Goal: Task Accomplishment & Management: Manage account settings

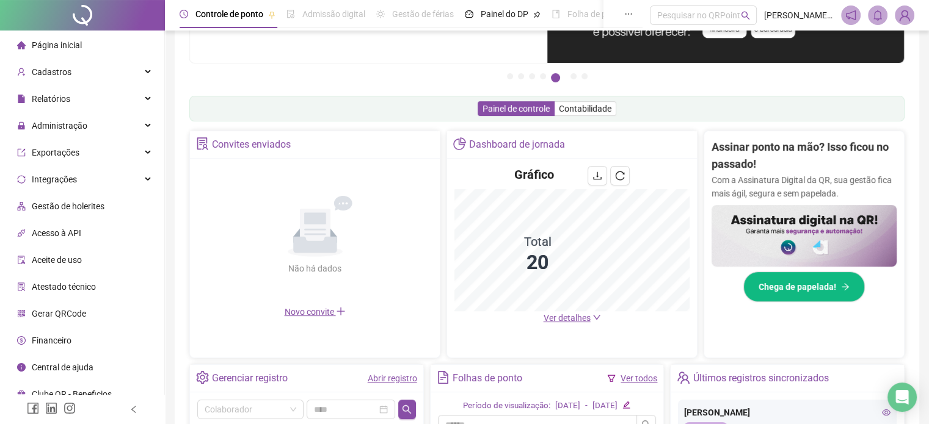
scroll to position [244, 0]
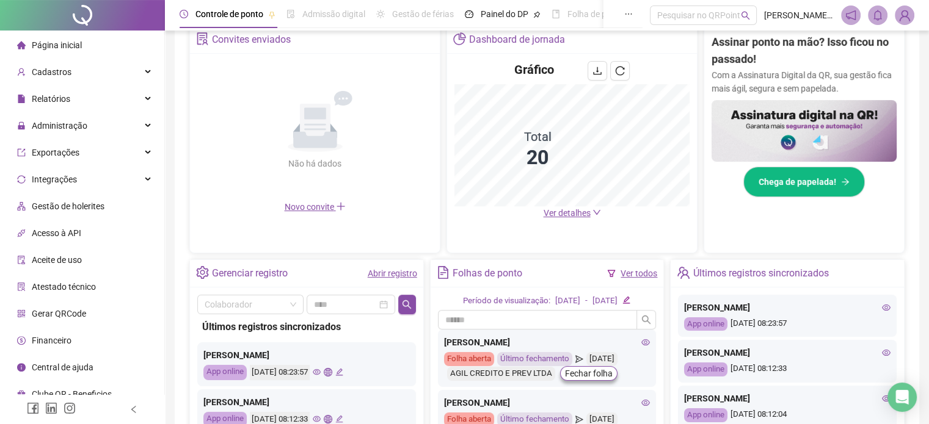
click at [561, 214] on span "Ver detalhes" at bounding box center [566, 213] width 47 height 10
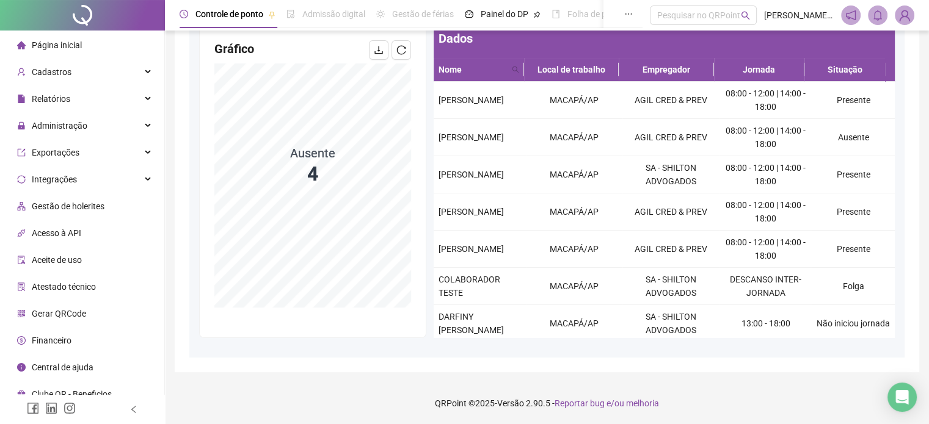
scroll to position [109, 0]
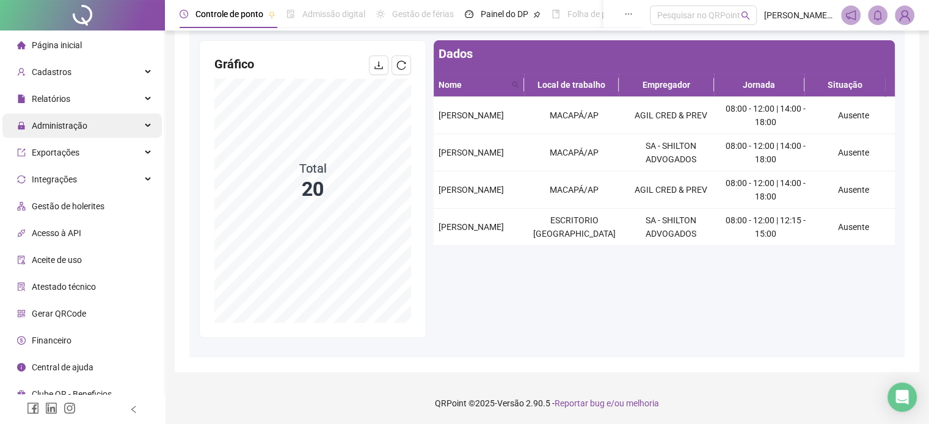
click at [144, 131] on div "Administração" at bounding box center [81, 126] width 159 height 24
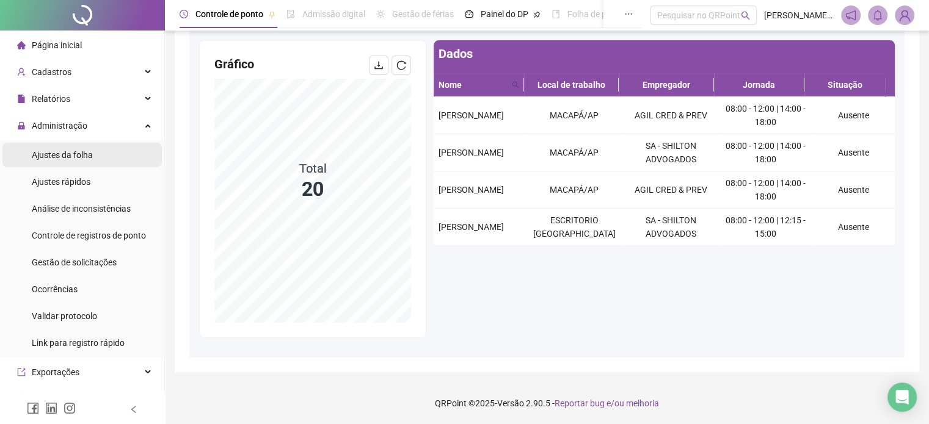
click at [87, 158] on span "Ajustes da folha" at bounding box center [62, 155] width 61 height 10
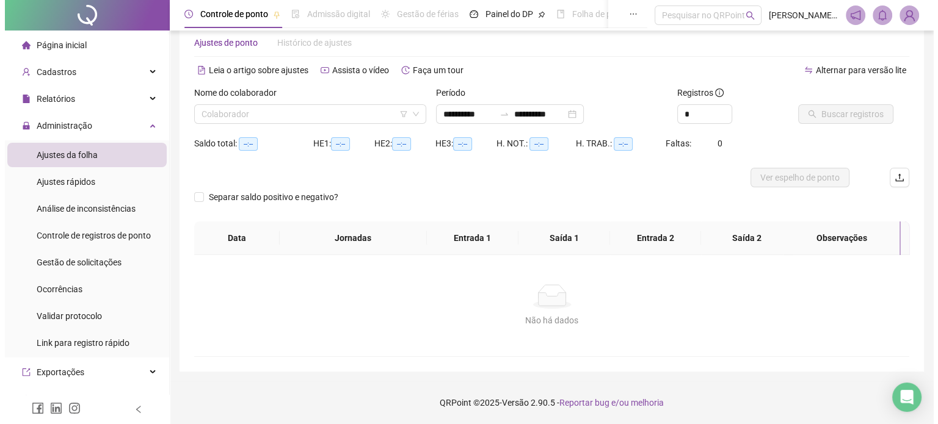
scroll to position [26, 0]
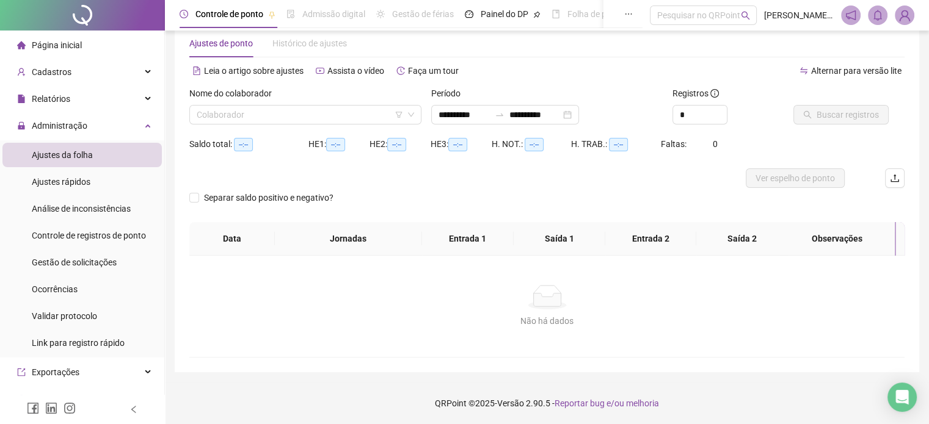
type input "**********"
click at [374, 100] on div "Nome do colaborador" at bounding box center [305, 96] width 232 height 18
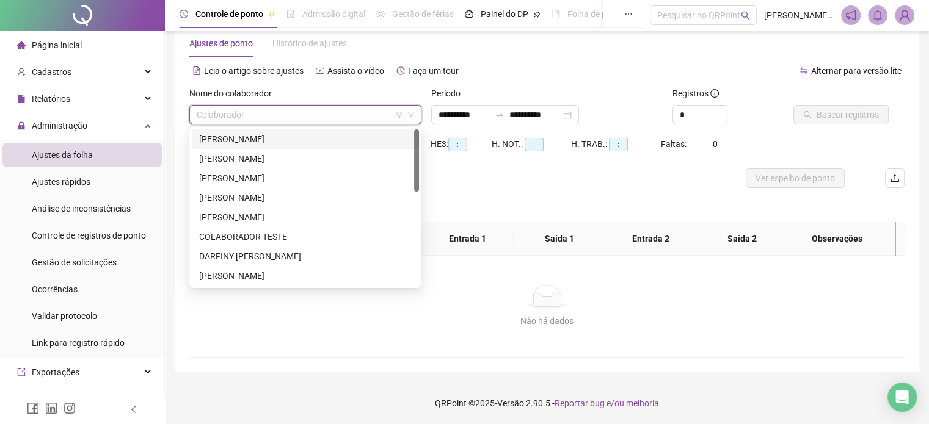
click at [359, 115] on input "search" at bounding box center [300, 115] width 206 height 18
click at [310, 146] on div "[PERSON_NAME]" at bounding box center [305, 139] width 227 height 20
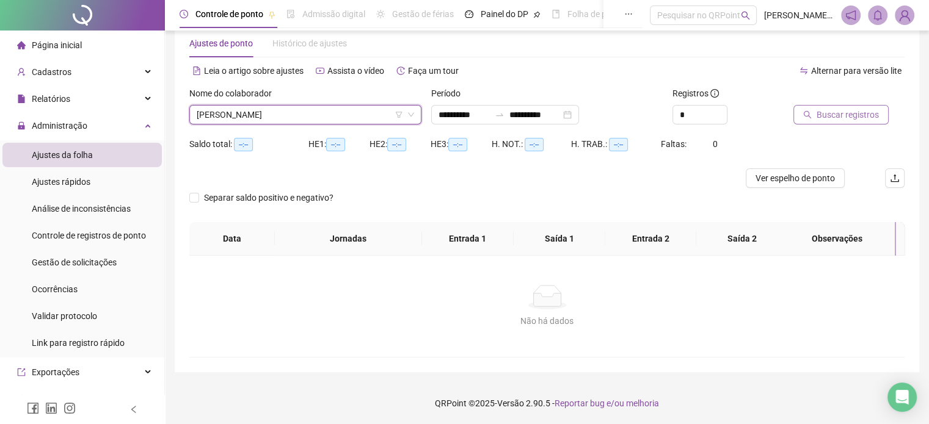
click at [850, 115] on span "Buscar registros" at bounding box center [847, 114] width 62 height 13
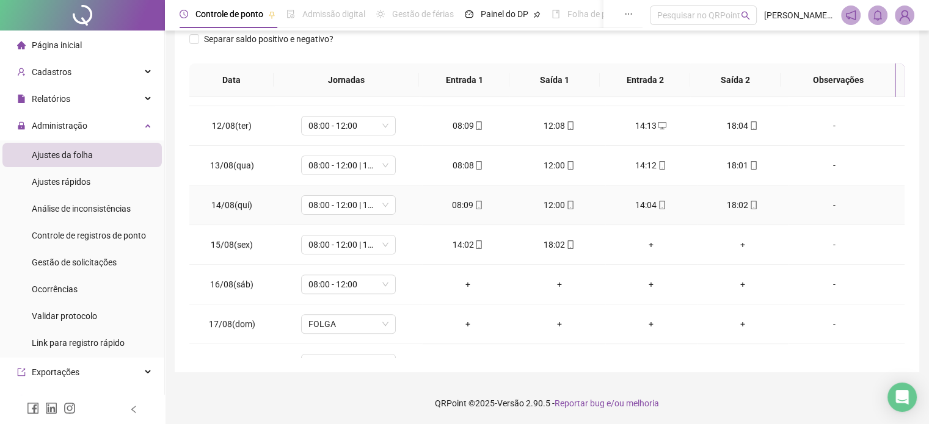
scroll to position [491, 0]
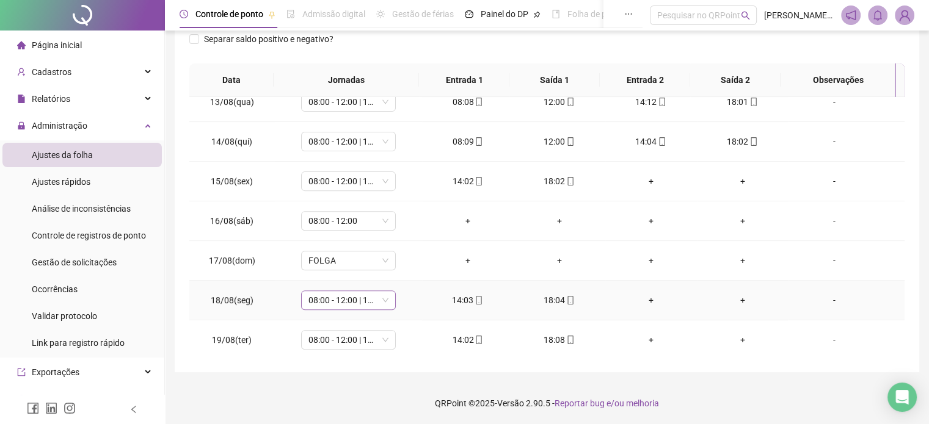
click at [365, 298] on span "08:00 - 12:00 | 14:00 - 18:00" at bounding box center [348, 300] width 80 height 18
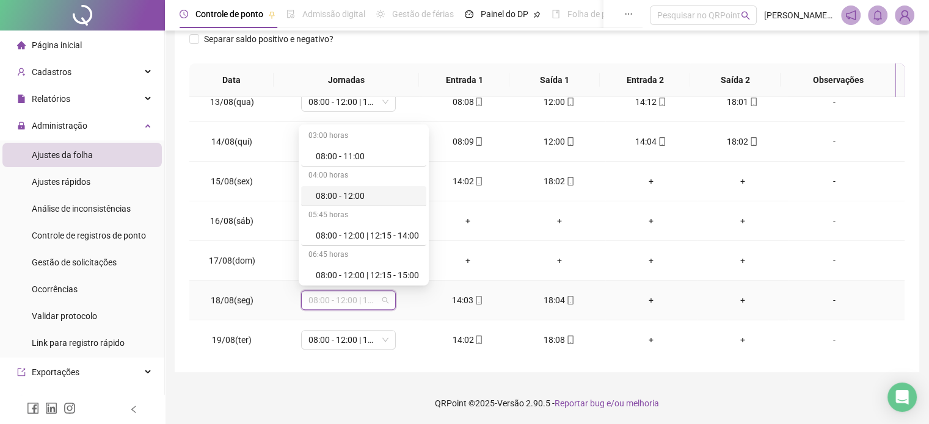
click at [360, 190] on div "08:00 - 12:00" at bounding box center [367, 195] width 103 height 13
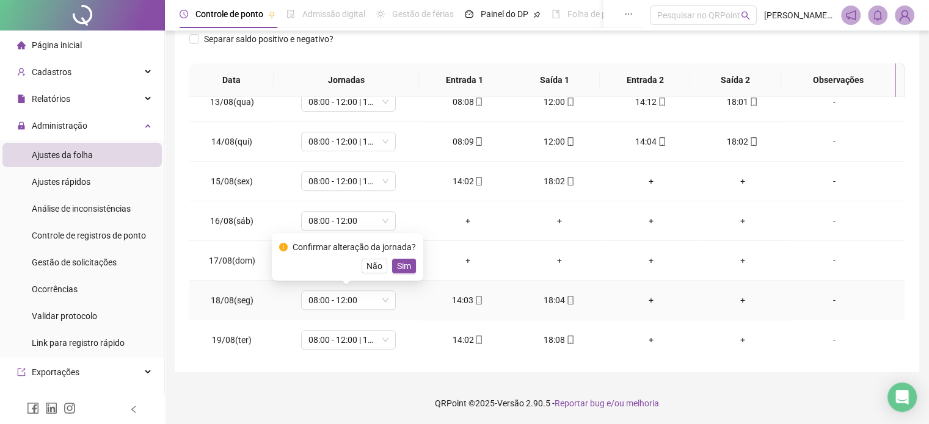
click at [402, 273] on button "Sim" at bounding box center [404, 266] width 24 height 15
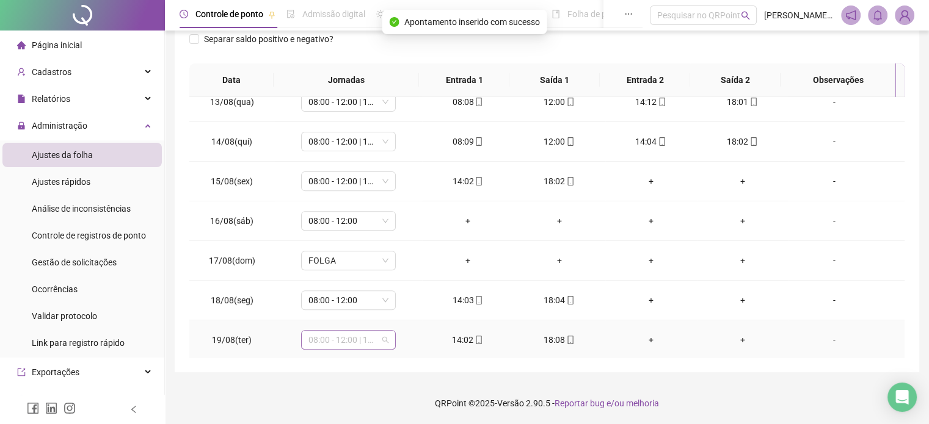
click at [386, 335] on span "08:00 - 12:00 | 14:00 - 18:00" at bounding box center [348, 340] width 80 height 18
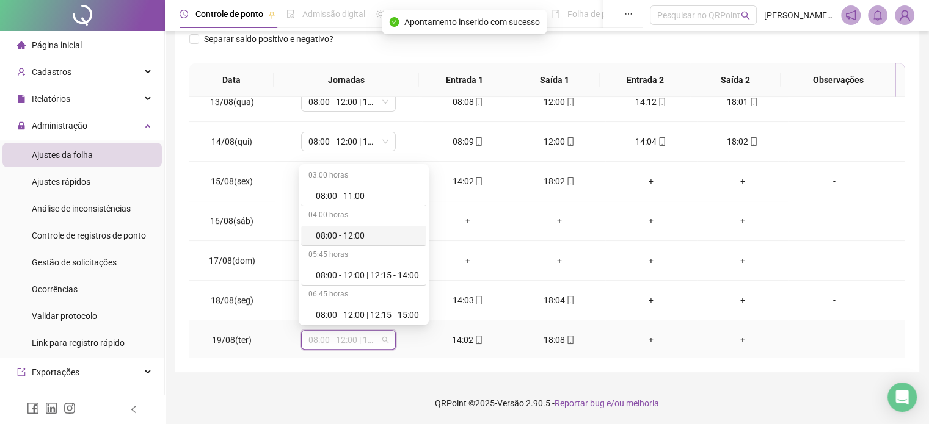
click at [382, 233] on div "08:00 - 12:00" at bounding box center [367, 235] width 103 height 13
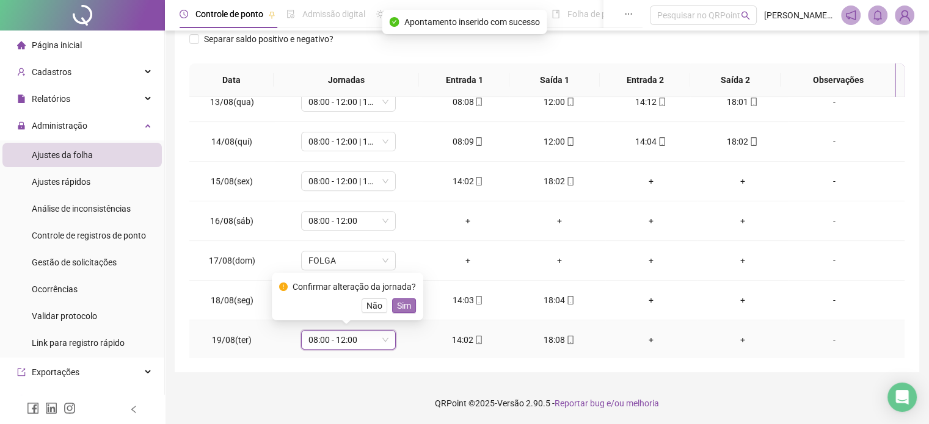
click at [397, 312] on span "Sim" at bounding box center [404, 305] width 14 height 13
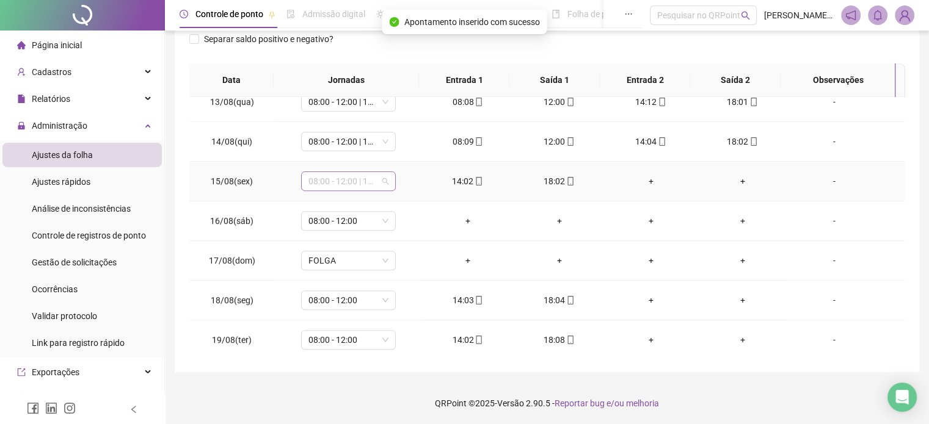
click at [383, 180] on span "08:00 - 12:00 | 14:00 - 18:00" at bounding box center [348, 181] width 80 height 18
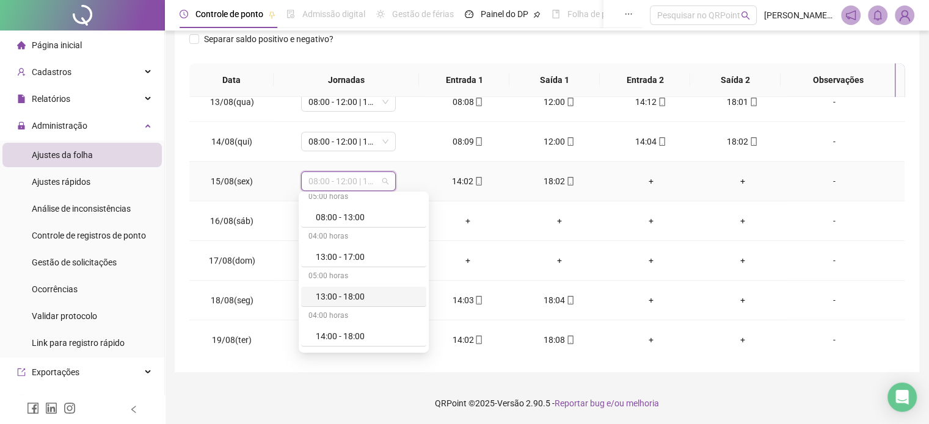
scroll to position [305, 0]
click at [351, 275] on div "14:00 - 18:00" at bounding box center [367, 275] width 103 height 13
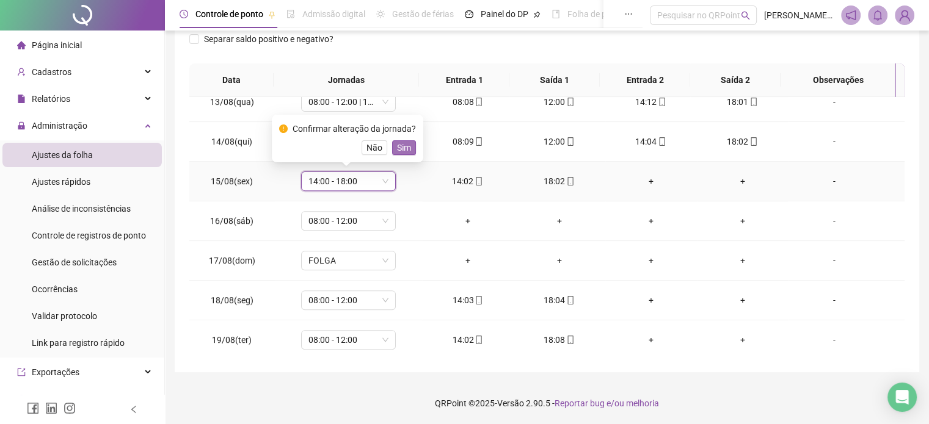
click at [397, 147] on span "Sim" at bounding box center [404, 147] width 14 height 13
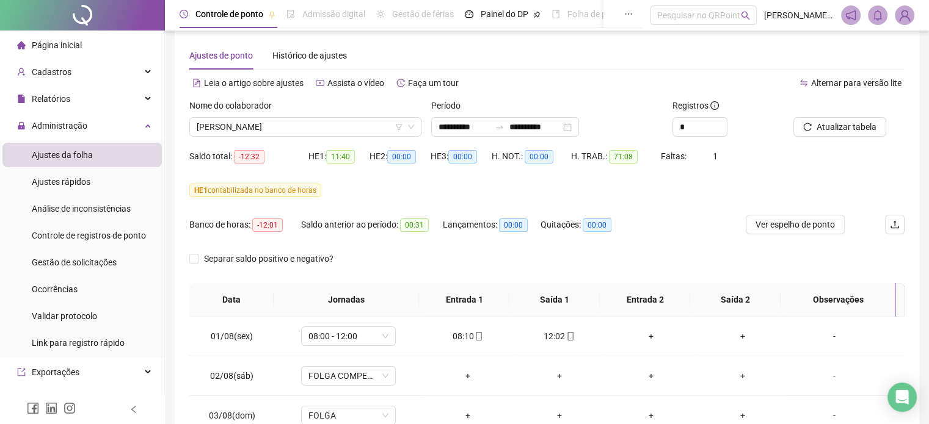
scroll to position [0, 0]
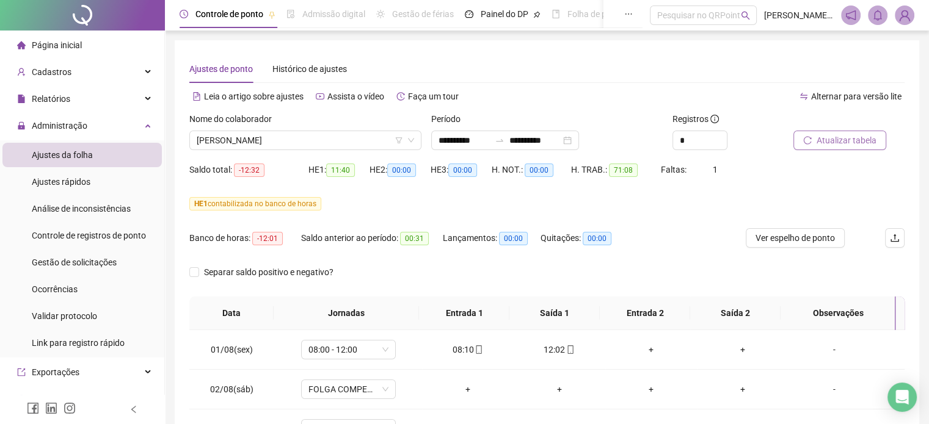
click at [833, 136] on span "Atualizar tabela" at bounding box center [846, 140] width 60 height 13
click at [351, 129] on div "Nome do colaborador" at bounding box center [305, 121] width 232 height 18
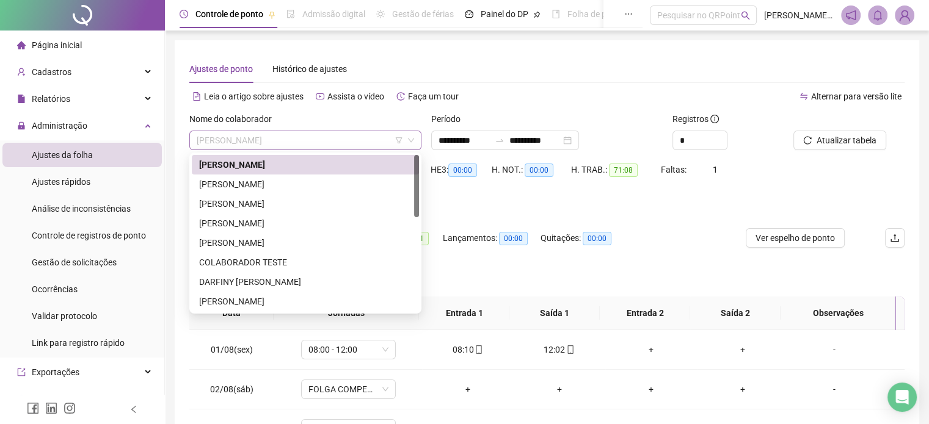
click at [351, 140] on span "[PERSON_NAME]" at bounding box center [305, 140] width 217 height 18
click at [333, 192] on div "[PERSON_NAME]" at bounding box center [305, 185] width 227 height 20
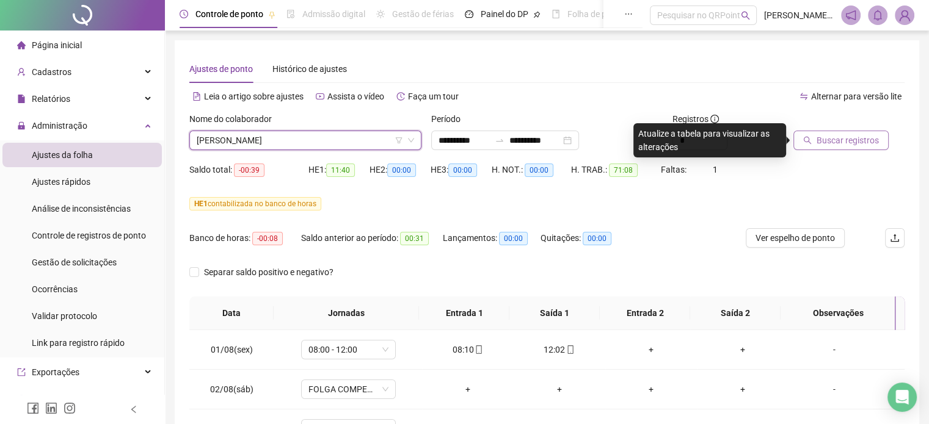
click at [807, 139] on icon "search" at bounding box center [807, 140] width 9 height 9
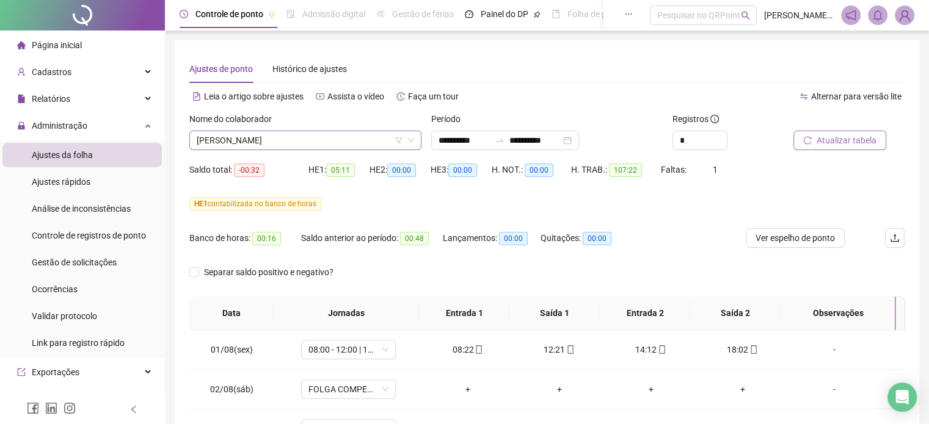
click at [336, 145] on span "[PERSON_NAME]" at bounding box center [305, 140] width 217 height 18
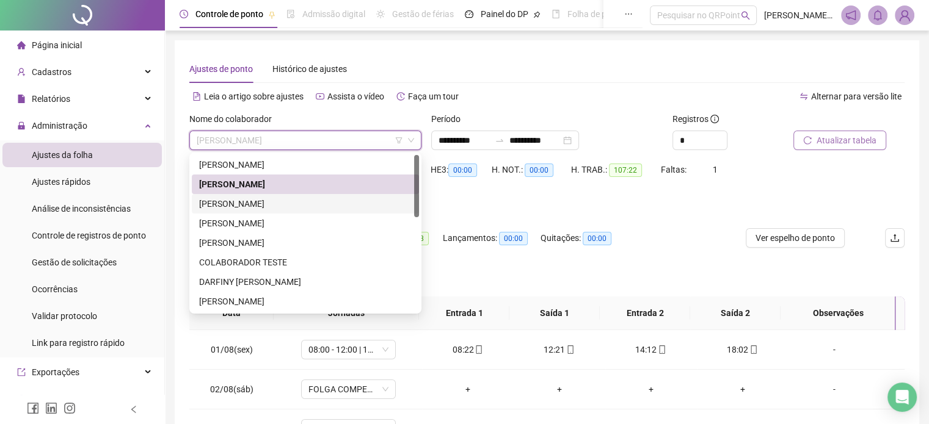
click at [306, 195] on div "[PERSON_NAME]" at bounding box center [305, 204] width 227 height 20
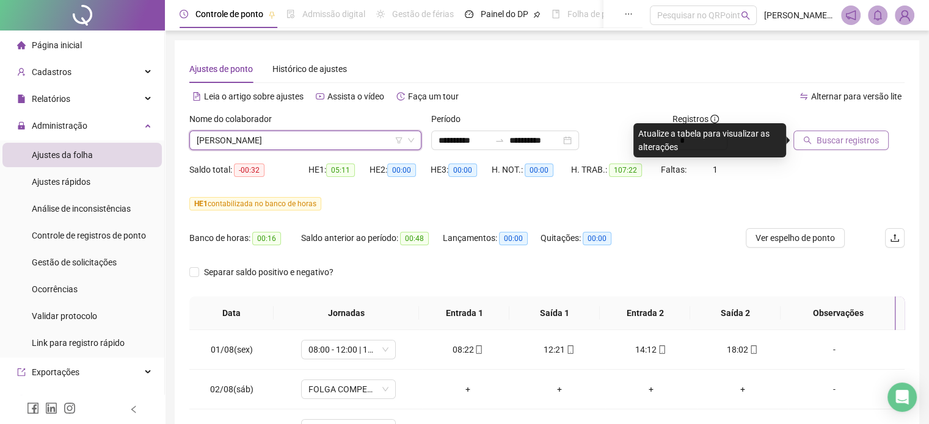
click at [841, 134] on span "Buscar registros" at bounding box center [847, 140] width 62 height 13
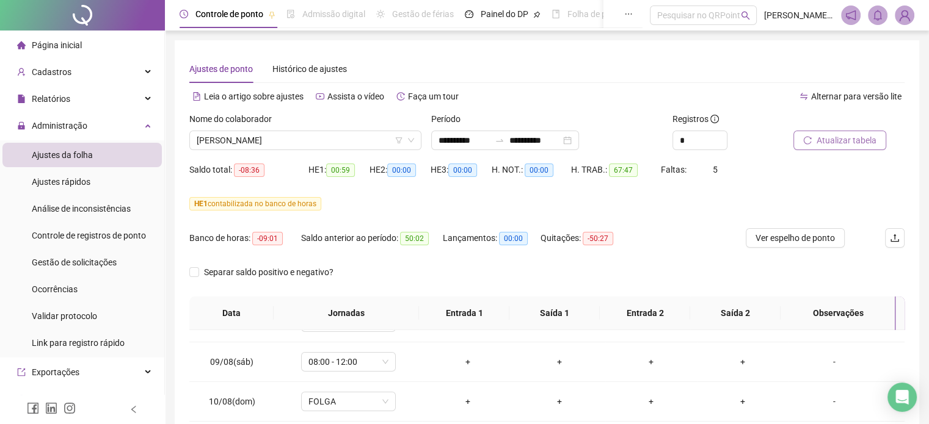
click at [834, 145] on span "Atualizar tabela" at bounding box center [846, 140] width 60 height 13
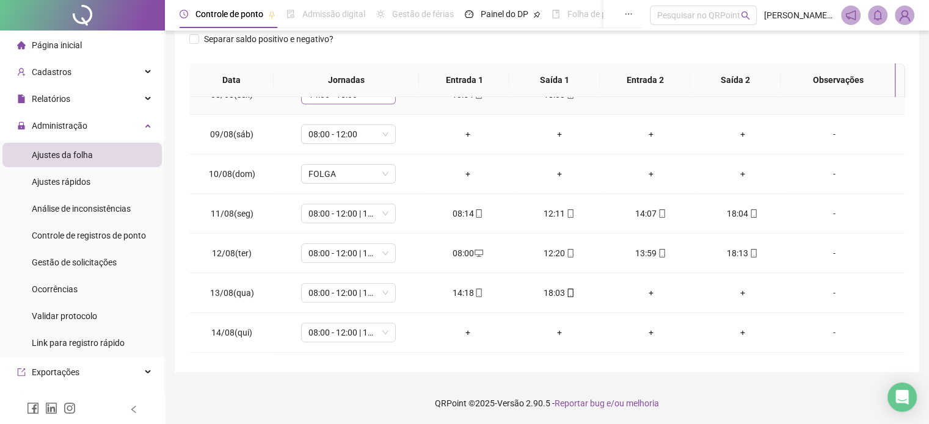
scroll to position [308, 0]
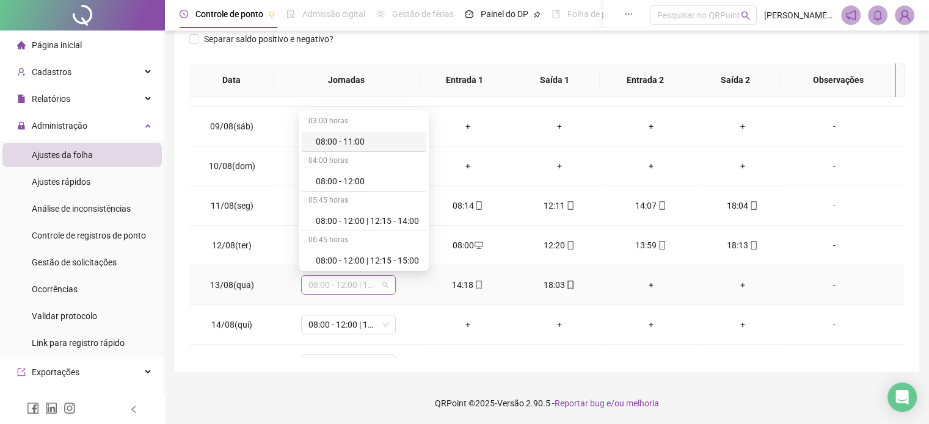
click at [372, 279] on span "08:00 - 12:00 | 14:00 - 18:00" at bounding box center [348, 285] width 80 height 18
click at [193, 206] on td "11/08(seg)" at bounding box center [231, 206] width 85 height 40
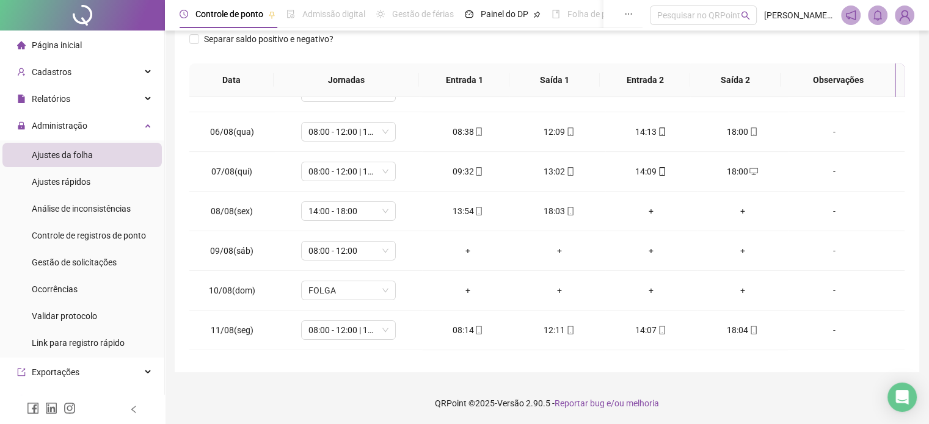
scroll to position [0, 0]
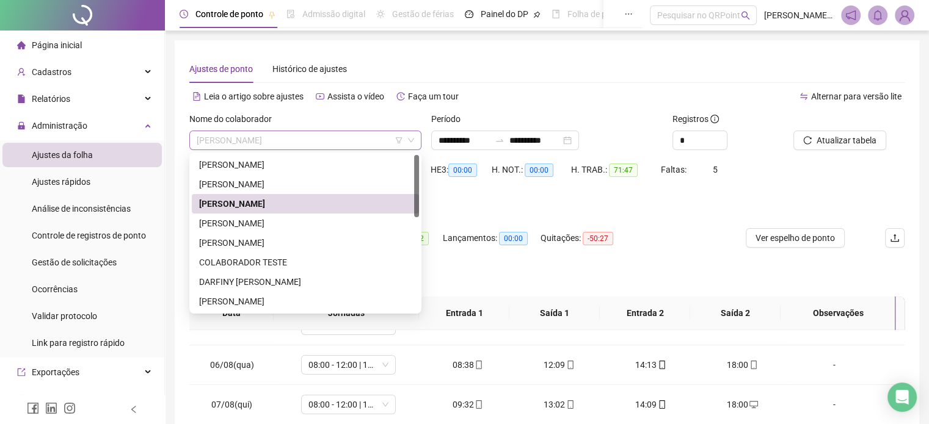
click at [357, 140] on span "[PERSON_NAME]" at bounding box center [305, 140] width 217 height 18
click at [300, 227] on div "[PERSON_NAME]" at bounding box center [305, 223] width 212 height 13
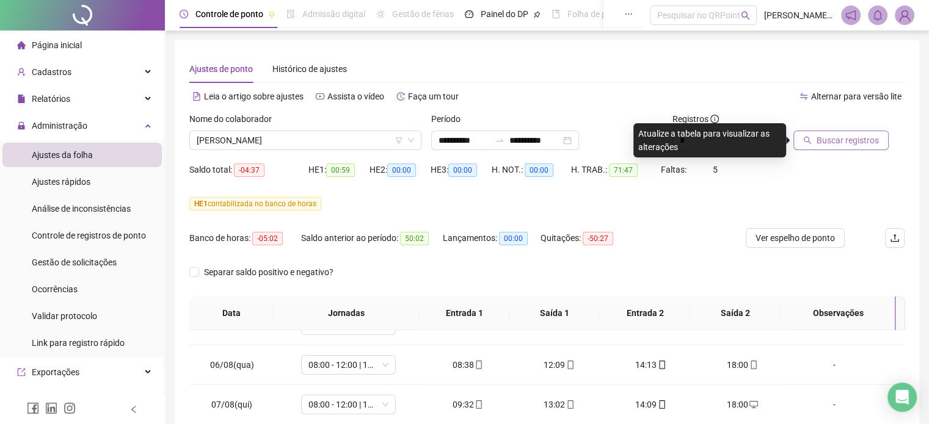
click at [818, 140] on span "Buscar registros" at bounding box center [847, 140] width 62 height 13
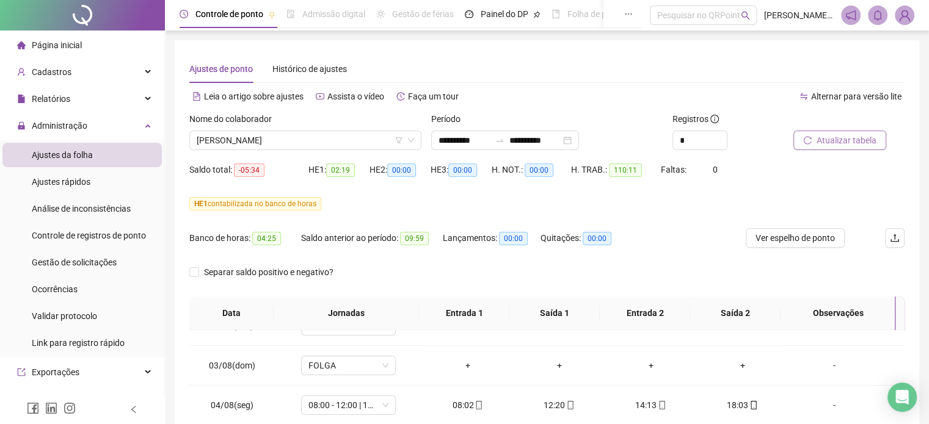
click at [852, 145] on span "Atualizar tabela" at bounding box center [846, 140] width 60 height 13
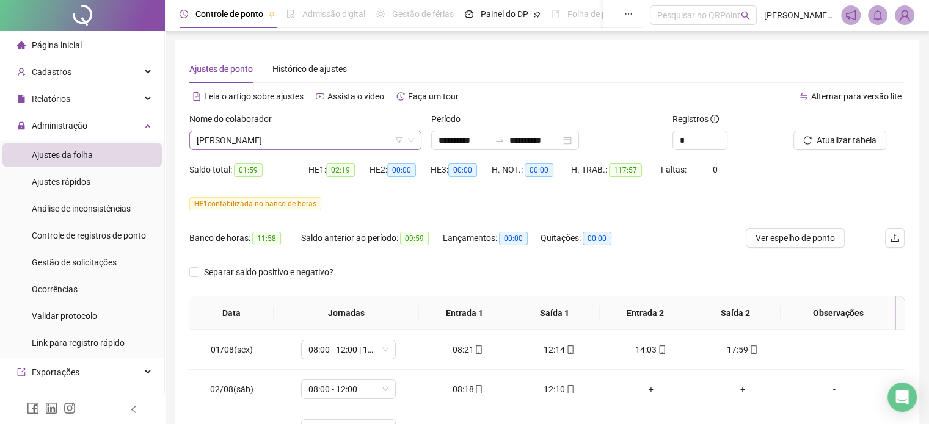
click at [307, 140] on span "[PERSON_NAME]" at bounding box center [305, 140] width 217 height 18
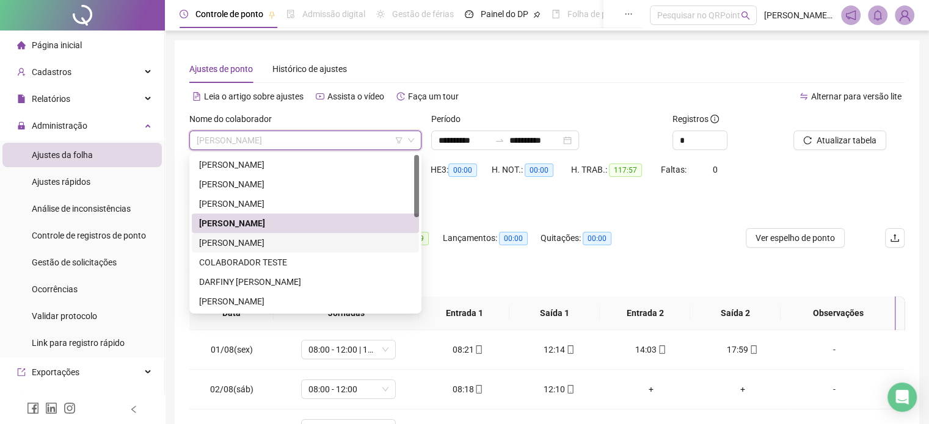
click at [266, 245] on div "[PERSON_NAME]" at bounding box center [305, 242] width 212 height 13
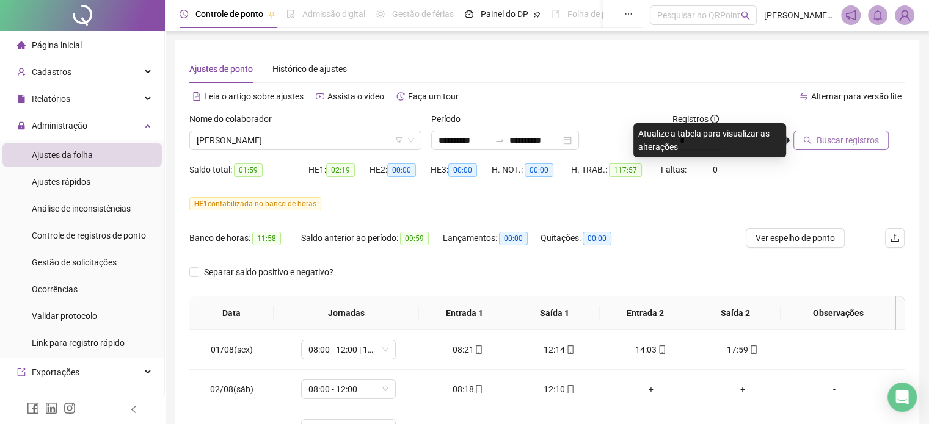
click at [823, 141] on span "Buscar registros" at bounding box center [847, 140] width 62 height 13
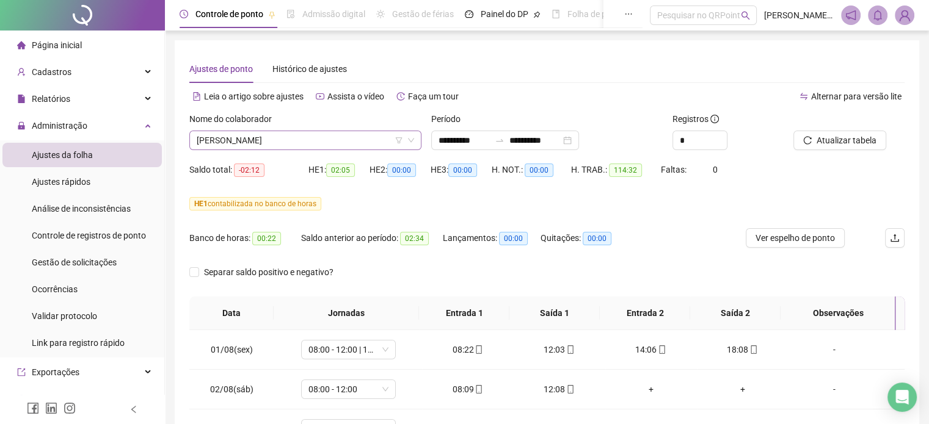
click at [372, 135] on span "[PERSON_NAME]" at bounding box center [305, 140] width 217 height 18
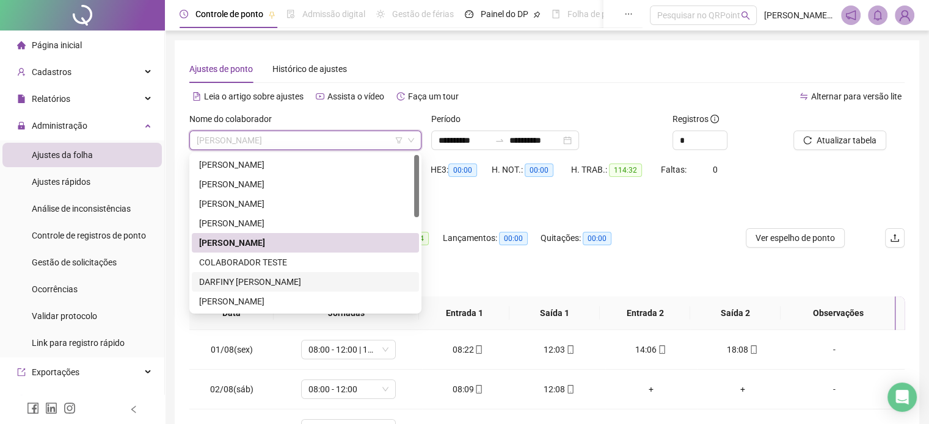
click at [286, 280] on div "DARFINY [PERSON_NAME]" at bounding box center [305, 281] width 212 height 13
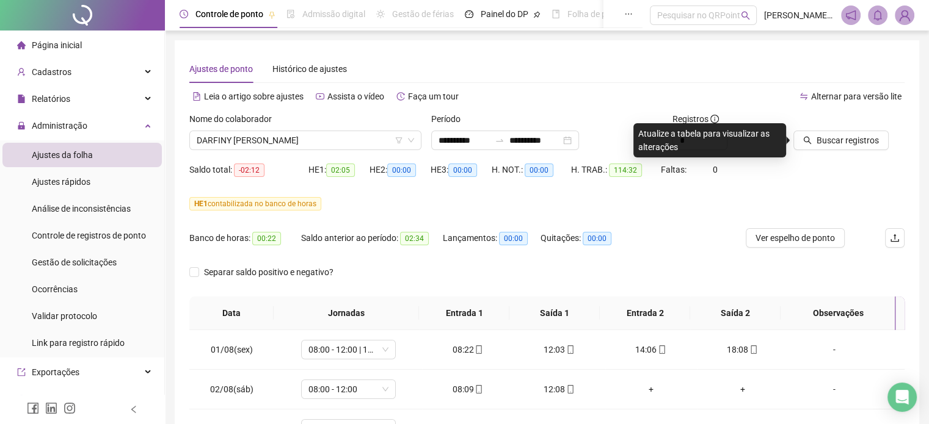
click at [833, 129] on div at bounding box center [833, 121] width 81 height 18
click at [833, 136] on span "Buscar registros" at bounding box center [847, 140] width 62 height 13
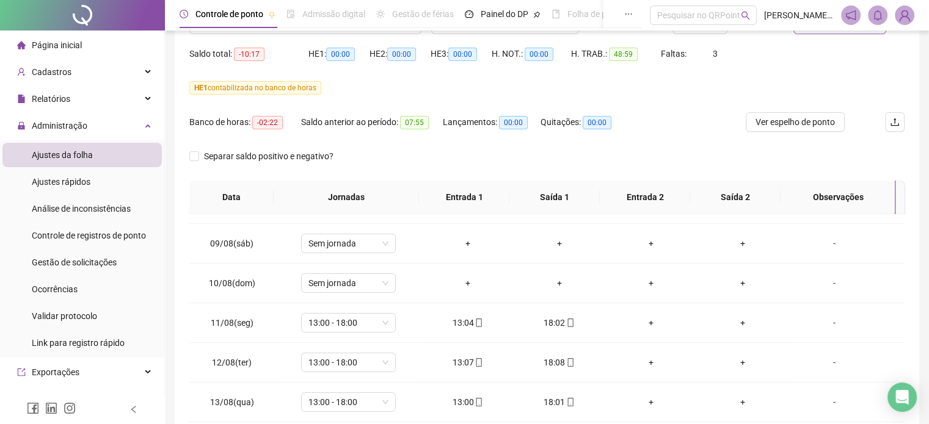
scroll to position [50, 0]
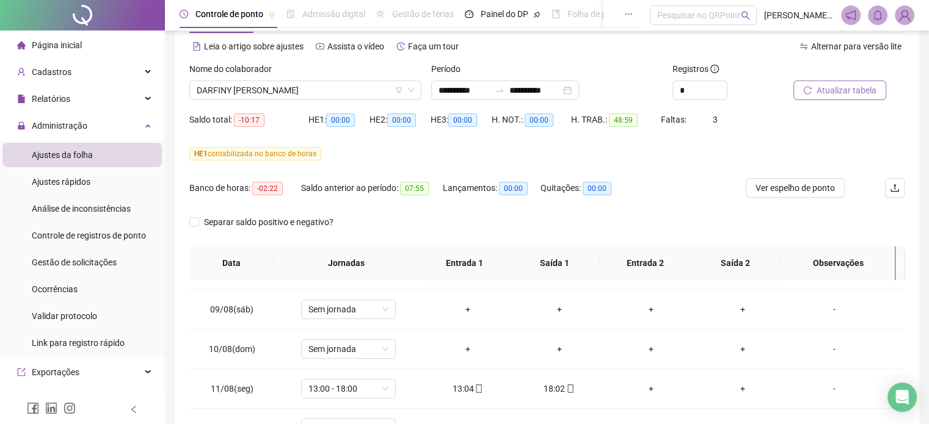
click at [847, 97] on button "Atualizar tabela" at bounding box center [839, 91] width 93 height 20
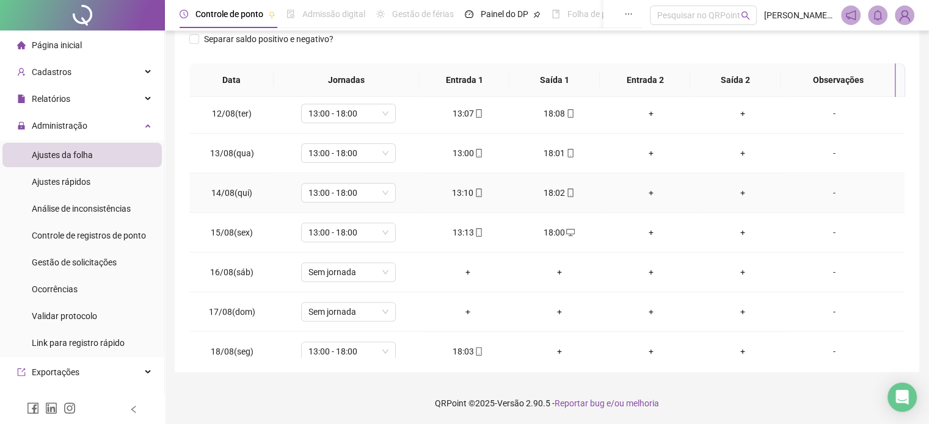
scroll to position [491, 0]
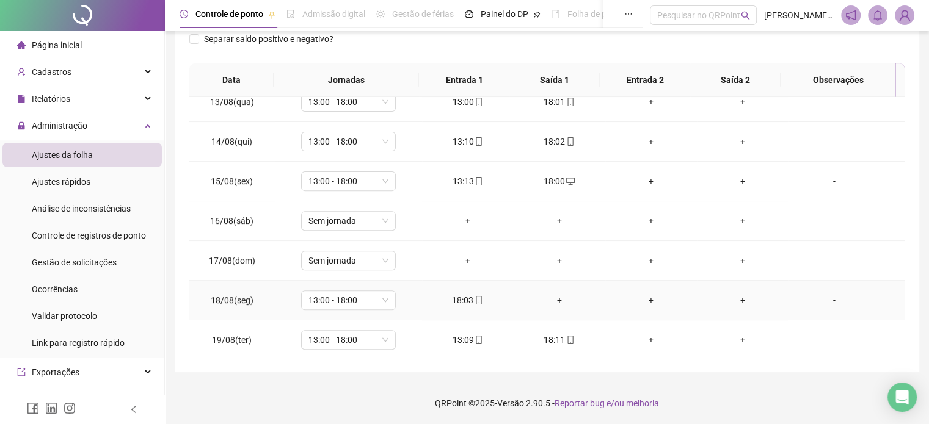
click at [554, 301] on div "+" at bounding box center [559, 300] width 72 height 13
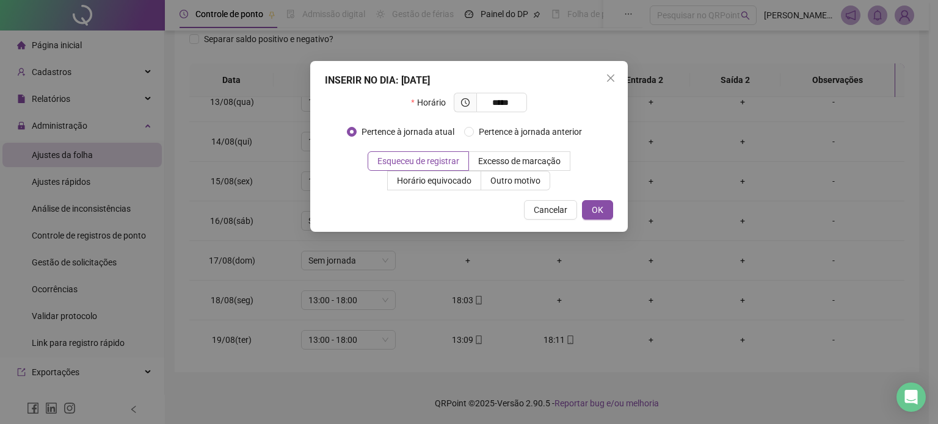
type input "*****"
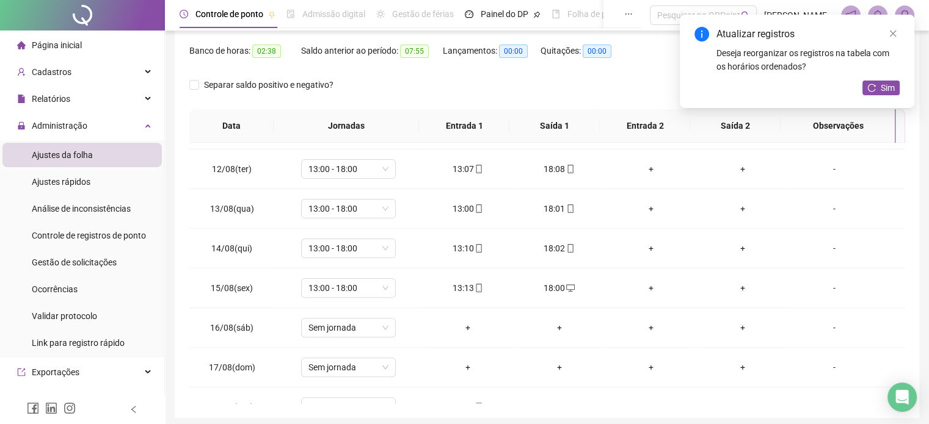
scroll to position [172, 0]
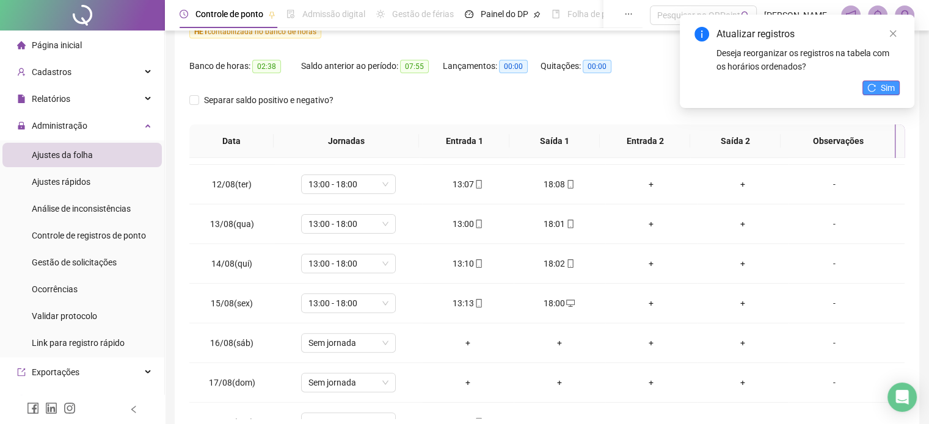
click at [867, 85] on icon "reload" at bounding box center [871, 88] width 9 height 9
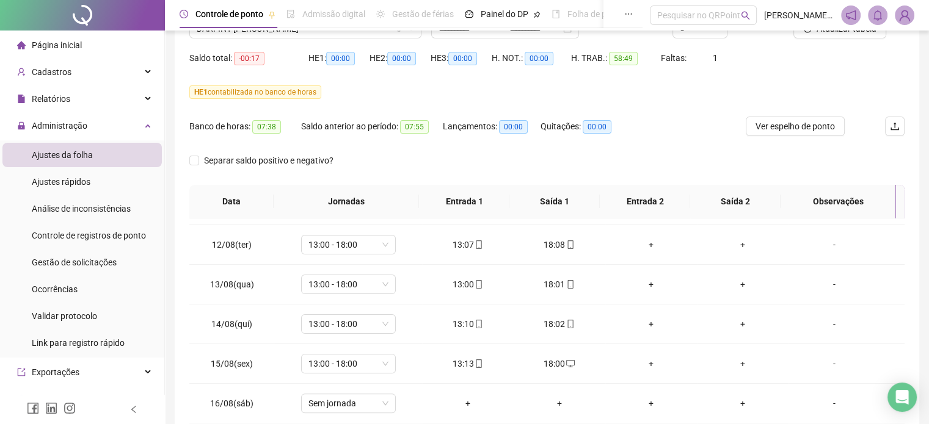
scroll to position [0, 0]
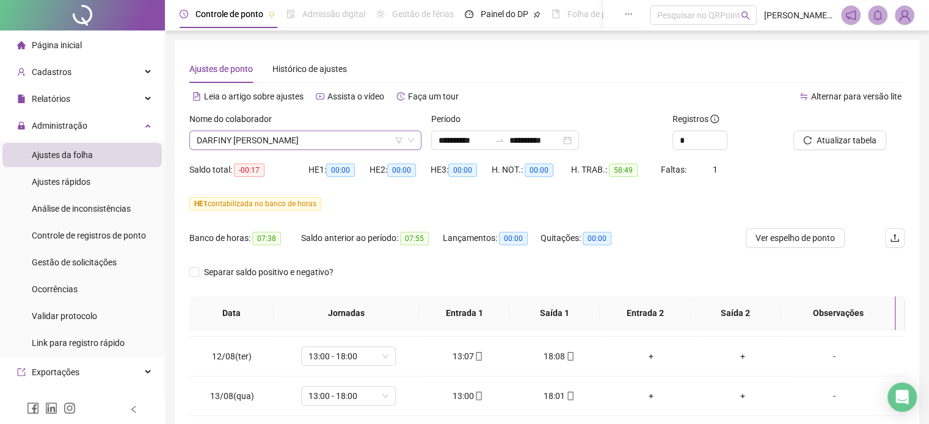
click at [355, 140] on span "DARFINY [PERSON_NAME]" at bounding box center [305, 140] width 217 height 18
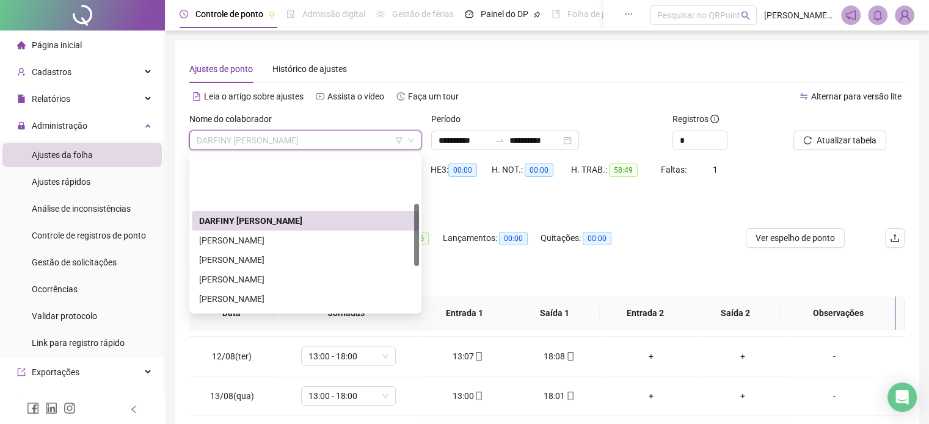
scroll to position [122, 0]
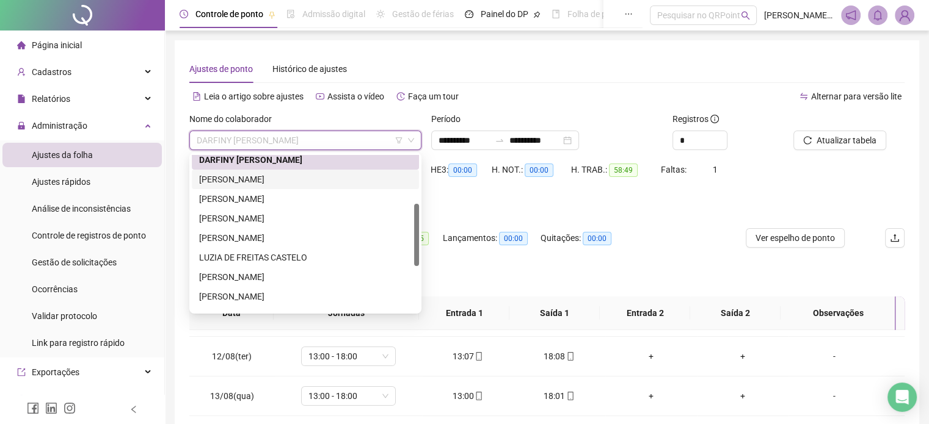
click at [272, 186] on div "[PERSON_NAME]" at bounding box center [305, 180] width 227 height 20
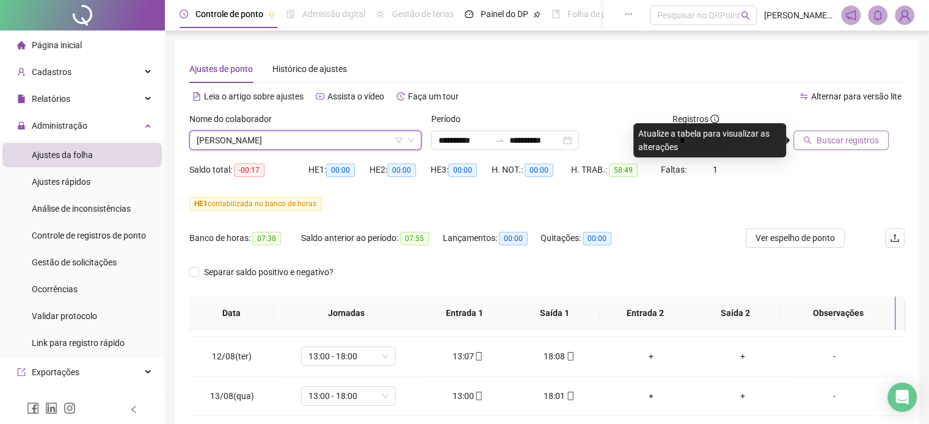
click at [858, 145] on span "Buscar registros" at bounding box center [847, 140] width 62 height 13
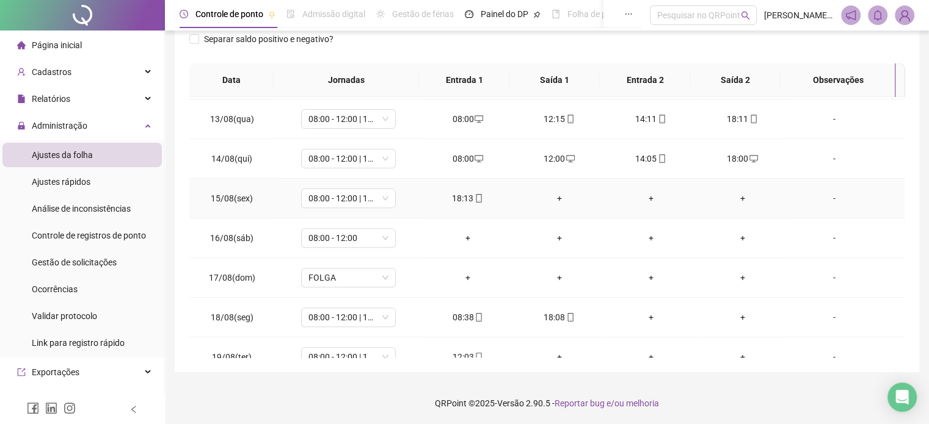
scroll to position [491, 0]
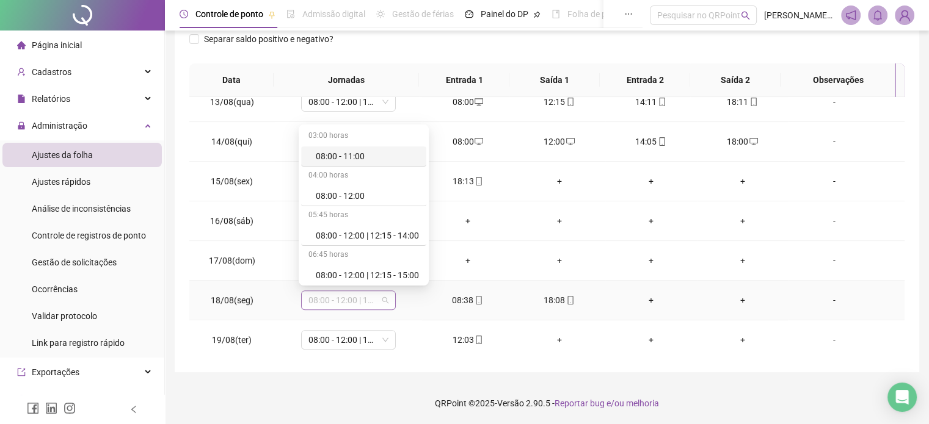
click at [373, 295] on span "08:00 - 12:00 | 14:00 - 18:00" at bounding box center [348, 300] width 80 height 18
click at [383, 291] on span "08:00 - 12:00 | 14:00 - 18:00" at bounding box center [348, 300] width 80 height 18
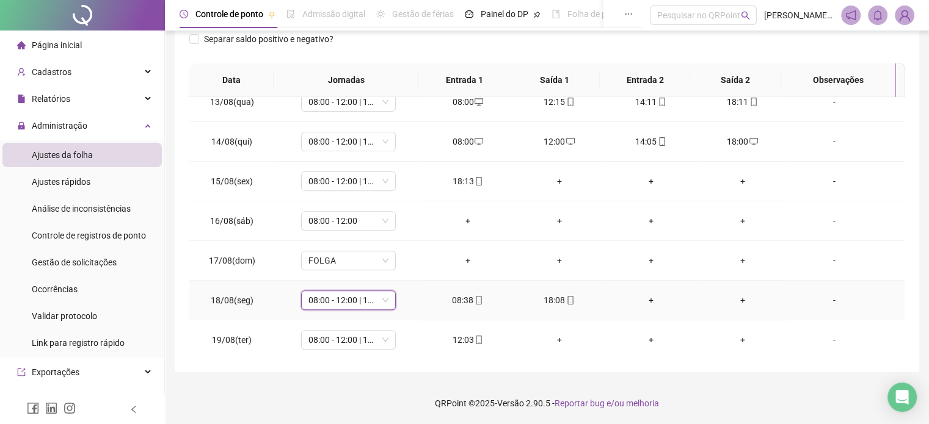
click at [636, 297] on div "+" at bounding box center [651, 300] width 72 height 13
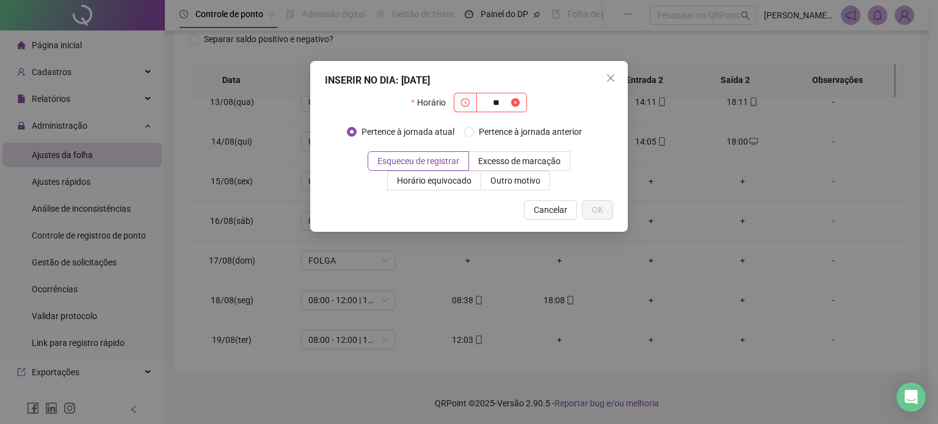
type input "*"
type input "*****"
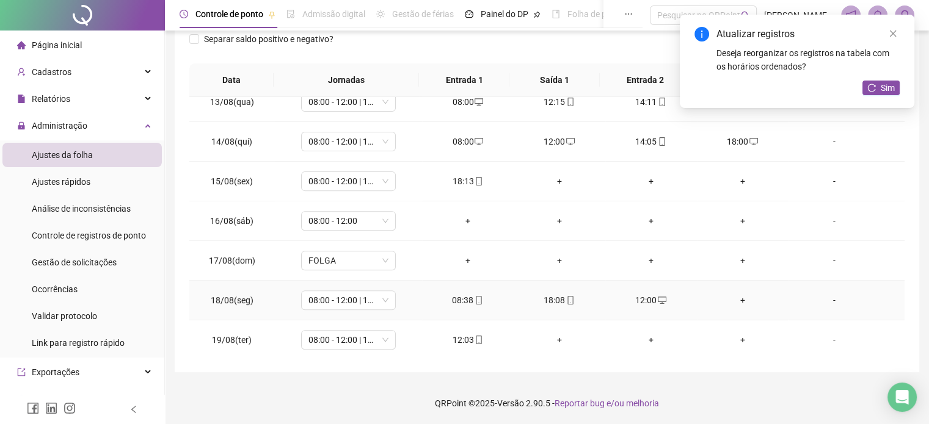
click at [723, 303] on div "+" at bounding box center [742, 300] width 72 height 13
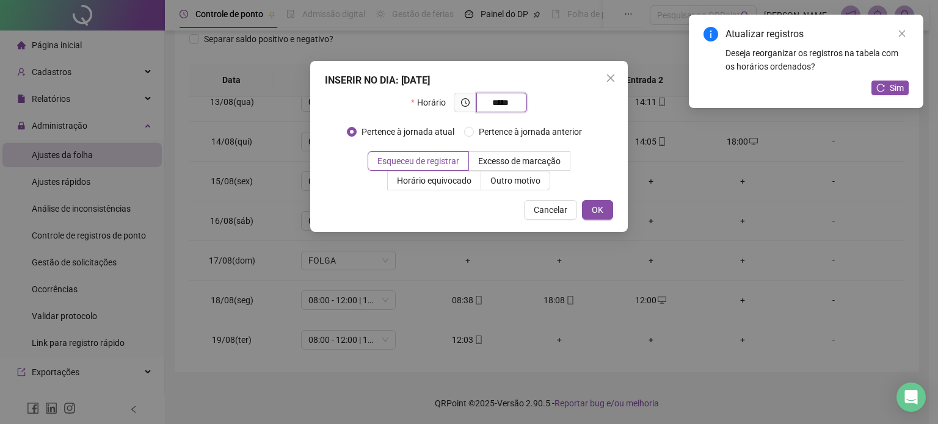
type input "*****"
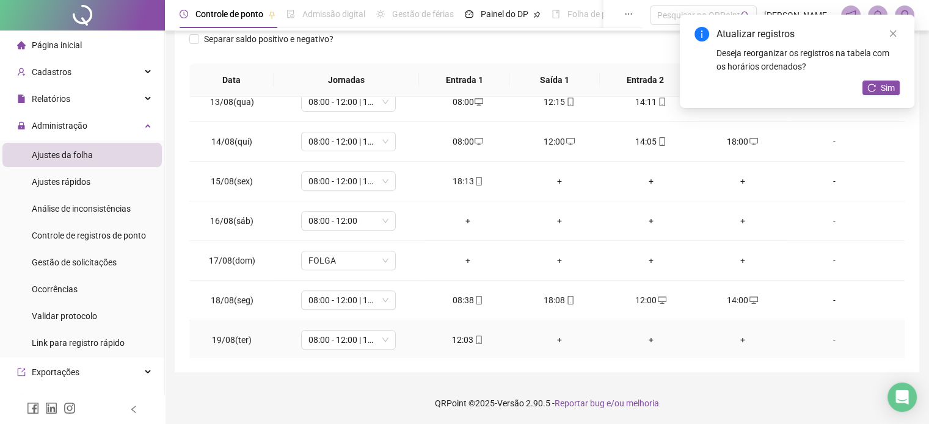
click at [555, 336] on div "+" at bounding box center [559, 339] width 72 height 13
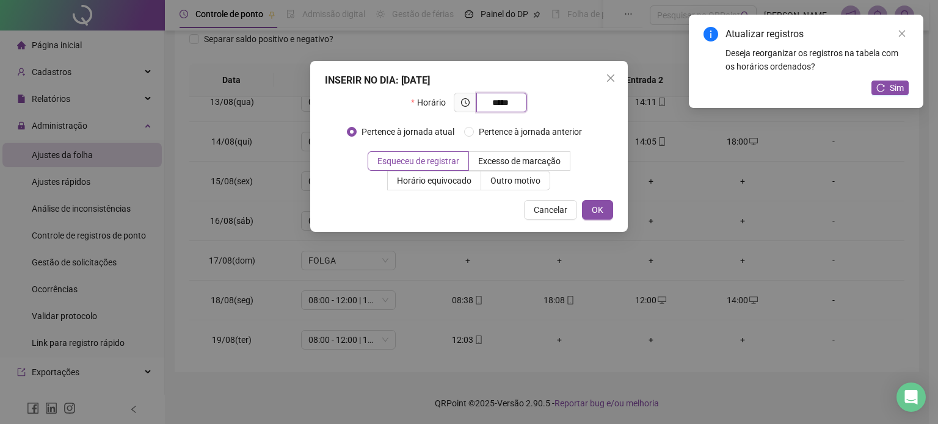
type input "*****"
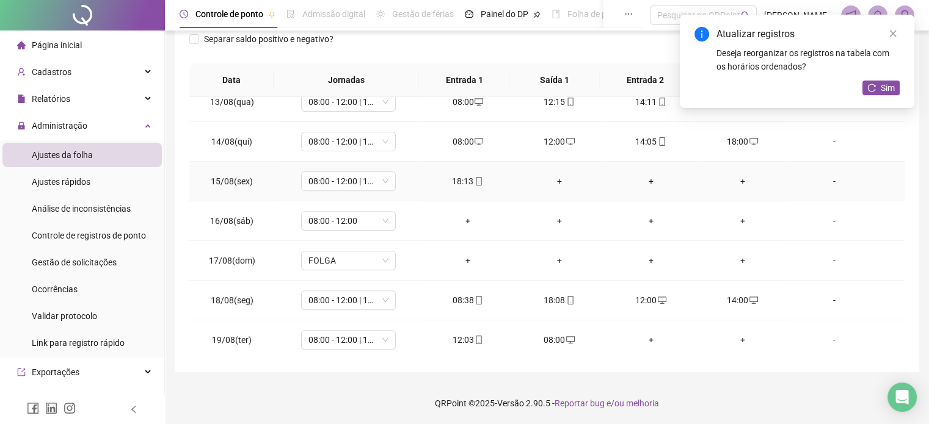
click at [554, 172] on td "+" at bounding box center [559, 182] width 92 height 40
click at [556, 180] on div "+" at bounding box center [559, 181] width 72 height 13
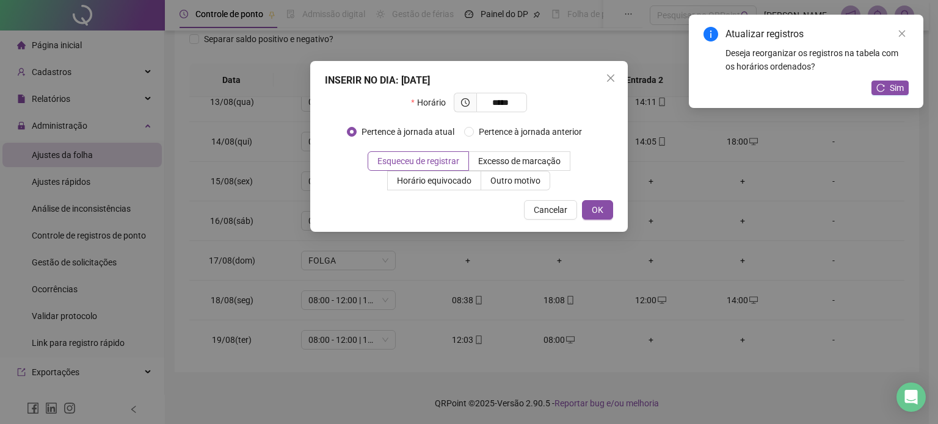
type input "*****"
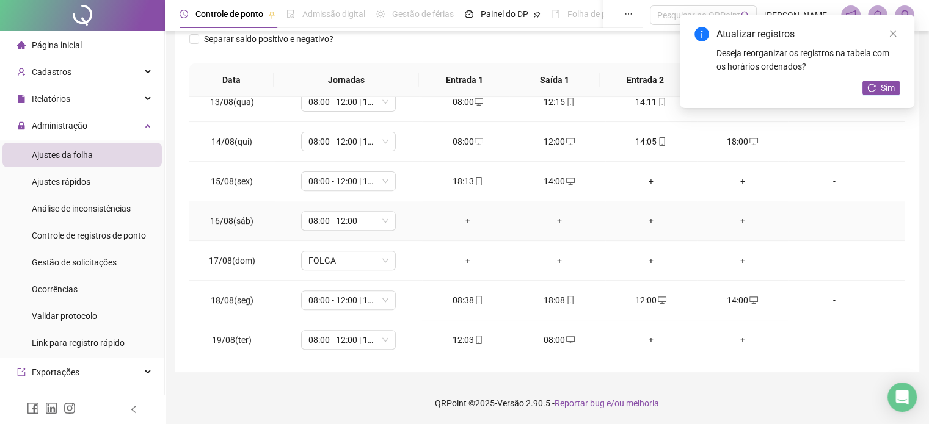
click at [471, 214] on div "+" at bounding box center [468, 220] width 72 height 13
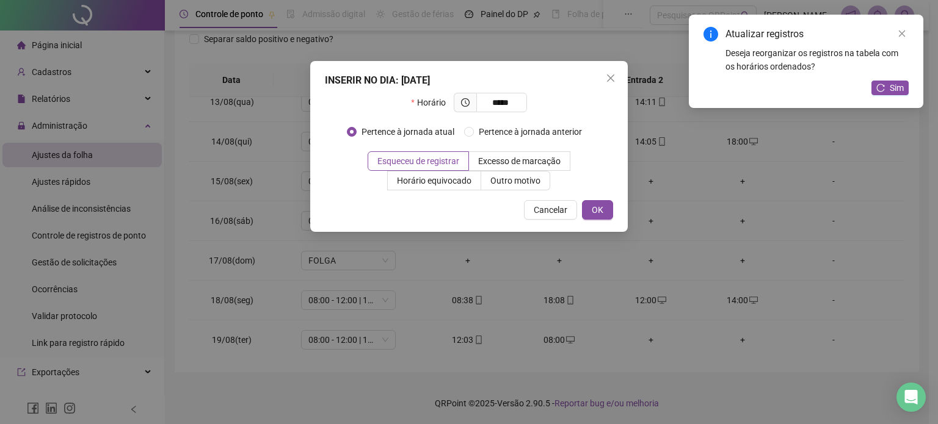
type input "*****"
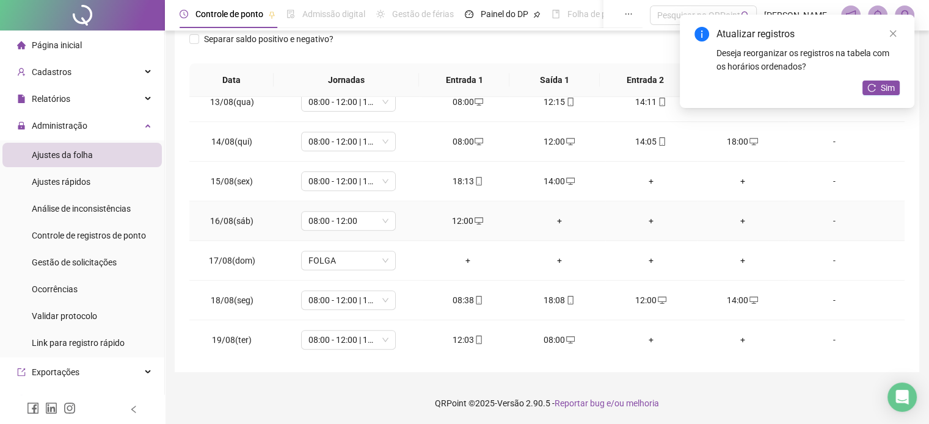
click at [550, 215] on div "+" at bounding box center [559, 220] width 72 height 13
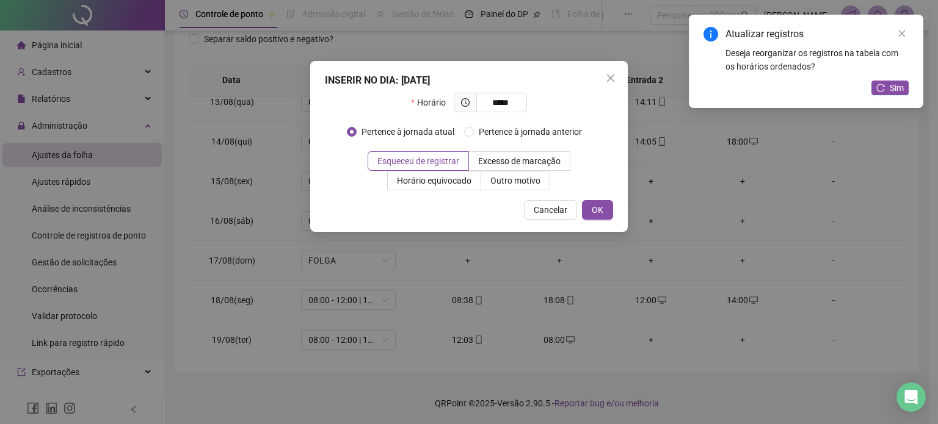
type input "*****"
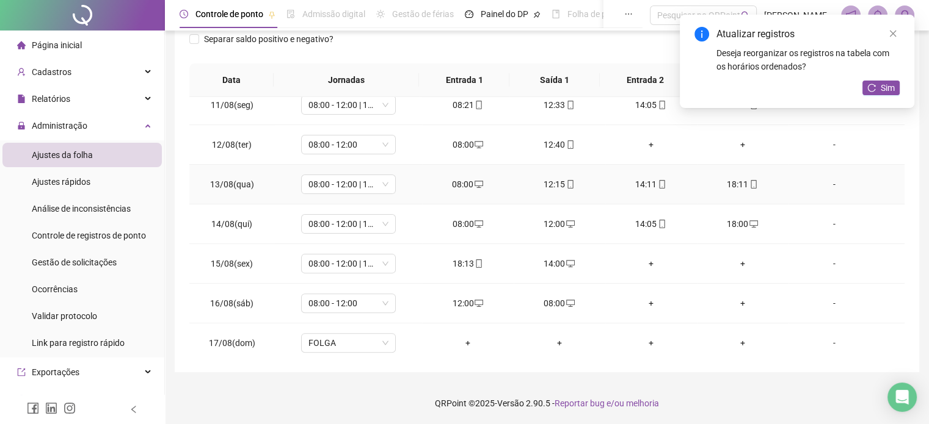
scroll to position [430, 0]
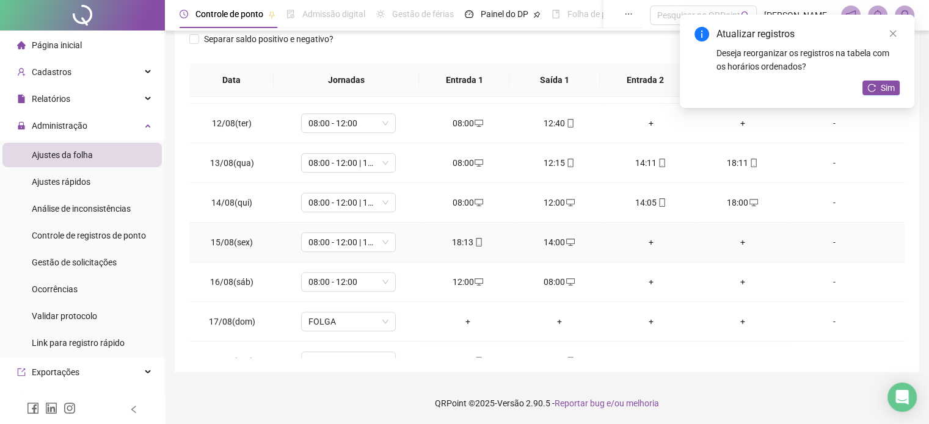
click at [639, 237] on div "+" at bounding box center [651, 242] width 72 height 13
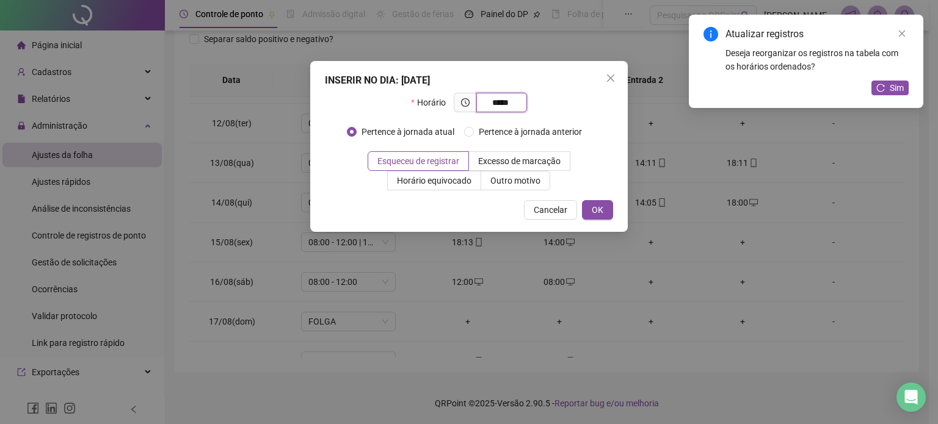
type input "*****"
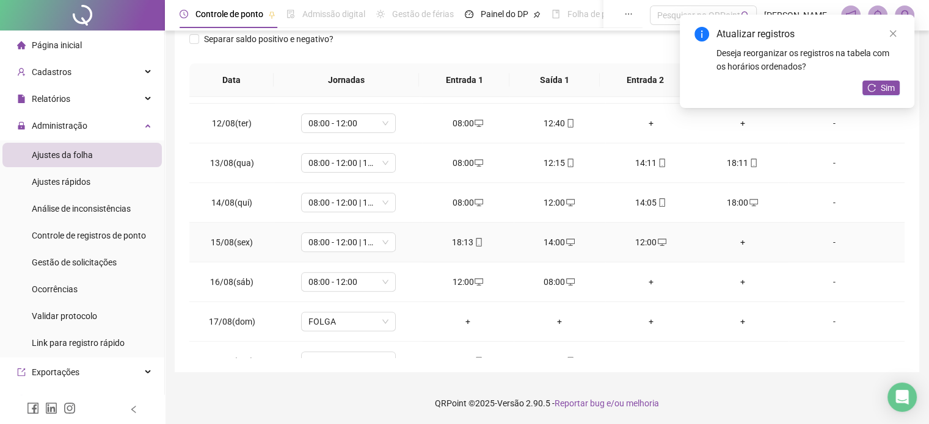
click at [738, 239] on div "+" at bounding box center [742, 242] width 72 height 13
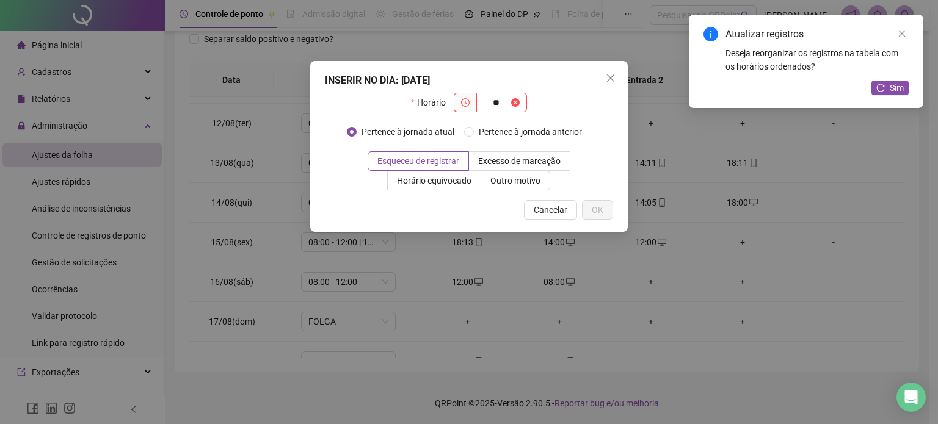
type input "*"
type input "*****"
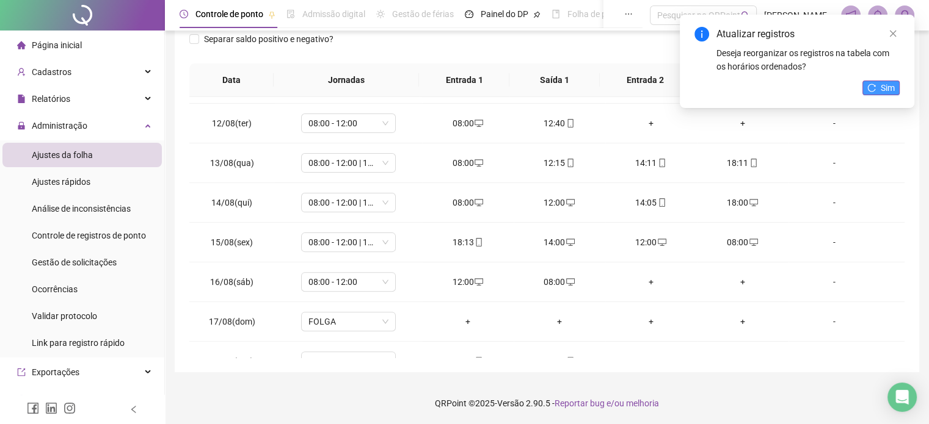
click at [868, 87] on icon "reload" at bounding box center [872, 88] width 8 height 8
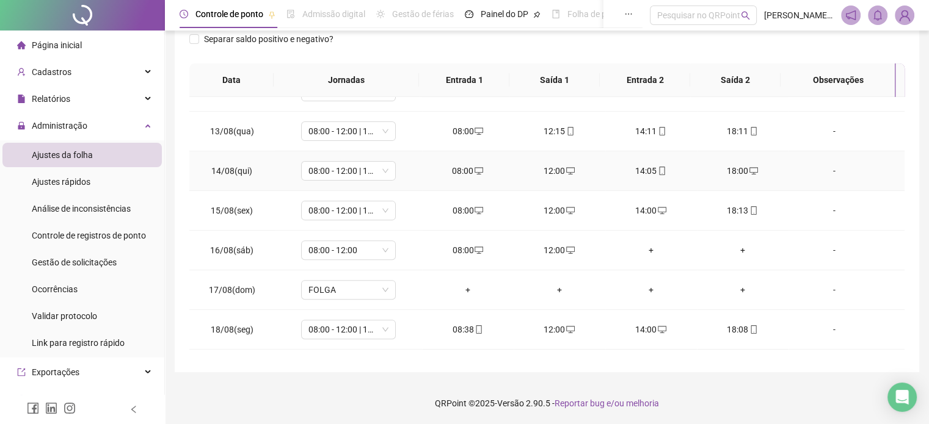
scroll to position [491, 0]
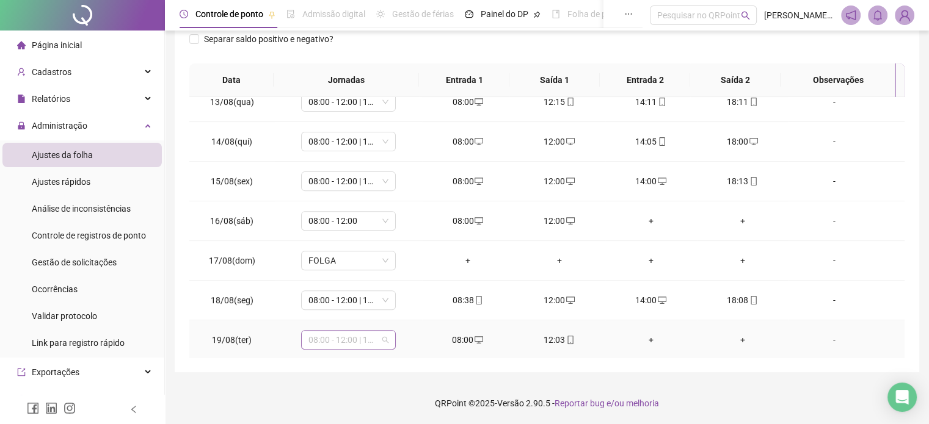
click at [376, 334] on span "08:00 - 12:00 | 14:00 - 18:00" at bounding box center [348, 340] width 80 height 18
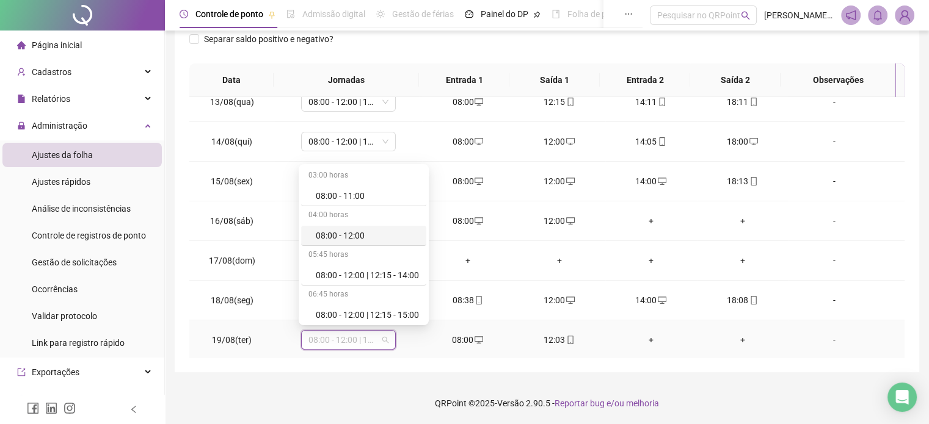
click at [374, 235] on div "08:00 - 12:00" at bounding box center [367, 235] width 103 height 13
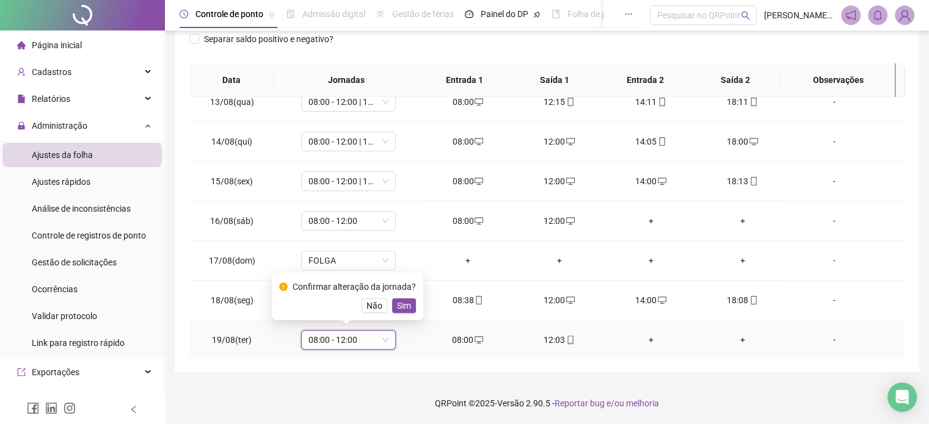
click at [397, 314] on div "Confirmar alteração da jornada? Não Sim" at bounding box center [347, 297] width 151 height 48
click at [397, 306] on span "Sim" at bounding box center [404, 305] width 14 height 13
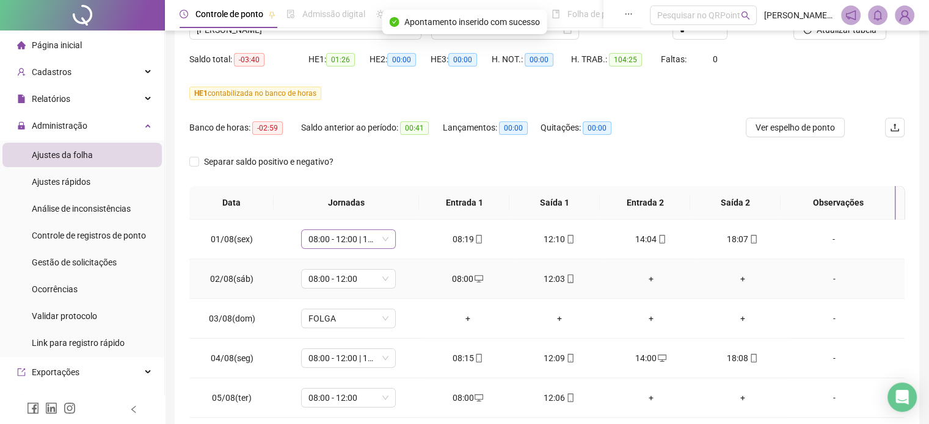
scroll to position [0, 0]
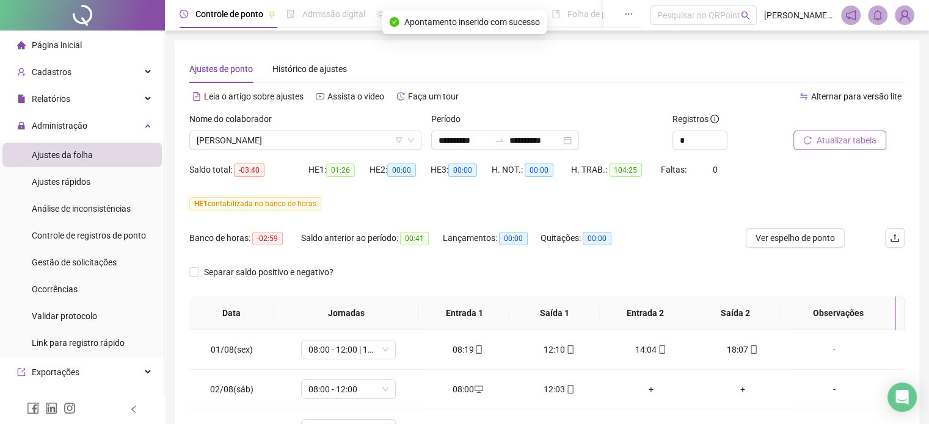
click at [845, 131] on button "Atualizar tabela" at bounding box center [839, 141] width 93 height 20
click at [336, 137] on span "[PERSON_NAME]" at bounding box center [305, 140] width 217 height 18
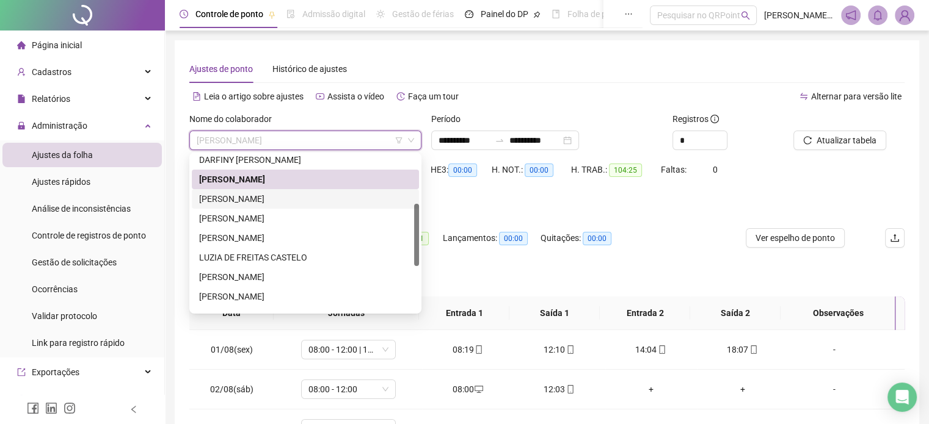
click at [299, 198] on div "[PERSON_NAME]" at bounding box center [305, 198] width 212 height 13
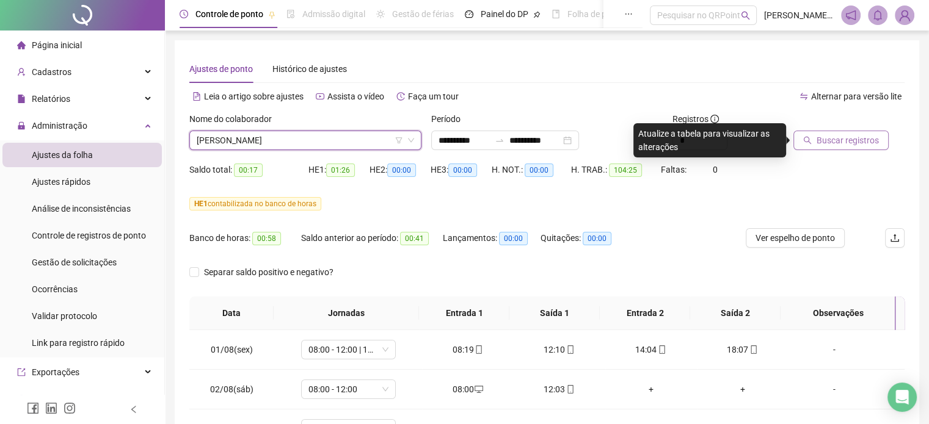
click at [863, 144] on span "Buscar registros" at bounding box center [847, 140] width 62 height 13
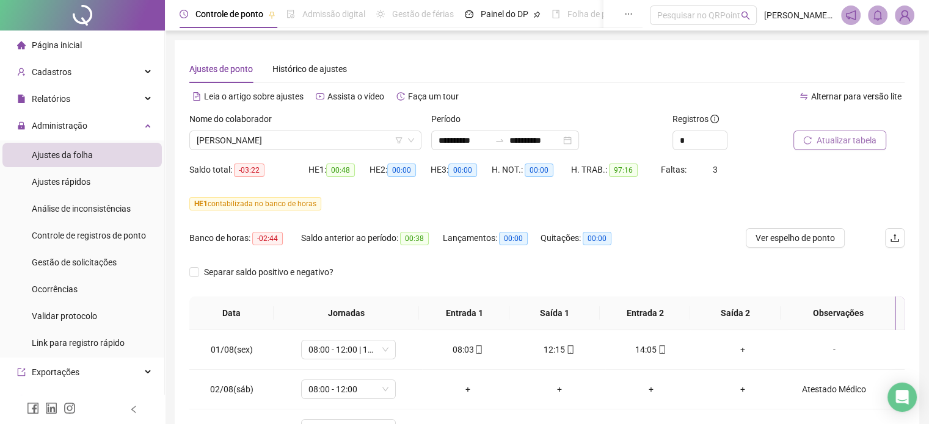
click at [824, 143] on span "Atualizar tabela" at bounding box center [846, 140] width 60 height 13
click at [363, 134] on span "[PERSON_NAME]" at bounding box center [305, 140] width 217 height 18
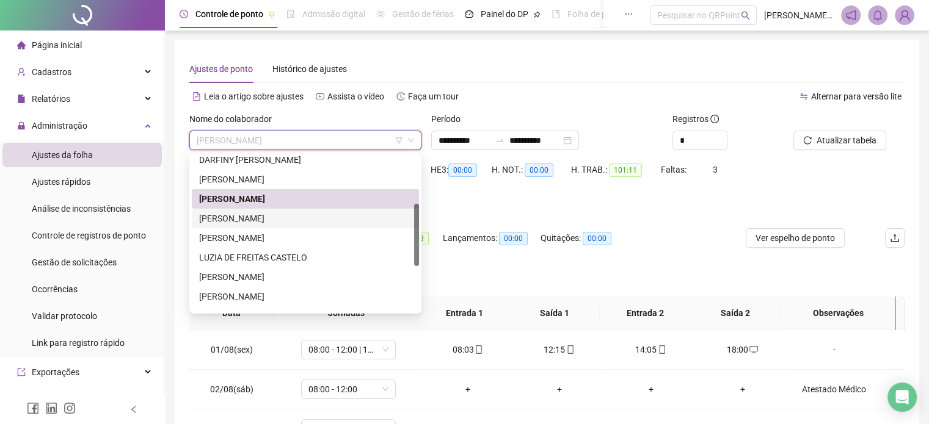
click at [294, 216] on div "[PERSON_NAME]" at bounding box center [305, 218] width 212 height 13
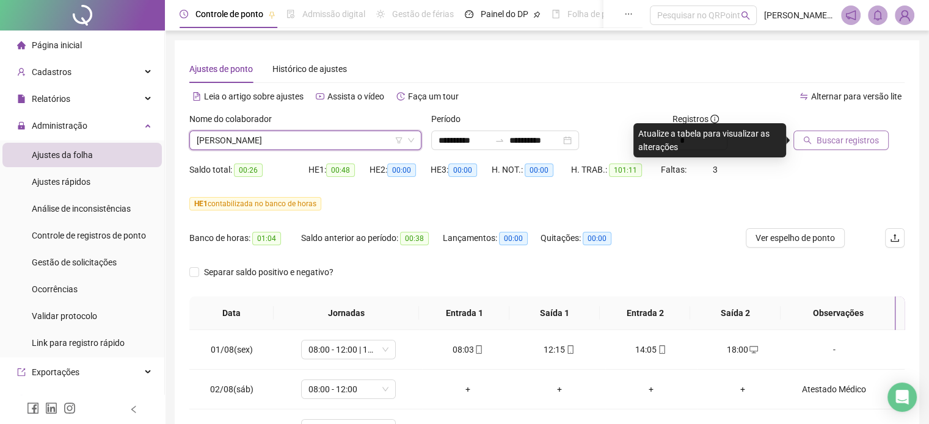
click at [866, 132] on button "Buscar registros" at bounding box center [840, 141] width 95 height 20
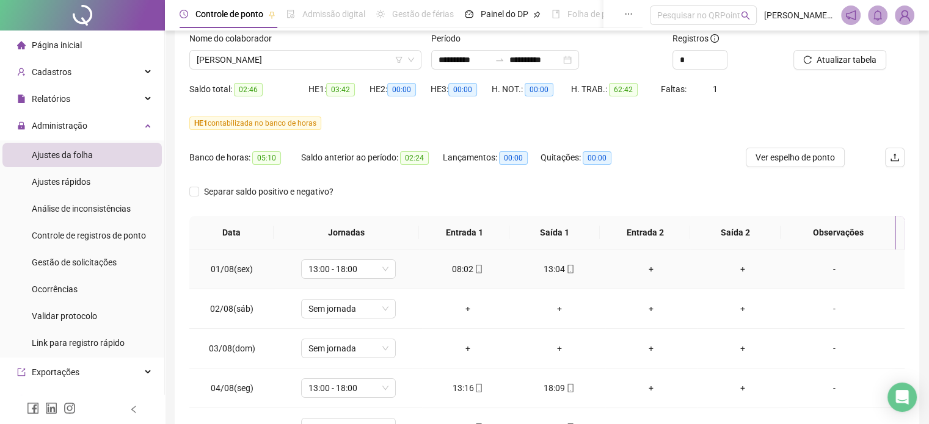
scroll to position [50, 0]
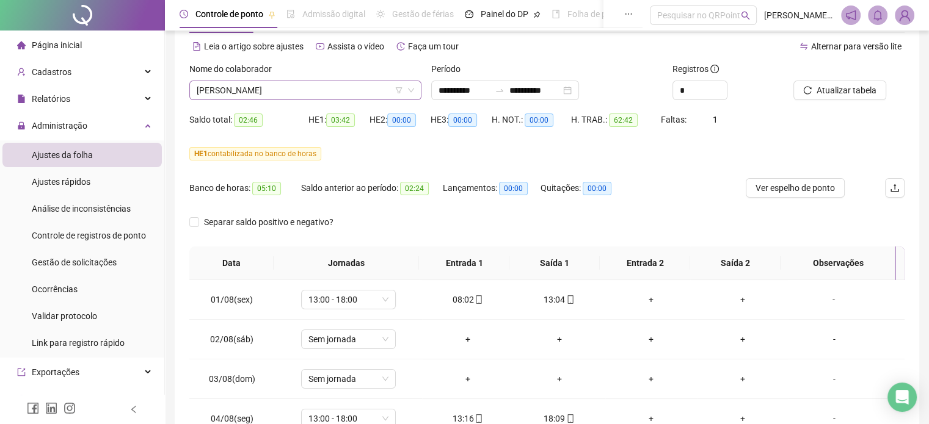
click at [308, 93] on span "[PERSON_NAME]" at bounding box center [305, 90] width 217 height 18
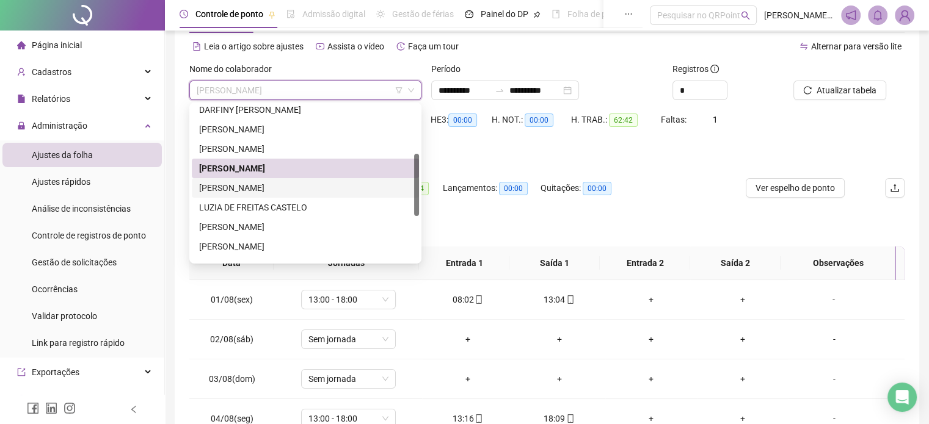
click at [300, 182] on div "[PERSON_NAME]" at bounding box center [305, 187] width 212 height 13
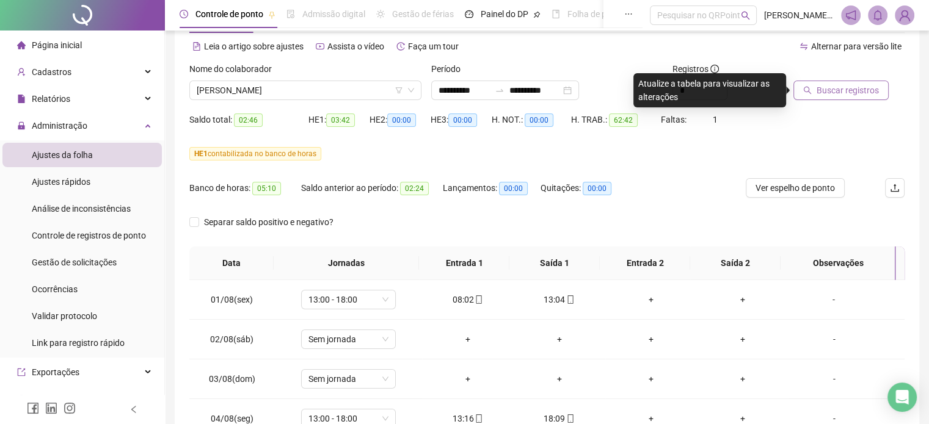
click at [830, 87] on span "Buscar registros" at bounding box center [847, 90] width 62 height 13
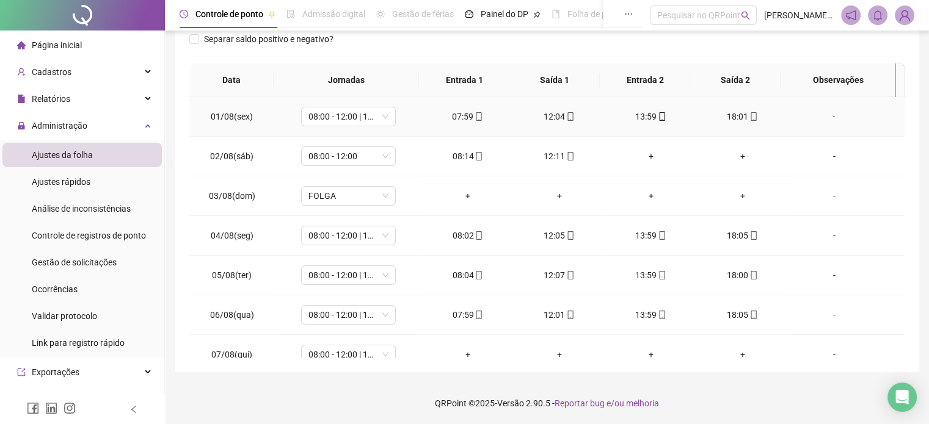
scroll to position [0, 0]
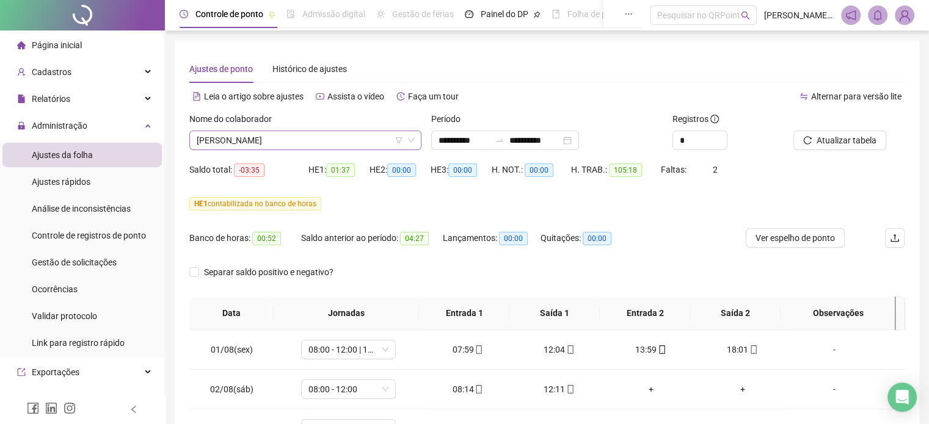
click at [379, 139] on span "[PERSON_NAME]" at bounding box center [305, 140] width 217 height 18
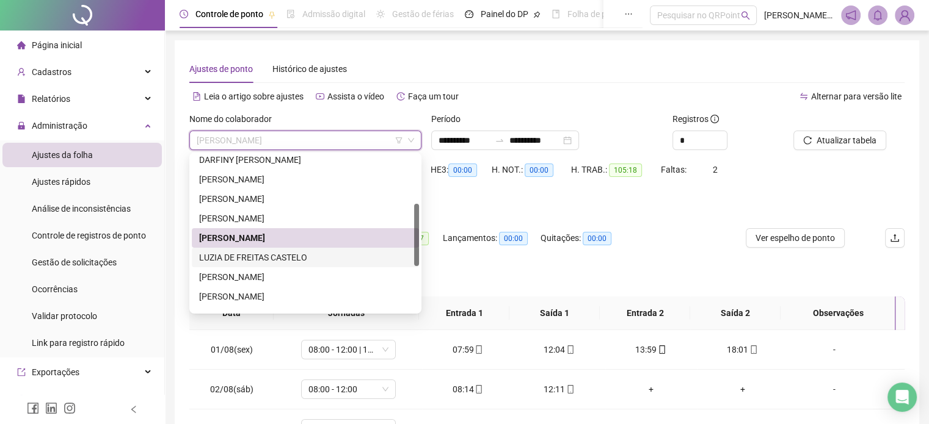
click at [243, 253] on div "LUZIA DE FREITAS CASTELO" at bounding box center [305, 257] width 212 height 13
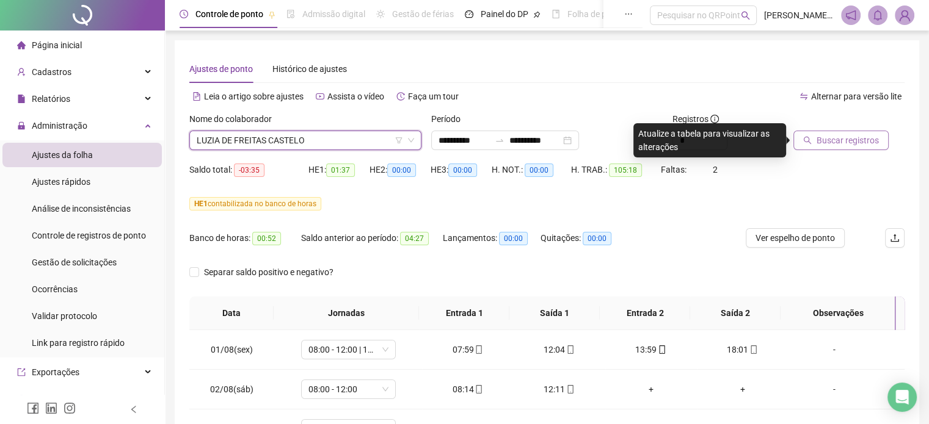
click at [815, 139] on button "Buscar registros" at bounding box center [840, 141] width 95 height 20
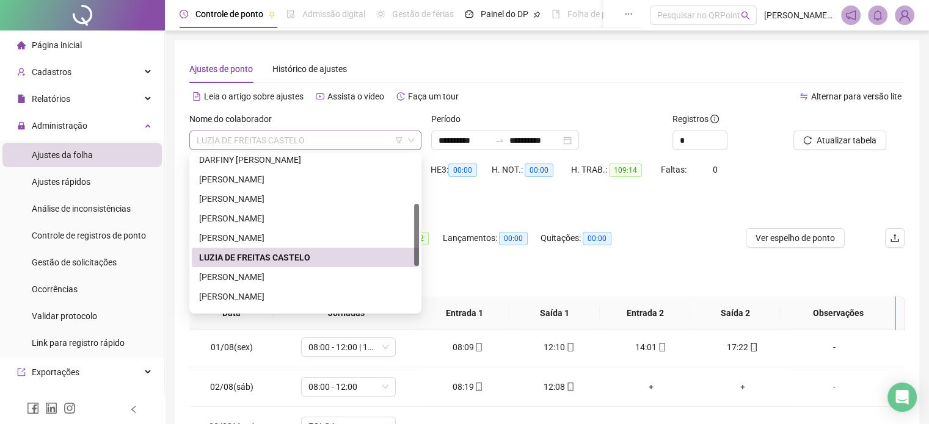
click at [342, 142] on span "LUZIA DE FREITAS CASTELO" at bounding box center [305, 140] width 217 height 18
click at [279, 276] on div "[PERSON_NAME]" at bounding box center [305, 276] width 212 height 13
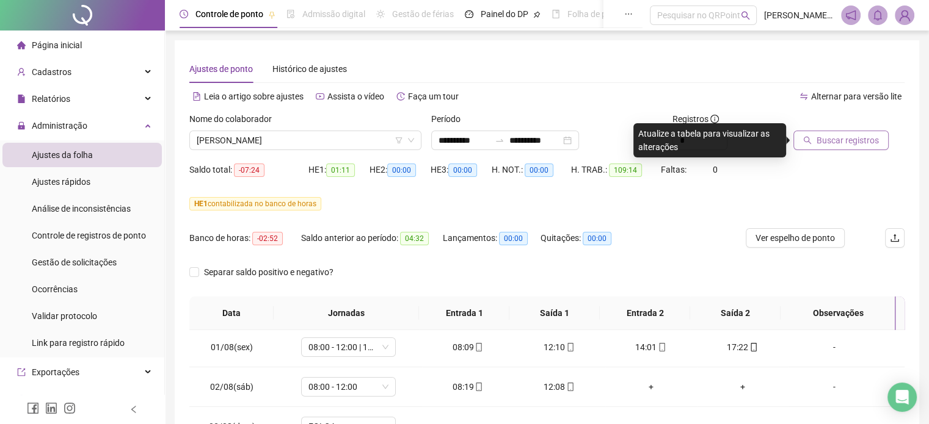
click at [825, 140] on span "Buscar registros" at bounding box center [847, 140] width 62 height 13
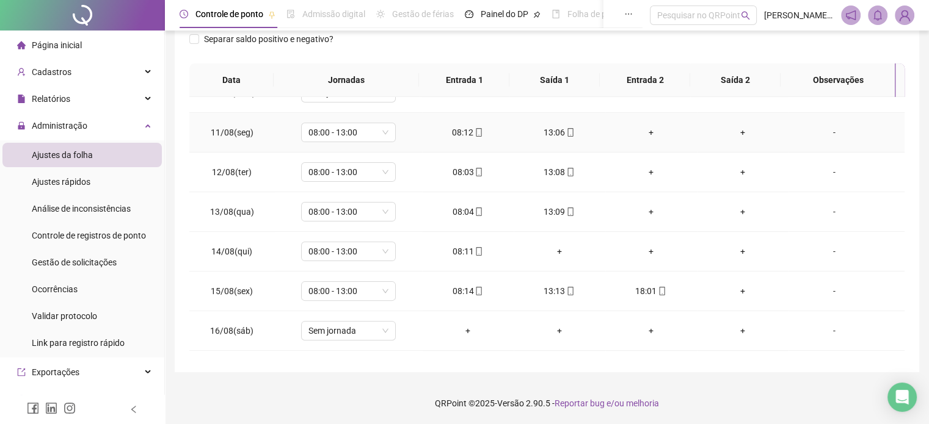
scroll to position [491, 0]
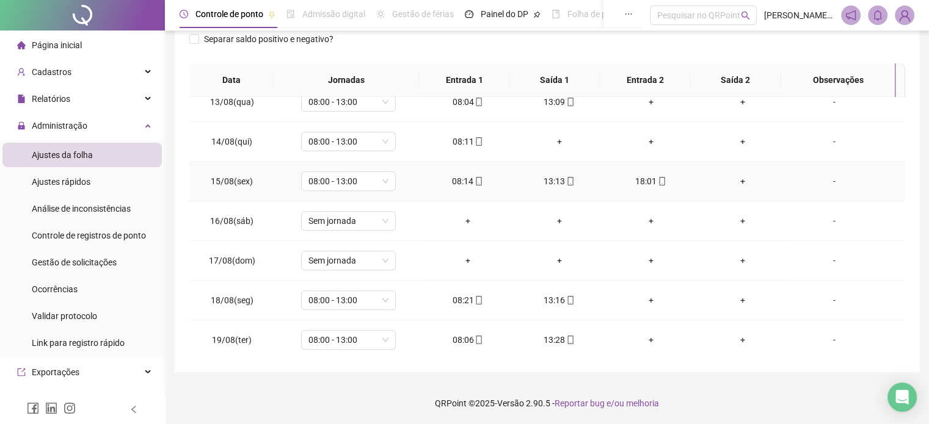
click at [656, 178] on span "mobile" at bounding box center [661, 181] width 10 height 9
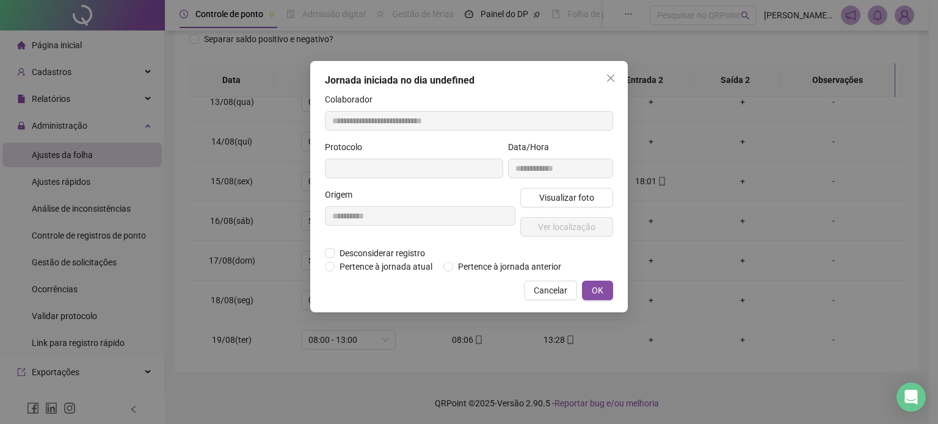
type input "**********"
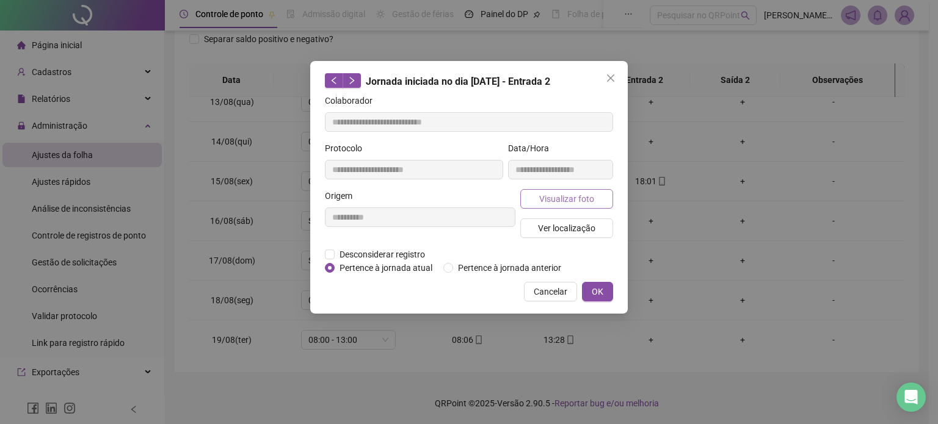
click at [562, 196] on span "Visualizar foto" at bounding box center [566, 198] width 55 height 13
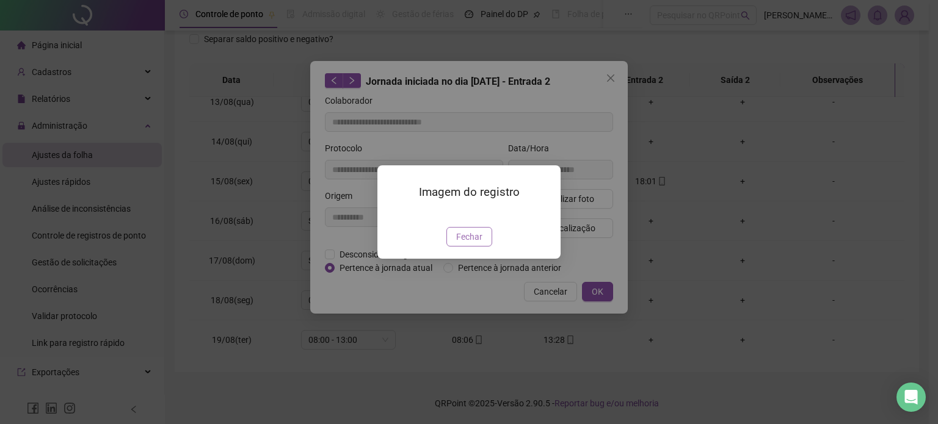
click at [472, 244] on span "Fechar" at bounding box center [469, 236] width 26 height 13
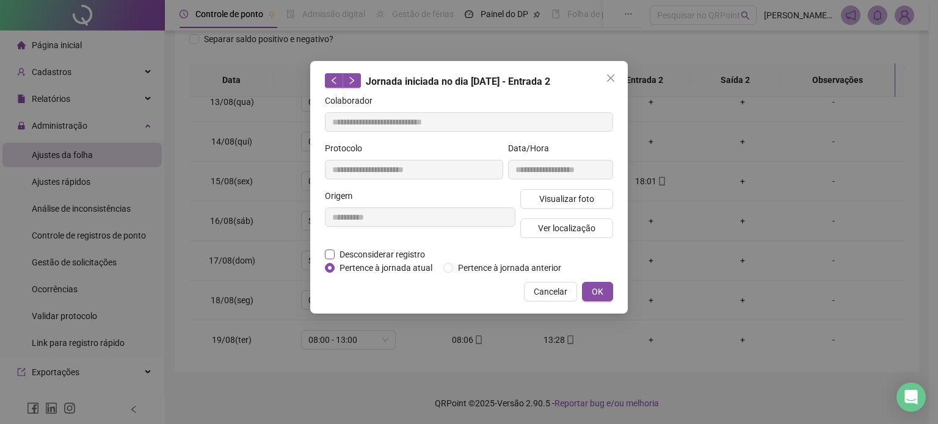
click at [346, 255] on span "Desconsiderar registro" at bounding box center [382, 254] width 95 height 13
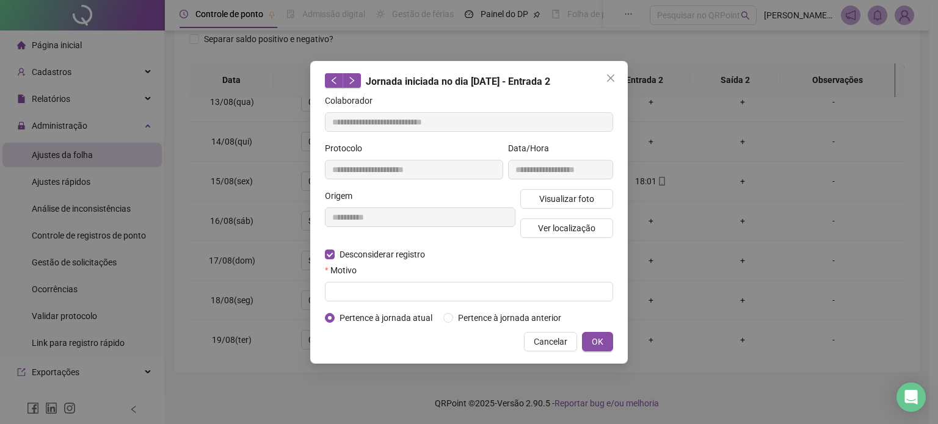
click at [337, 319] on span "Pertence à jornada atual" at bounding box center [386, 317] width 103 height 13
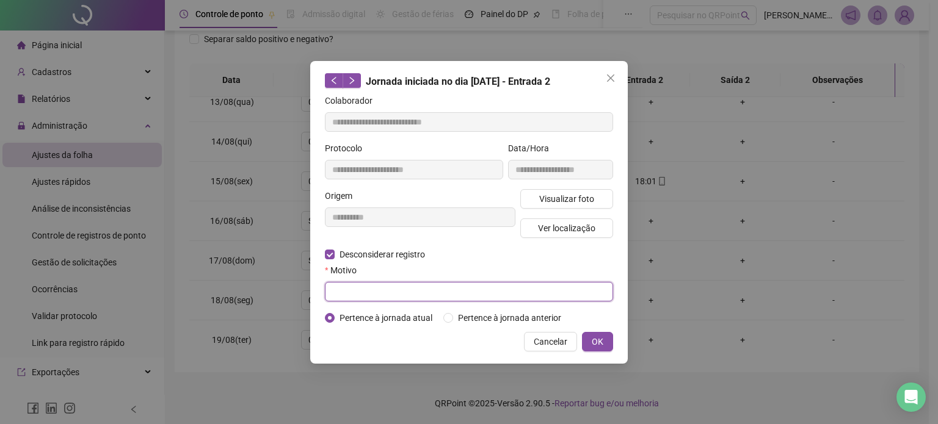
click at [362, 291] on input "text" at bounding box center [469, 292] width 288 height 20
type input "**********"
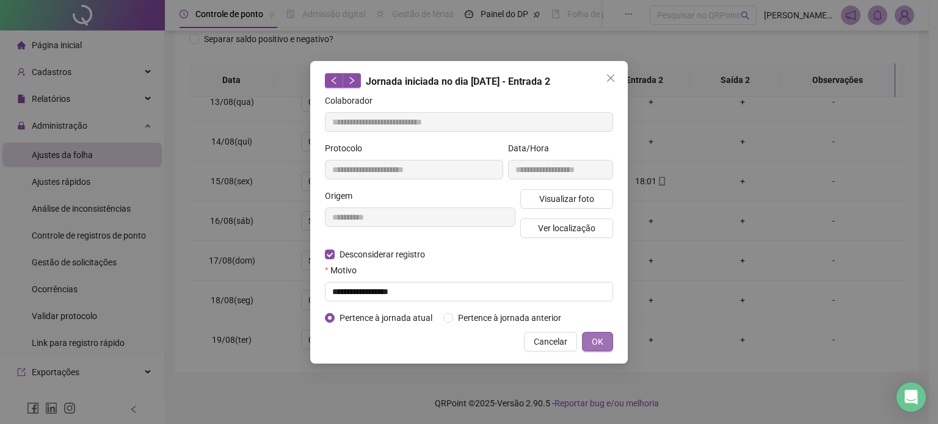
click at [586, 346] on button "OK" at bounding box center [597, 342] width 31 height 20
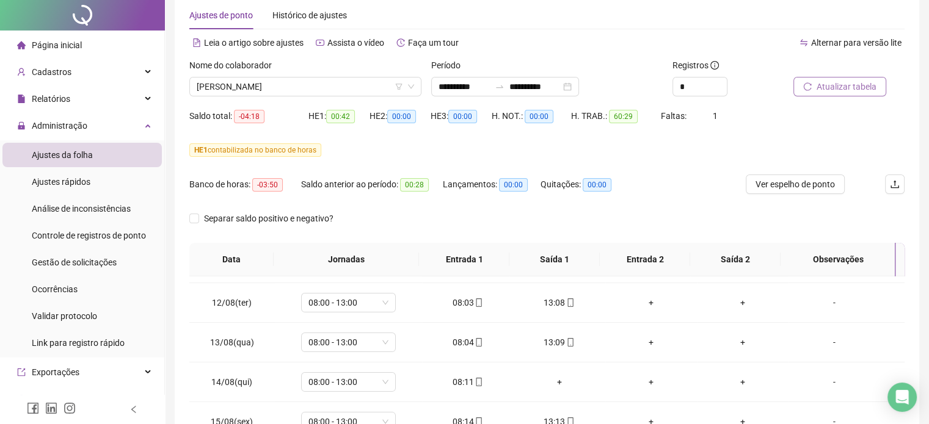
scroll to position [0, 0]
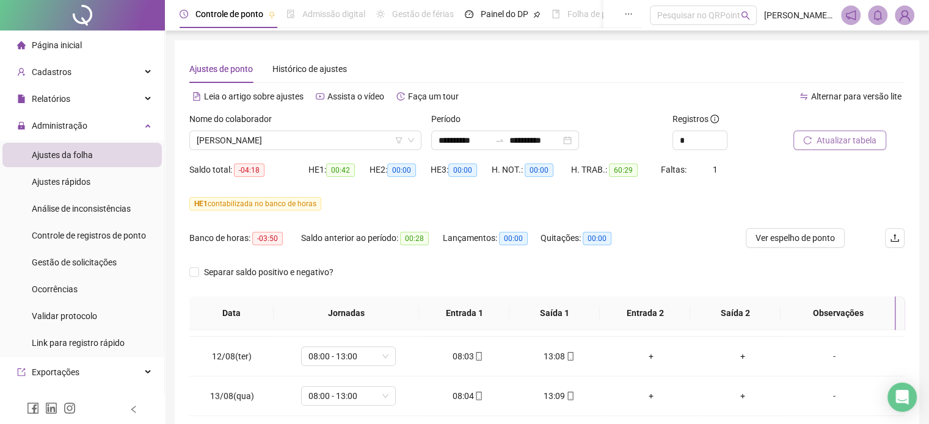
click at [850, 144] on span "Atualizar tabela" at bounding box center [846, 140] width 60 height 13
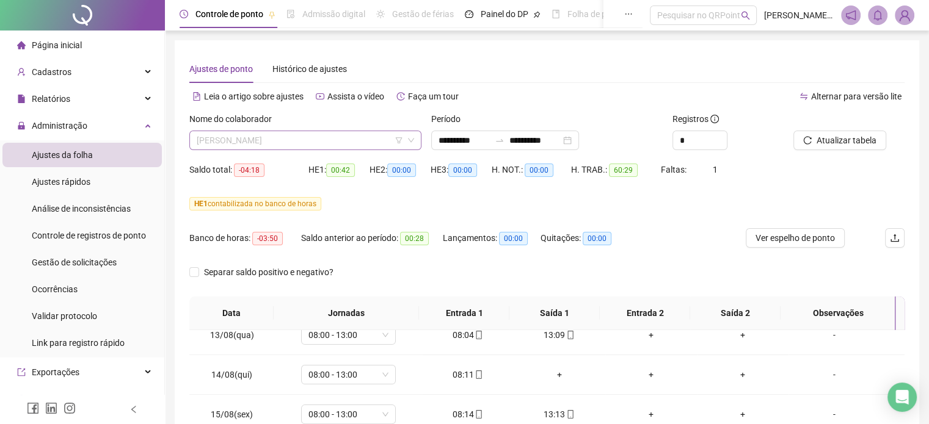
click at [344, 136] on span "[PERSON_NAME]" at bounding box center [305, 140] width 217 height 18
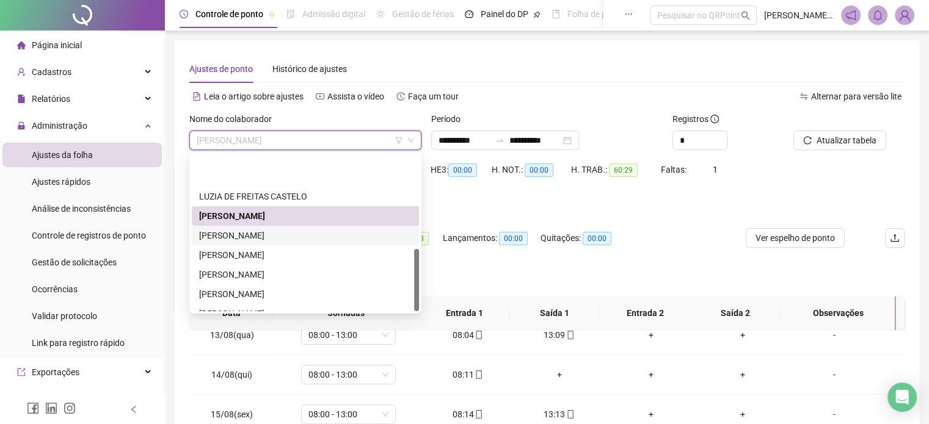
scroll to position [234, 0]
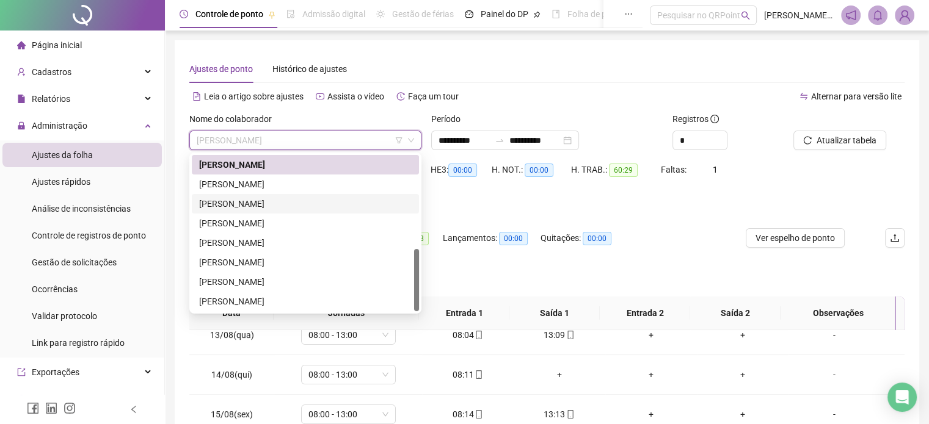
click at [275, 205] on div "[PERSON_NAME]" at bounding box center [305, 203] width 212 height 13
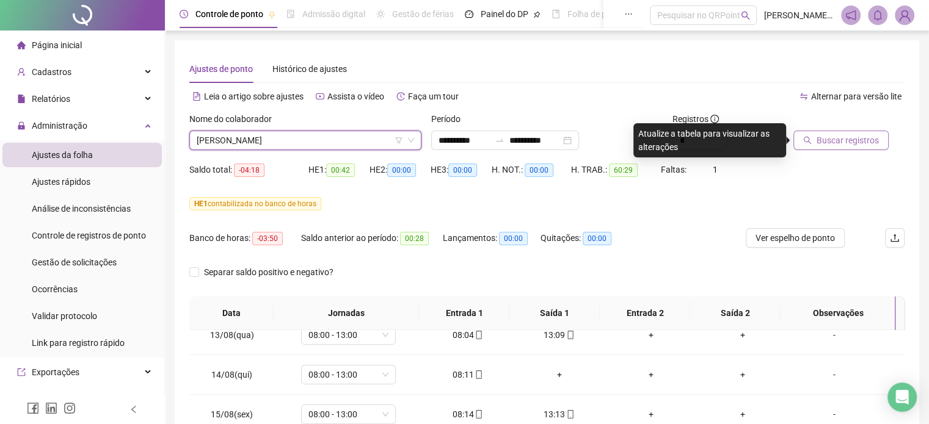
click at [863, 134] on span "Buscar registros" at bounding box center [847, 140] width 62 height 13
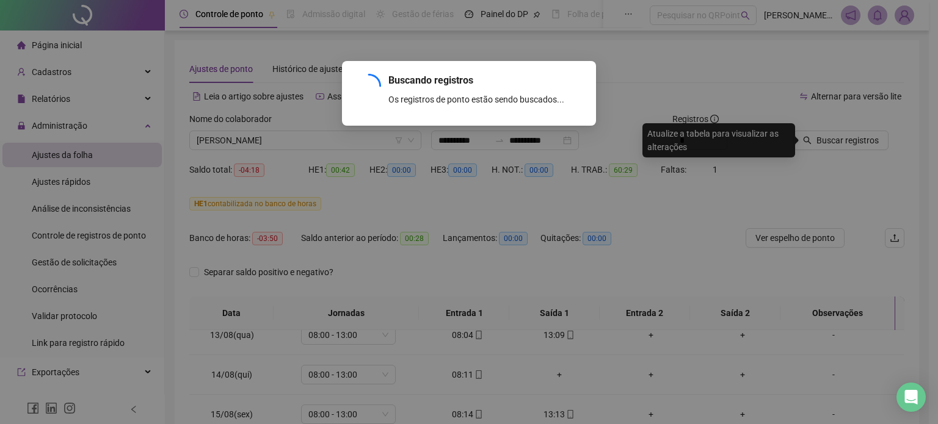
click at [379, 134] on div "Buscando registros Os registros de ponto estão sendo buscados... OK" at bounding box center [469, 212] width 938 height 424
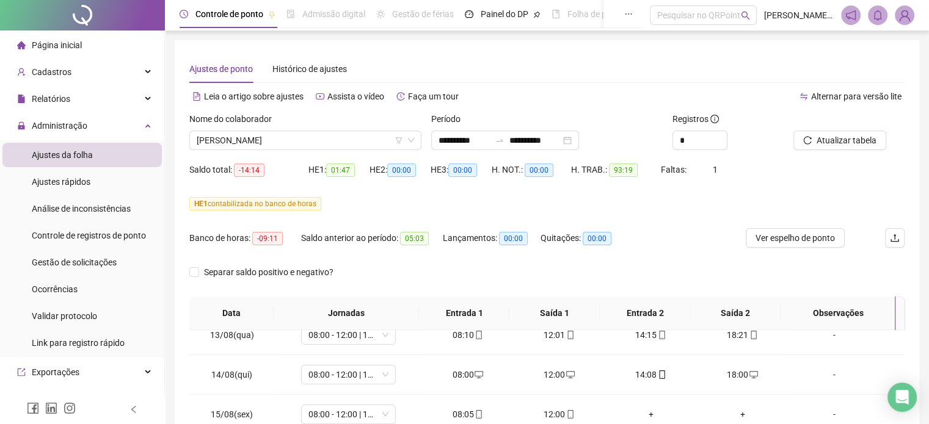
click at [298, 42] on div "**********" at bounding box center [547, 322] width 744 height 565
click at [317, 143] on span "[PERSON_NAME]" at bounding box center [305, 140] width 217 height 18
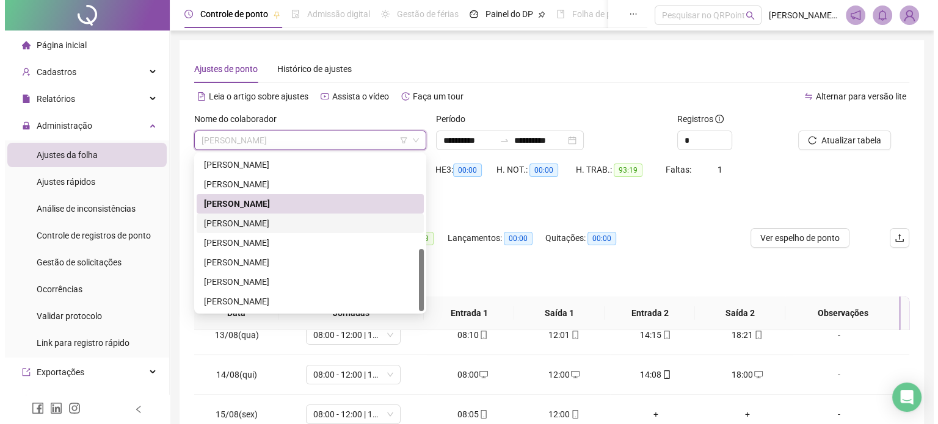
scroll to position [112, 0]
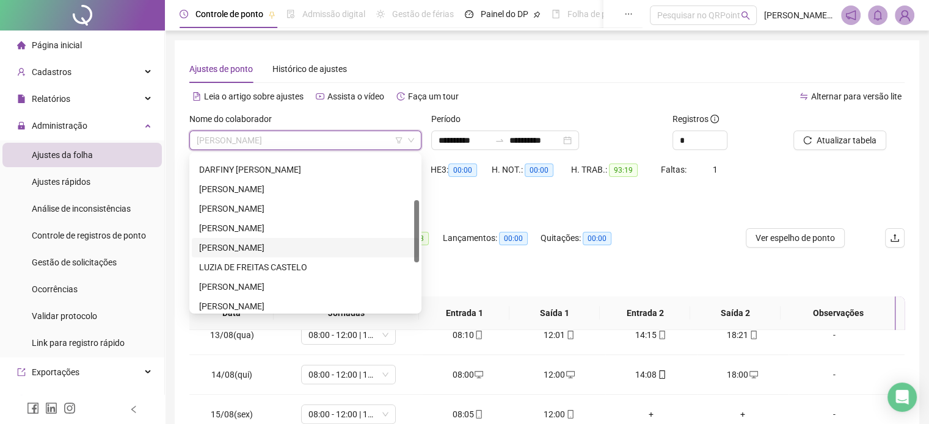
click at [256, 244] on div "[PERSON_NAME]" at bounding box center [305, 247] width 212 height 13
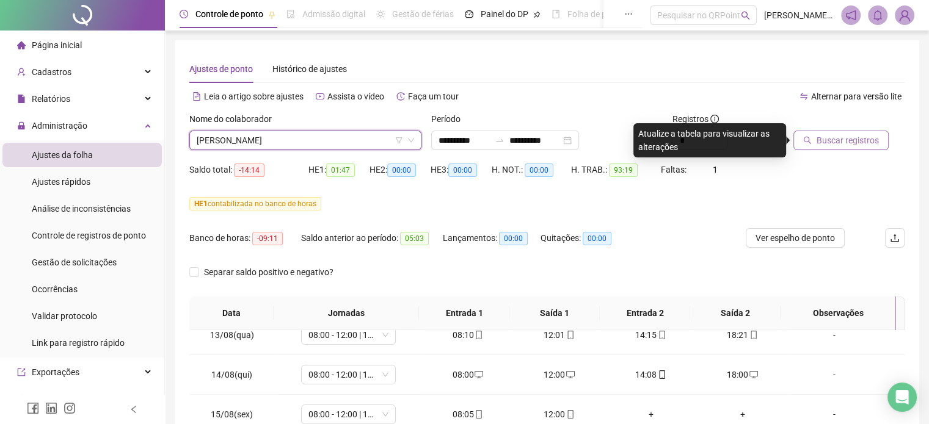
click at [825, 144] on span "Buscar registros" at bounding box center [847, 140] width 62 height 13
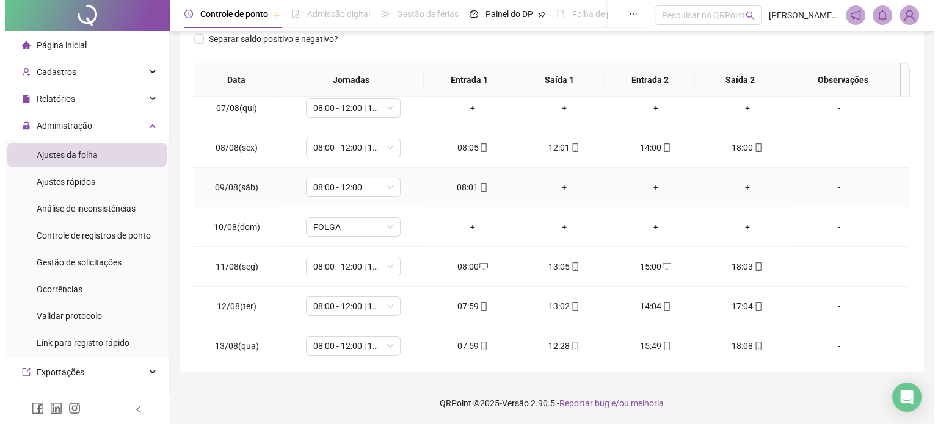
scroll to position [308, 0]
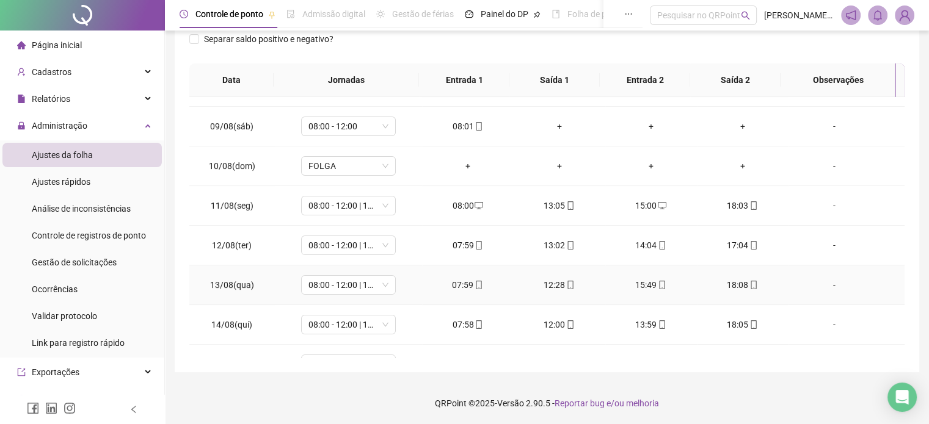
click at [824, 285] on div "-" at bounding box center [833, 284] width 72 height 13
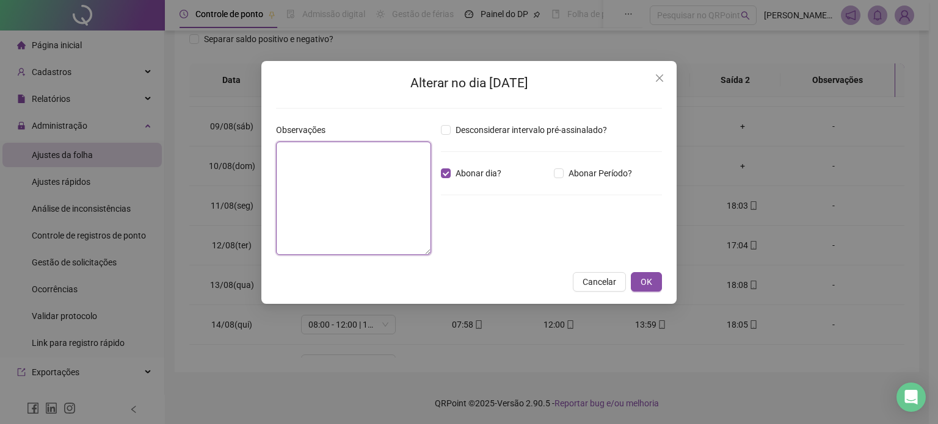
click at [346, 180] on textarea at bounding box center [353, 199] width 155 height 114
type textarea "********"
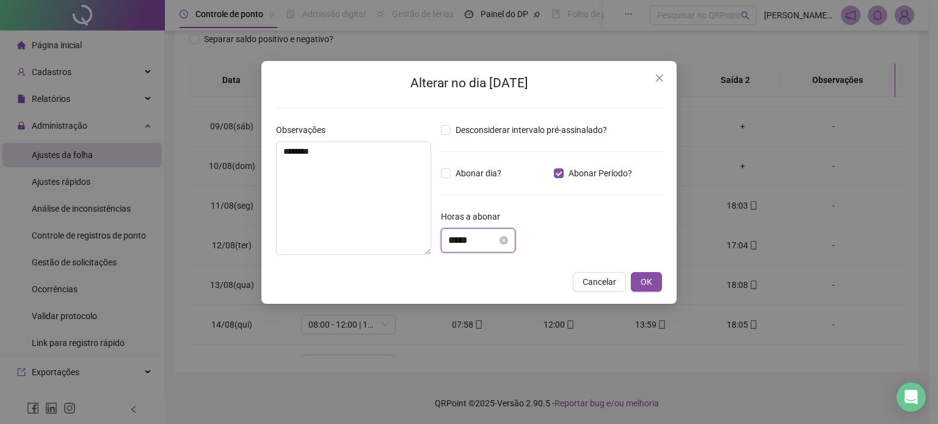
click at [486, 241] on input "*****" at bounding box center [472, 240] width 49 height 15
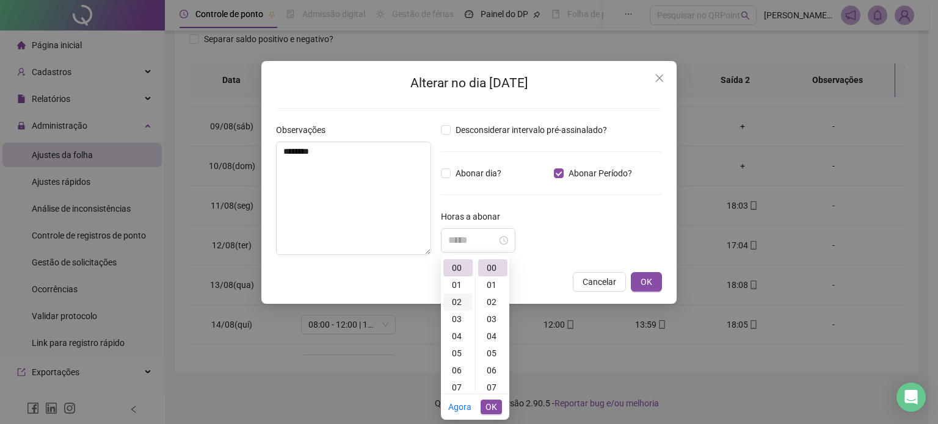
click at [459, 297] on div "02" at bounding box center [457, 302] width 29 height 17
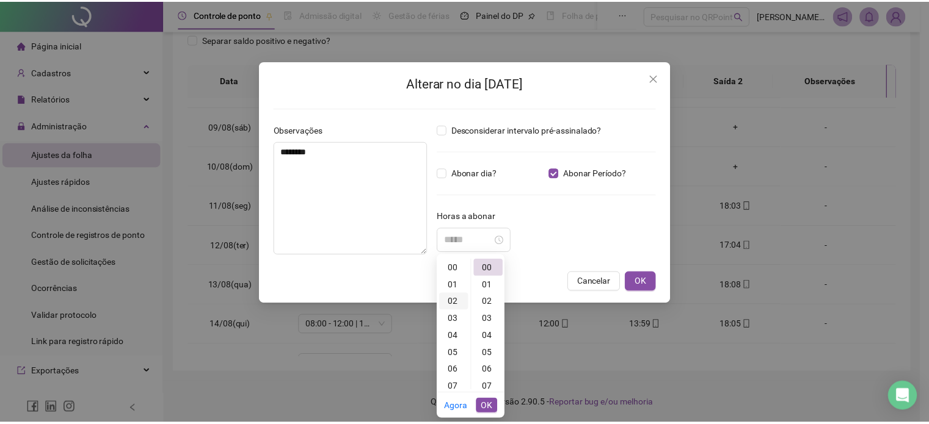
scroll to position [34, 0]
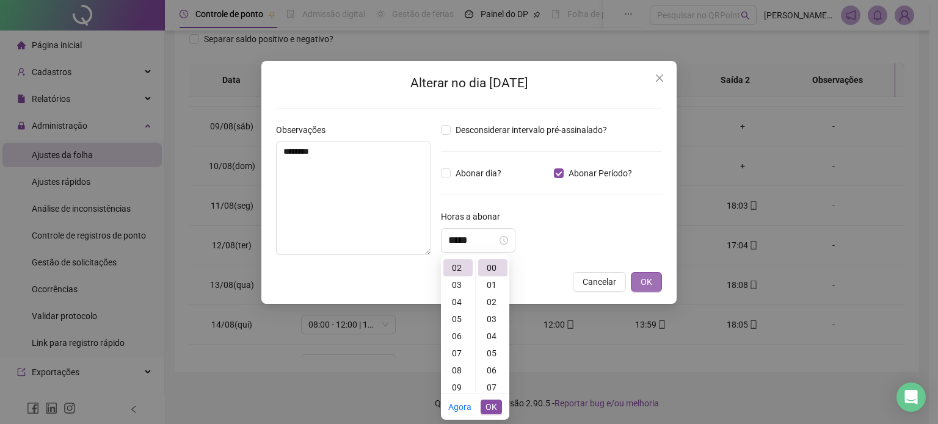
type input "*****"
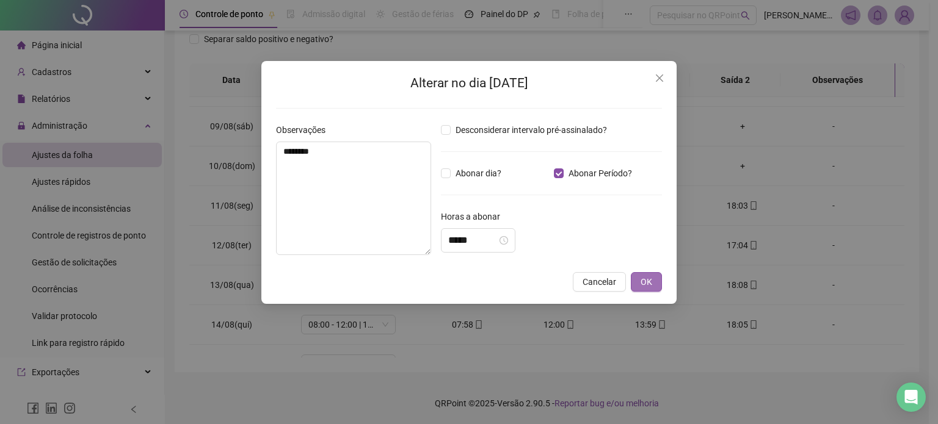
click at [646, 285] on span "OK" at bounding box center [646, 281] width 12 height 13
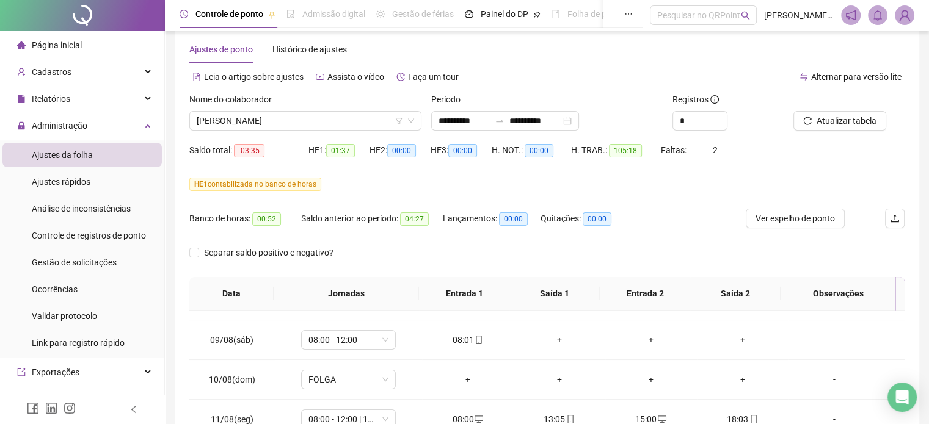
scroll to position [0, 0]
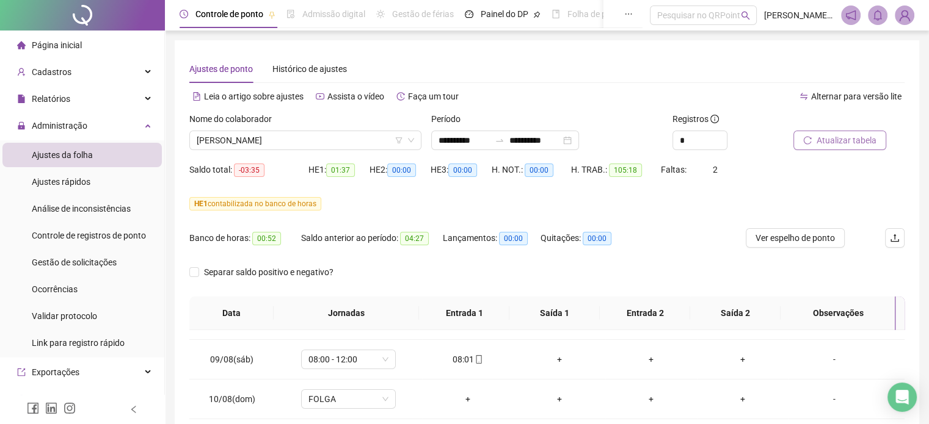
click at [818, 145] on span "Atualizar tabela" at bounding box center [846, 140] width 60 height 13
click at [796, 228] on button "Ver espelho de ponto" at bounding box center [794, 238] width 99 height 20
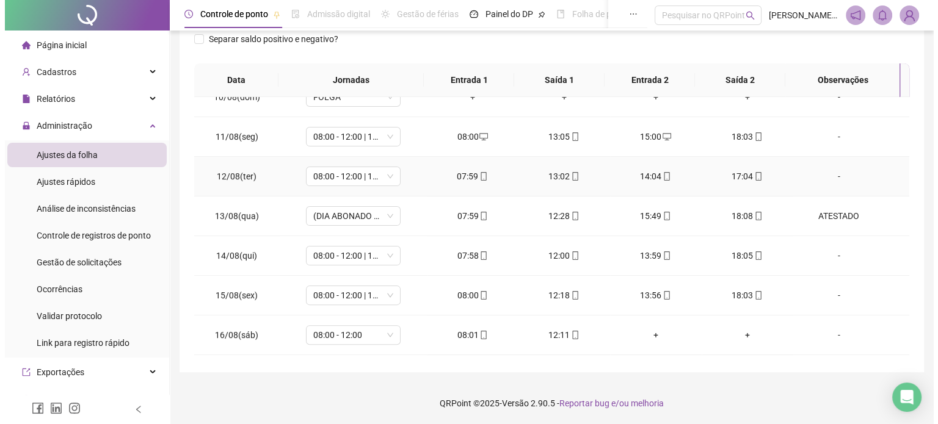
scroll to position [430, 0]
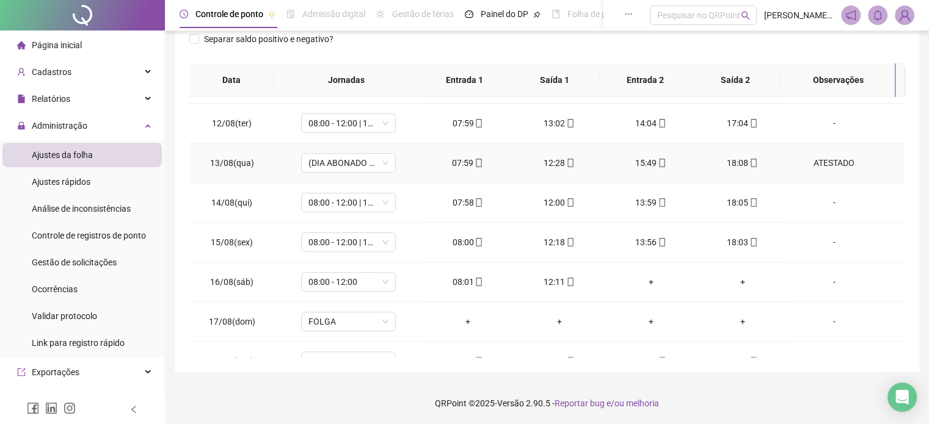
click at [811, 156] on div "ATESTADO" at bounding box center [833, 162] width 72 height 13
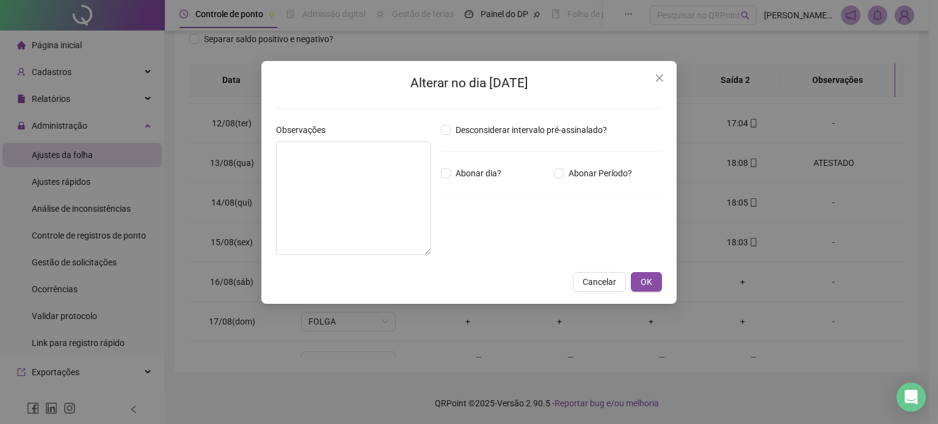
type textarea "********"
click at [495, 244] on input "*****" at bounding box center [472, 240] width 49 height 15
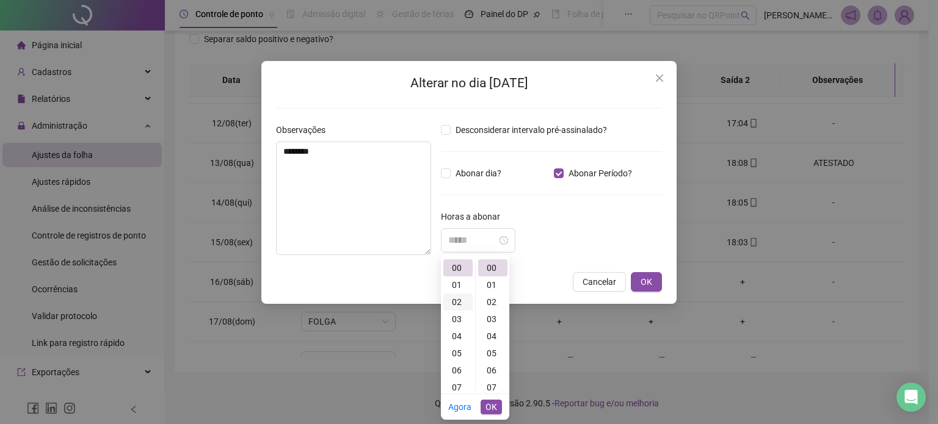
click at [454, 303] on div "02" at bounding box center [457, 302] width 29 height 17
click at [452, 288] on div "01" at bounding box center [457, 285] width 29 height 17
click at [491, 349] on div "12" at bounding box center [492, 351] width 29 height 17
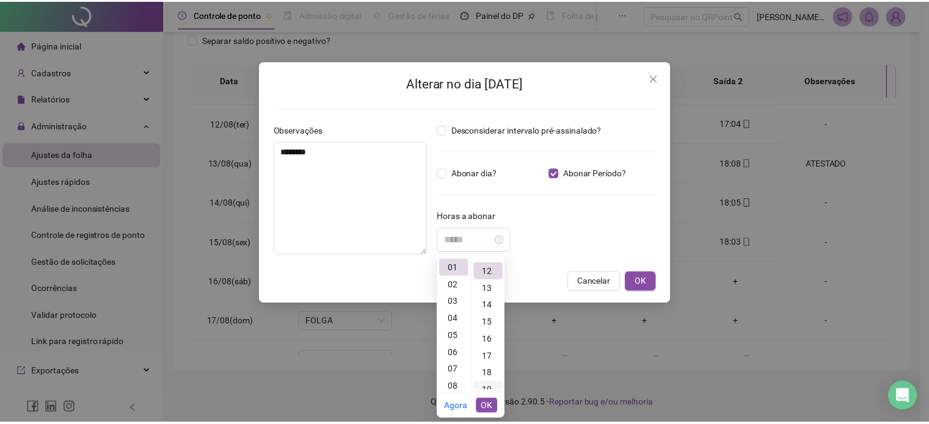
scroll to position [205, 0]
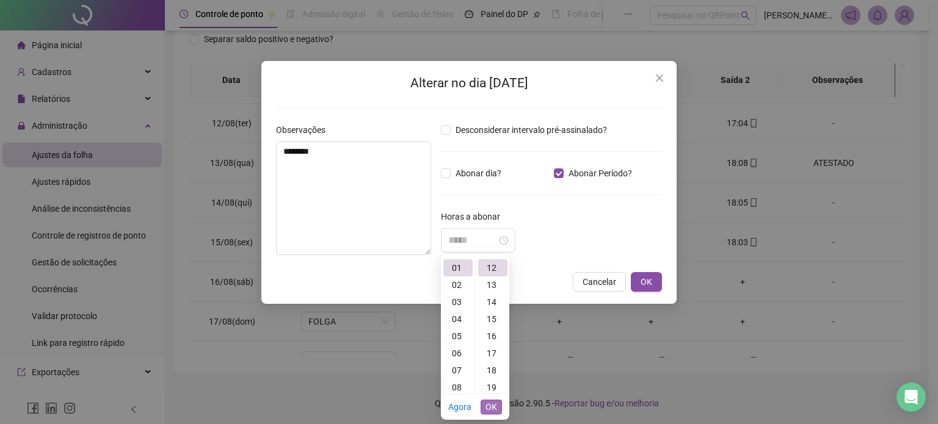
type input "*****"
click at [491, 410] on span "OK" at bounding box center [491, 407] width 12 height 13
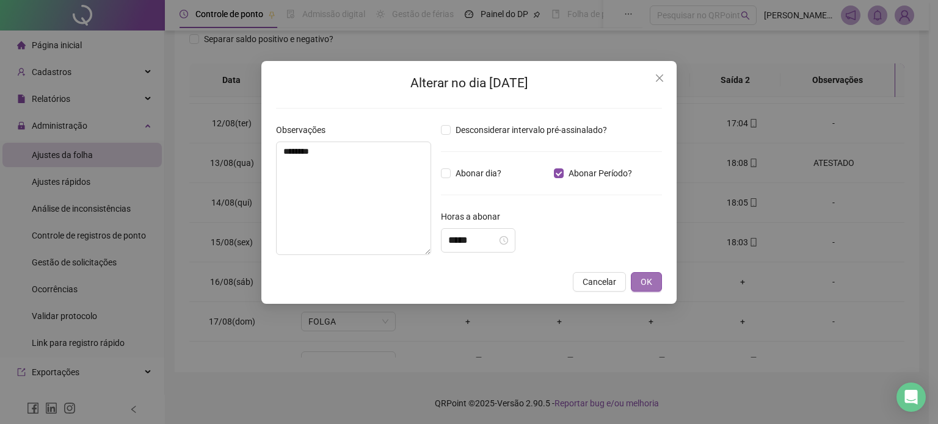
click at [644, 290] on button "OK" at bounding box center [646, 282] width 31 height 20
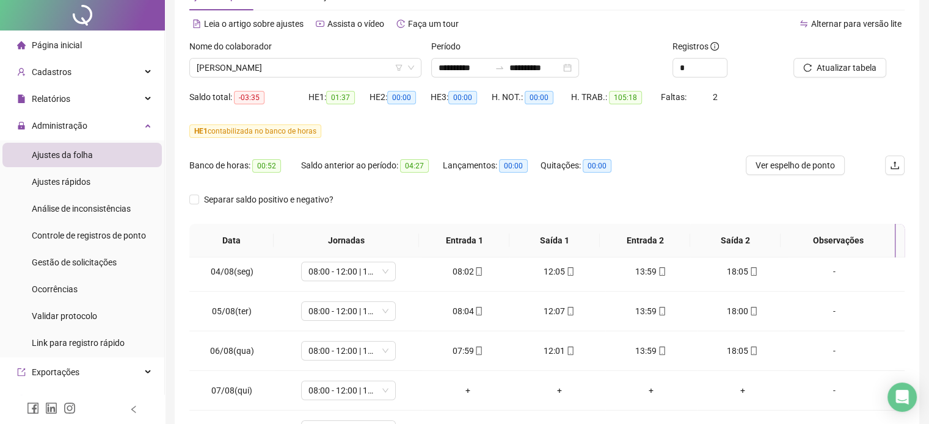
scroll to position [0, 0]
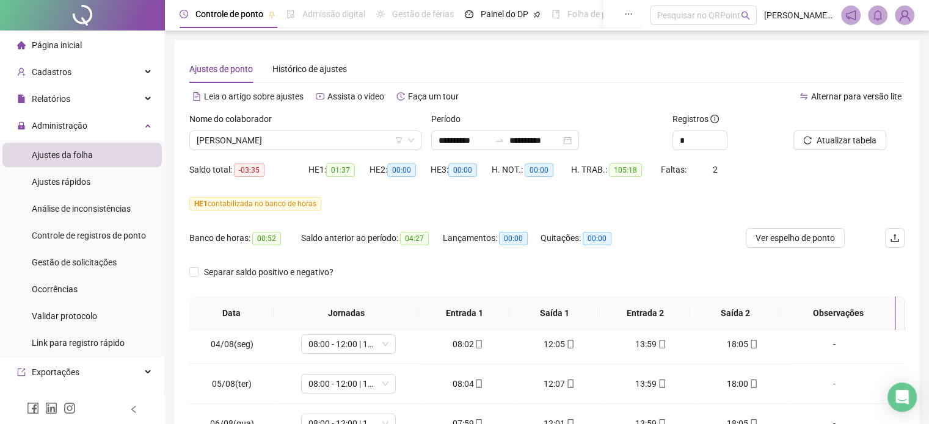
click at [841, 126] on div at bounding box center [833, 121] width 81 height 18
click at [838, 136] on span "Atualizar tabela" at bounding box center [846, 140] width 60 height 13
click at [818, 238] on span "Ver espelho de ponto" at bounding box center [794, 237] width 79 height 13
click at [372, 139] on span "[PERSON_NAME]" at bounding box center [305, 140] width 217 height 18
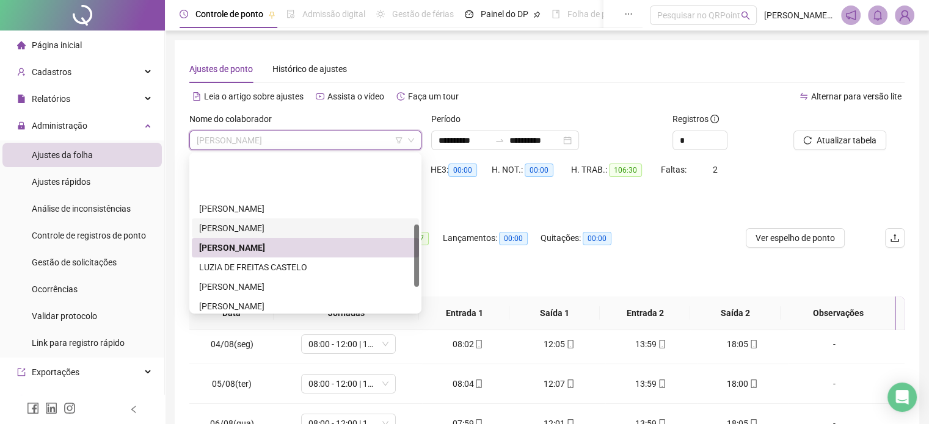
scroll to position [173, 0]
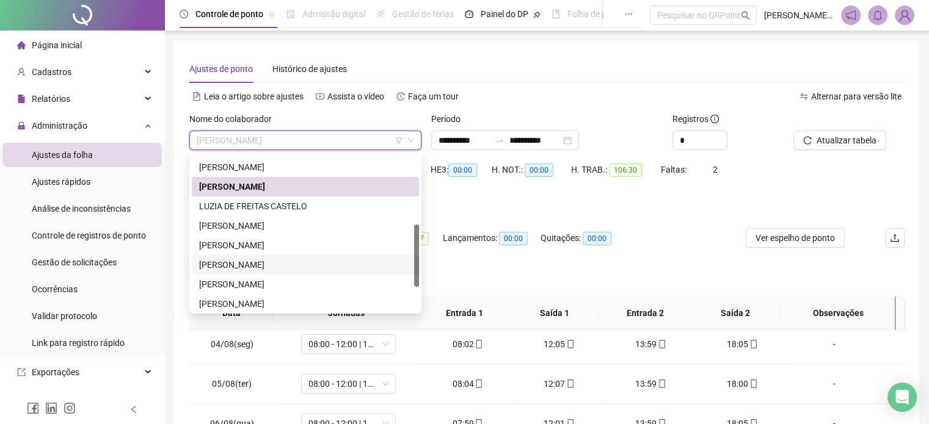
click at [246, 266] on div "[PERSON_NAME]" at bounding box center [305, 264] width 212 height 13
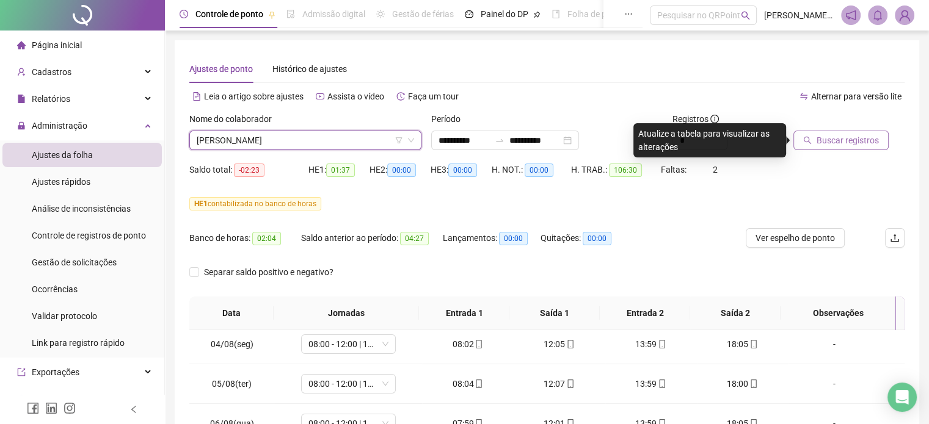
click at [854, 139] on span "Buscar registros" at bounding box center [847, 140] width 62 height 13
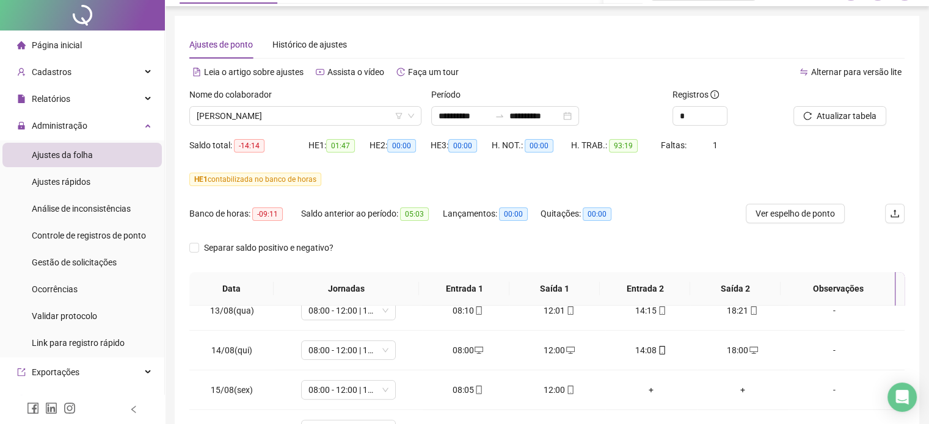
scroll to position [0, 0]
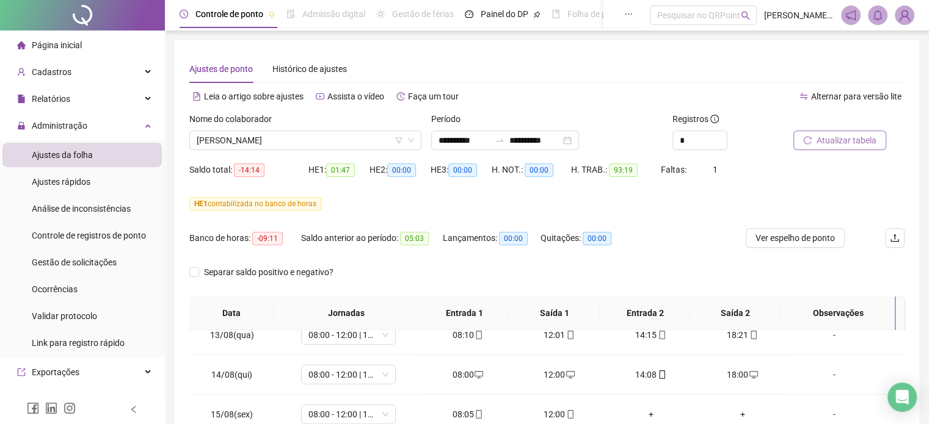
click at [845, 140] on span "Atualizar tabela" at bounding box center [846, 140] width 60 height 13
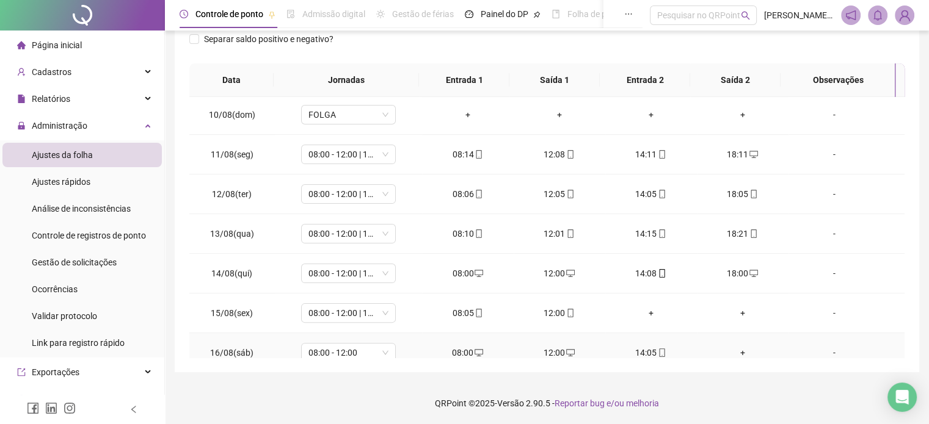
scroll to position [491, 0]
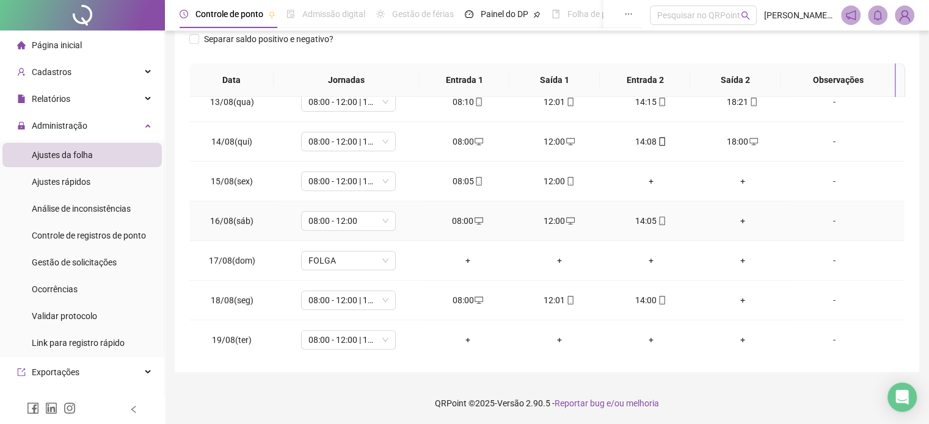
click at [734, 217] on div "+" at bounding box center [742, 220] width 72 height 13
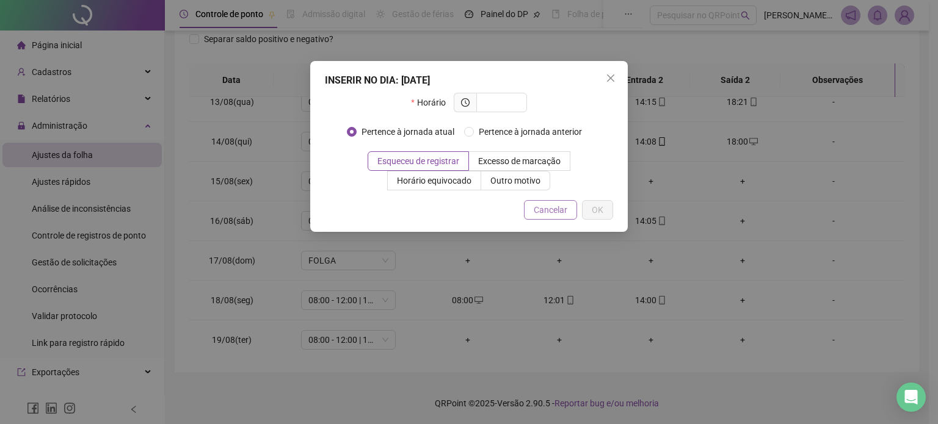
click at [574, 218] on button "Cancelar" at bounding box center [550, 210] width 53 height 20
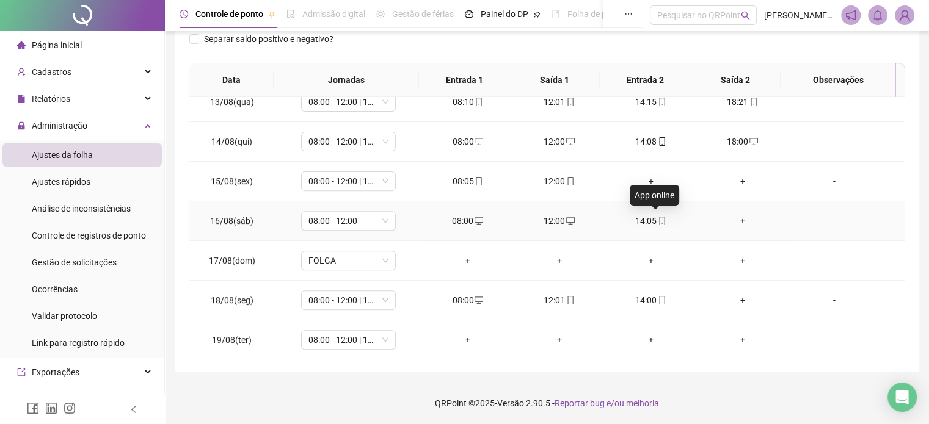
click at [658, 219] on icon "mobile" at bounding box center [662, 221] width 9 height 9
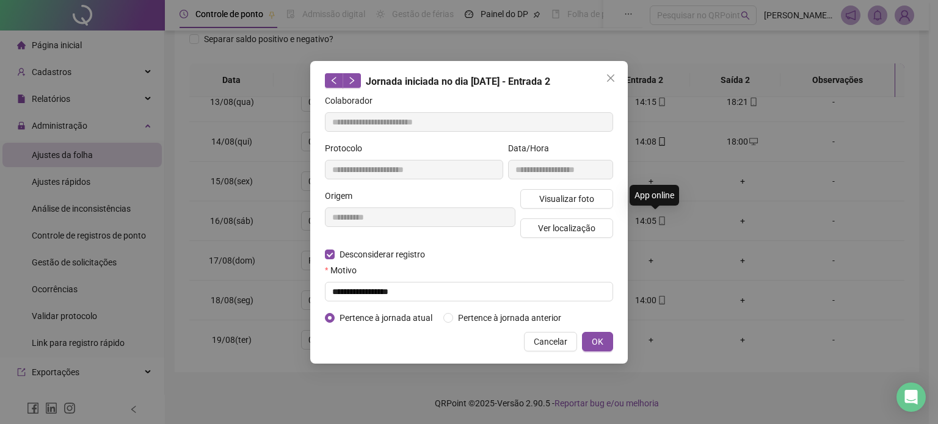
type input "**********"
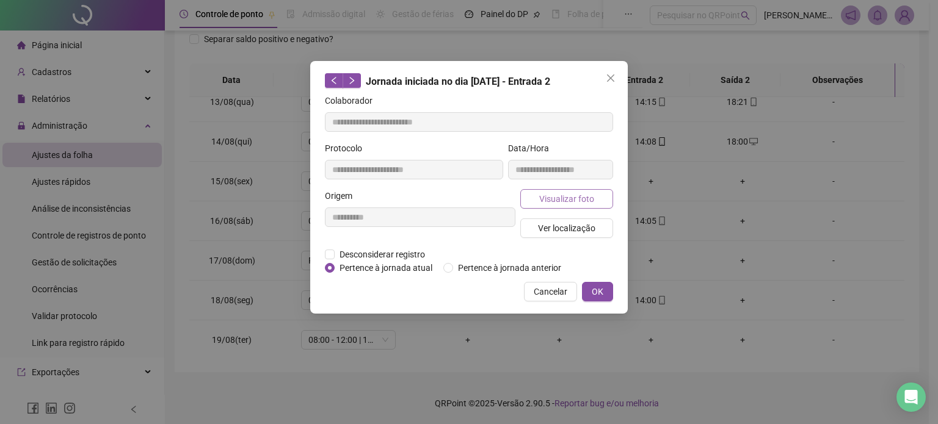
click at [598, 202] on button "Visualizar foto" at bounding box center [566, 199] width 93 height 20
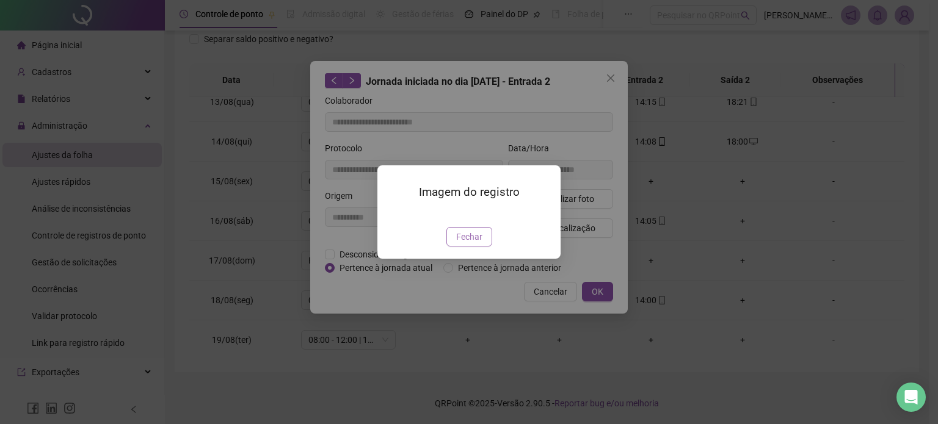
click at [471, 244] on span "Fechar" at bounding box center [469, 236] width 26 height 13
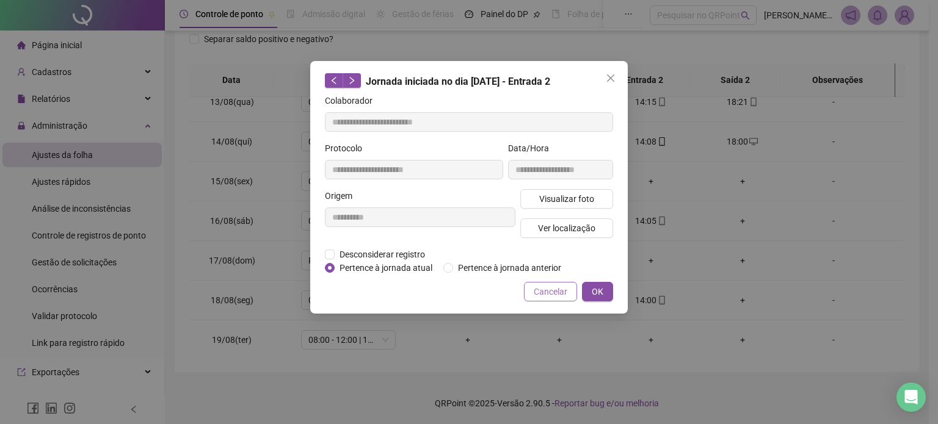
click at [554, 291] on span "Cancelar" at bounding box center [551, 291] width 34 height 13
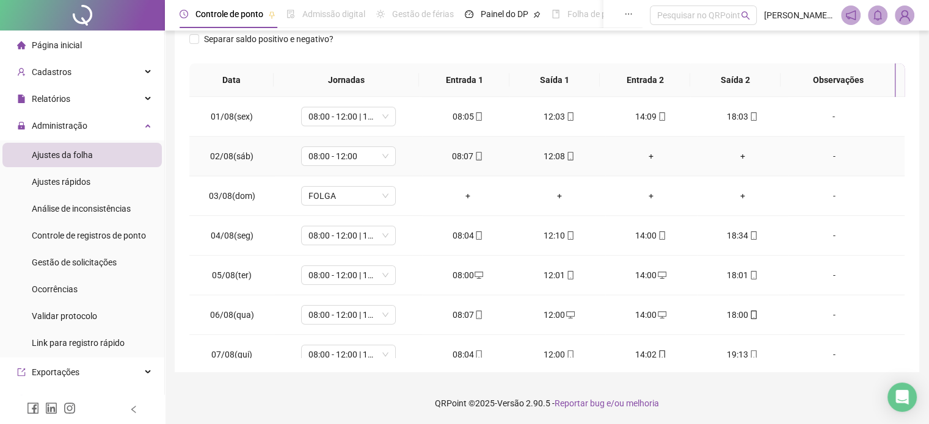
scroll to position [0, 0]
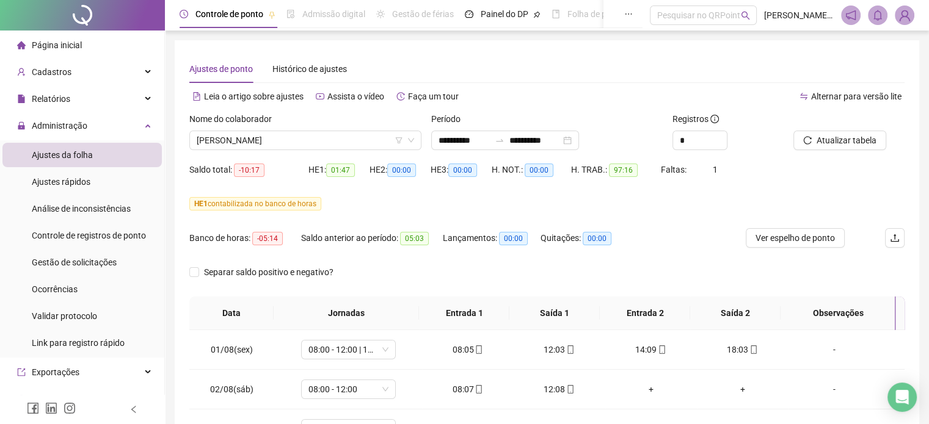
click at [357, 129] on div "Nome do colaborador" at bounding box center [305, 121] width 232 height 18
click at [307, 146] on span "[PERSON_NAME]" at bounding box center [305, 140] width 217 height 18
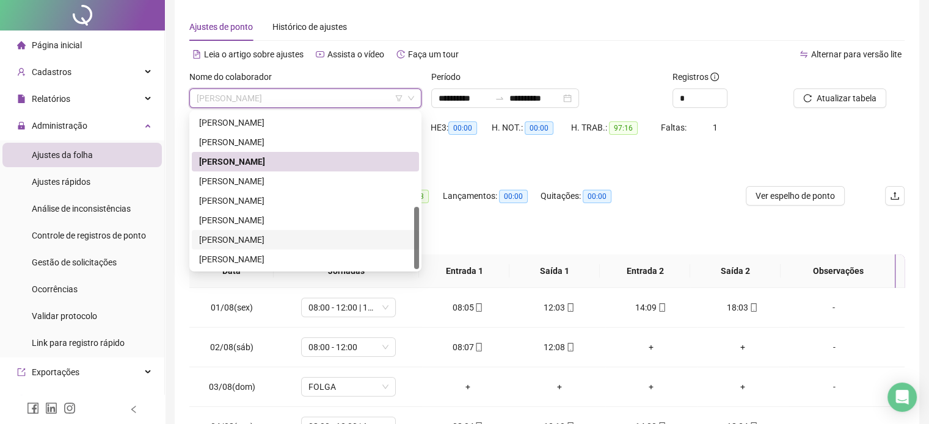
scroll to position [61, 0]
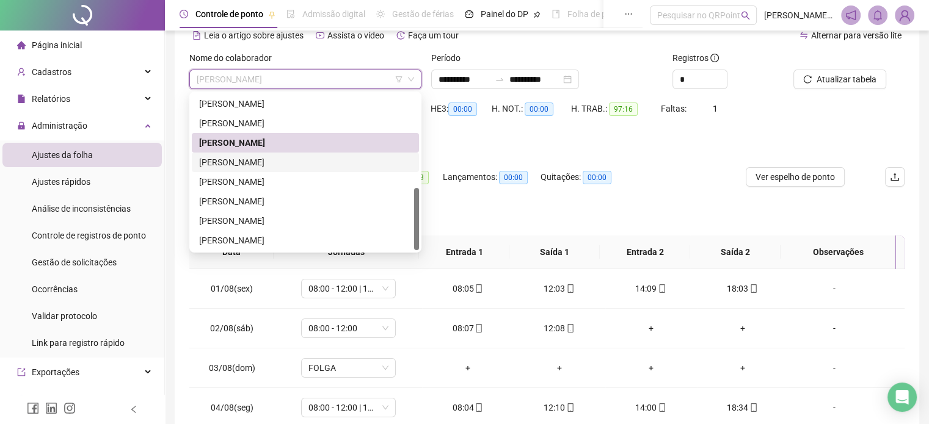
click at [279, 164] on div "[PERSON_NAME]" at bounding box center [305, 162] width 212 height 13
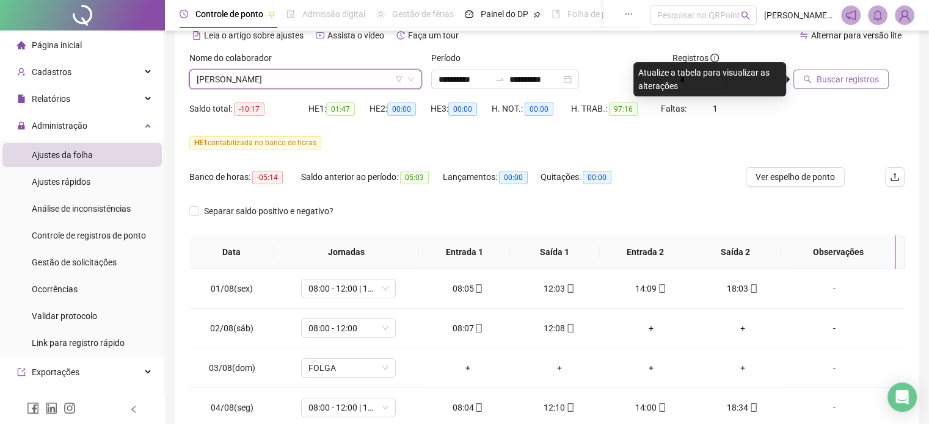
click at [833, 78] on span "Buscar registros" at bounding box center [847, 79] width 62 height 13
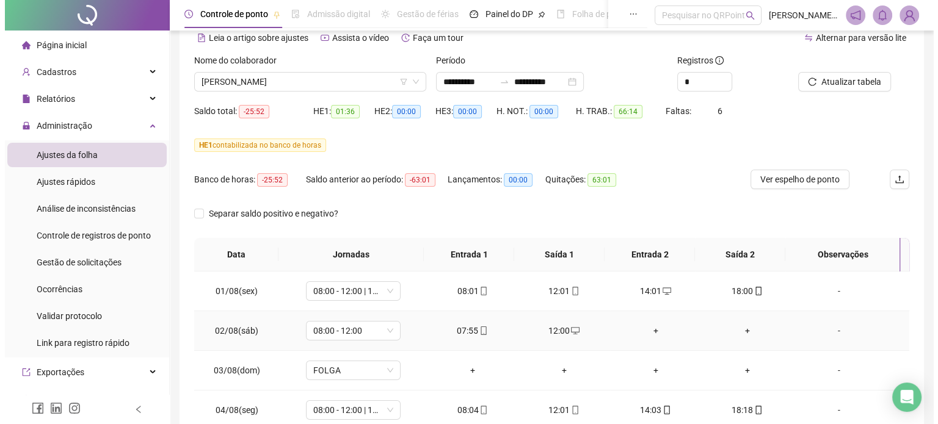
scroll to position [50, 0]
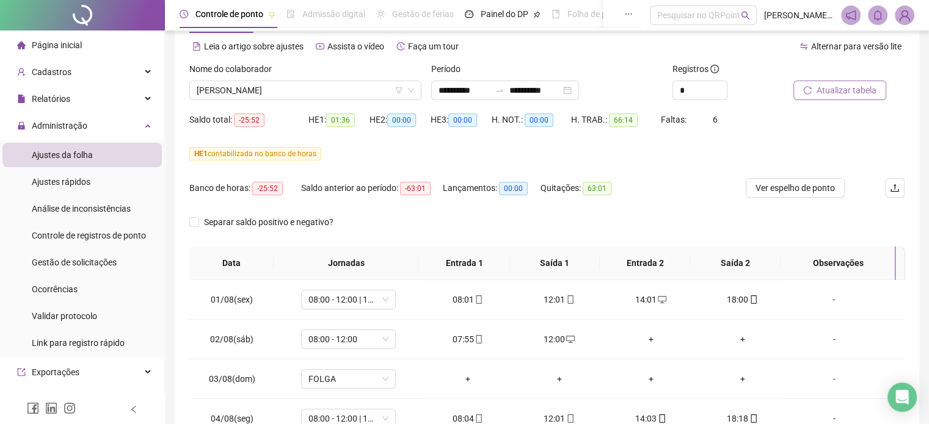
click at [801, 92] on button "Atualizar tabela" at bounding box center [839, 91] width 93 height 20
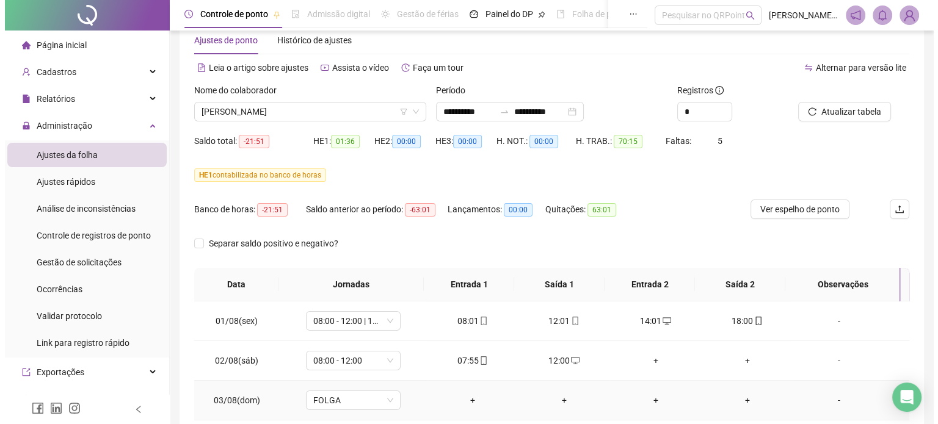
scroll to position [0, 0]
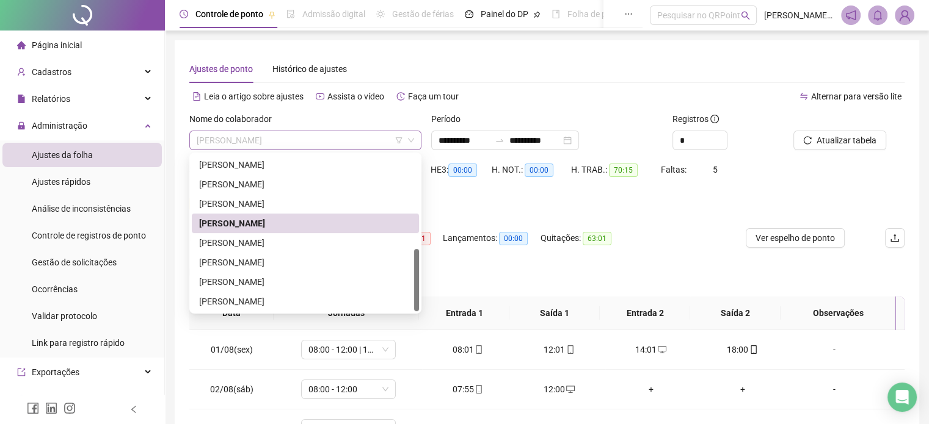
click at [335, 143] on span "[PERSON_NAME]" at bounding box center [305, 140] width 217 height 18
click at [263, 239] on div "[PERSON_NAME]" at bounding box center [305, 242] width 212 height 13
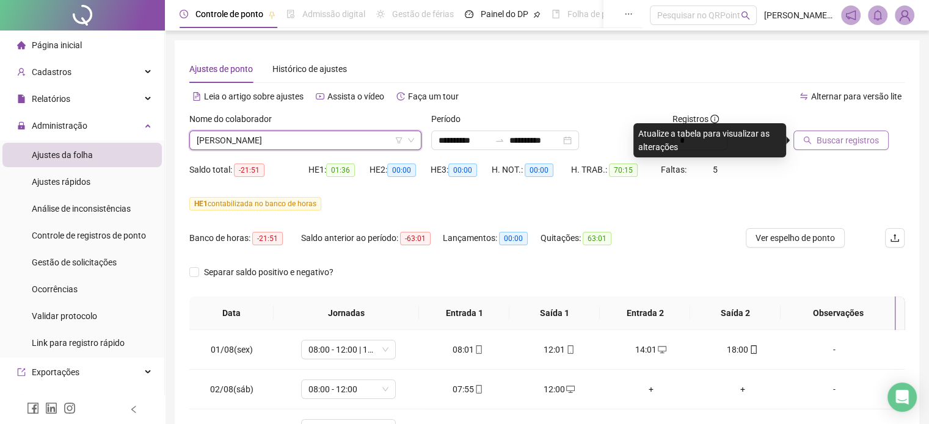
click at [843, 137] on span "Buscar registros" at bounding box center [847, 140] width 62 height 13
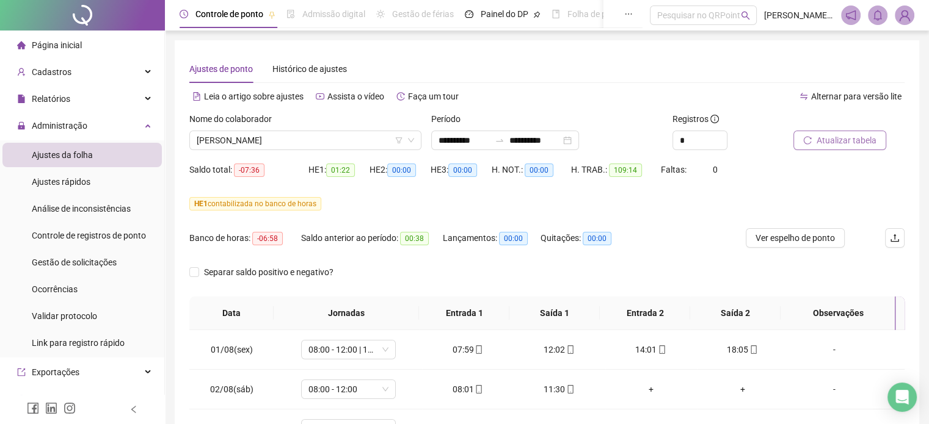
click at [830, 134] on span "Atualizar tabela" at bounding box center [846, 140] width 60 height 13
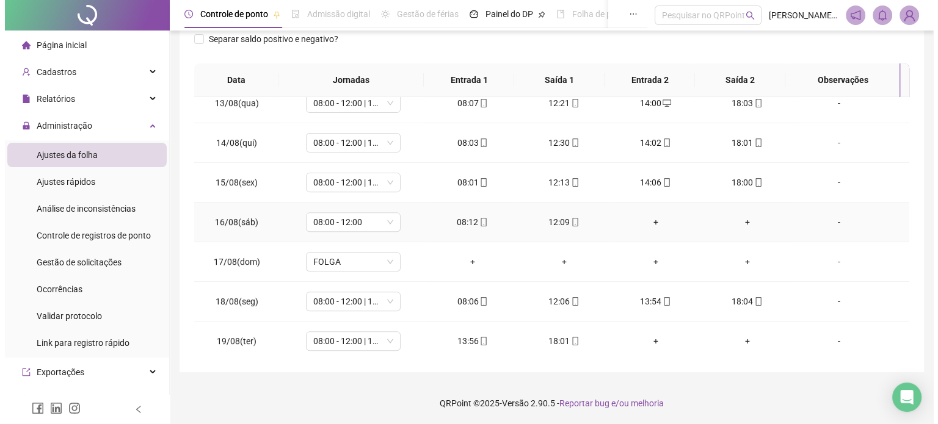
scroll to position [491, 0]
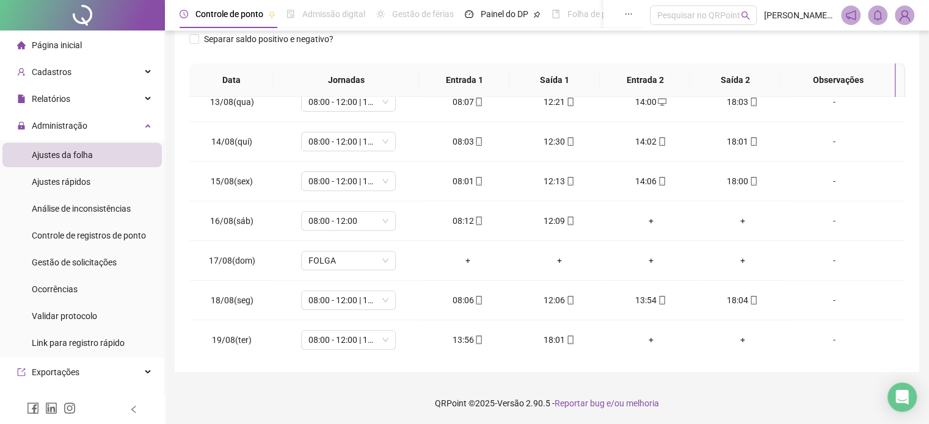
click at [225, 369] on div "**********" at bounding box center [547, 89] width 744 height 565
click at [813, 333] on div "-" at bounding box center [833, 339] width 72 height 13
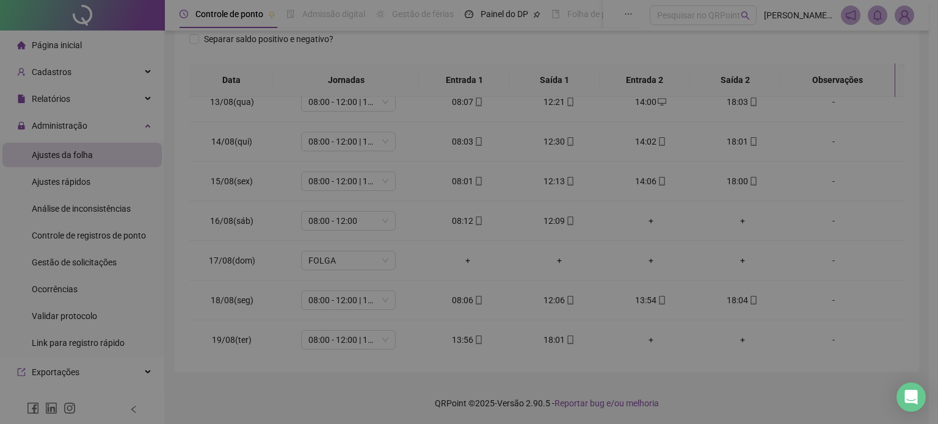
type input "*****"
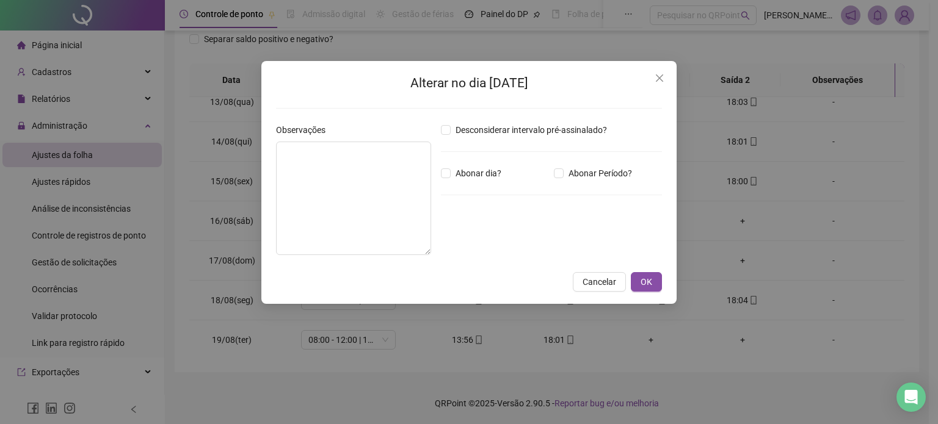
click at [481, 236] on div "Desconsiderar intervalo pré-assinalado? Abonar dia? Abonar Período? Horas a abo…" at bounding box center [551, 194] width 231 height 142
click at [497, 245] on input "*****" at bounding box center [472, 240] width 49 height 15
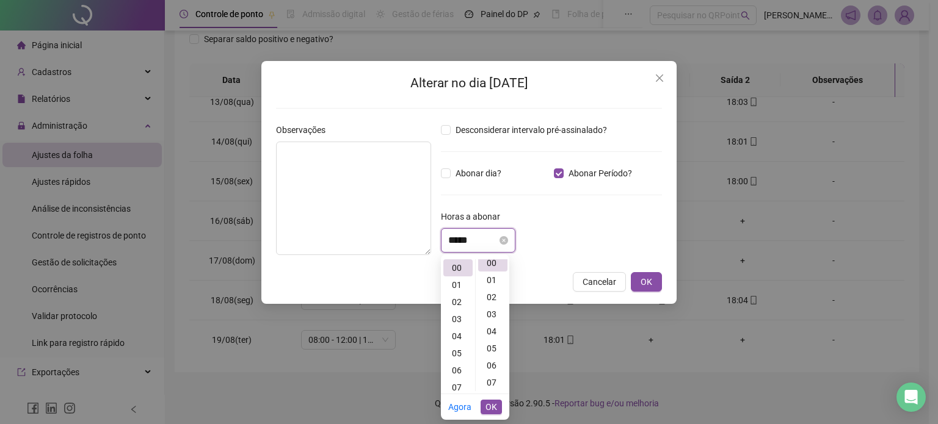
scroll to position [0, 0]
click at [464, 335] on div "04" at bounding box center [457, 336] width 29 height 17
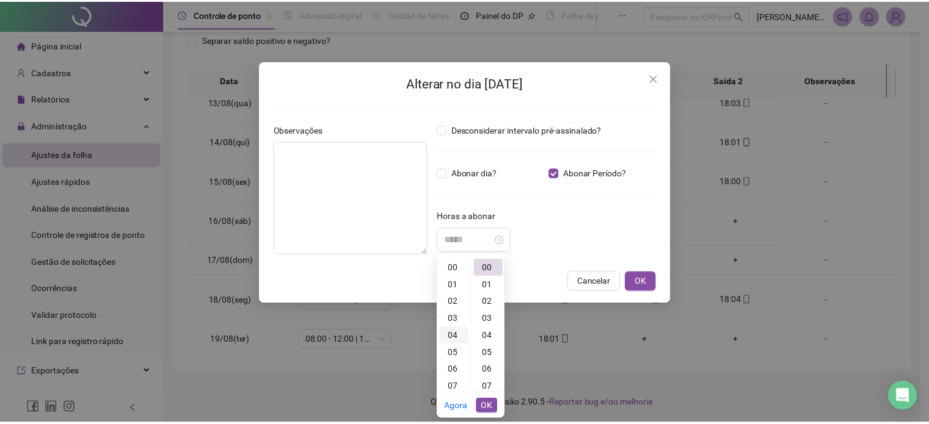
scroll to position [68, 0]
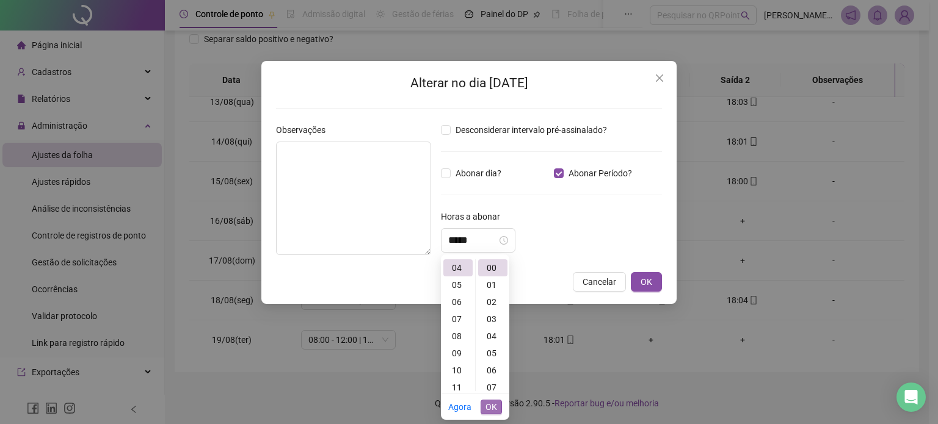
type input "*****"
click at [491, 412] on span "OK" at bounding box center [491, 407] width 12 height 13
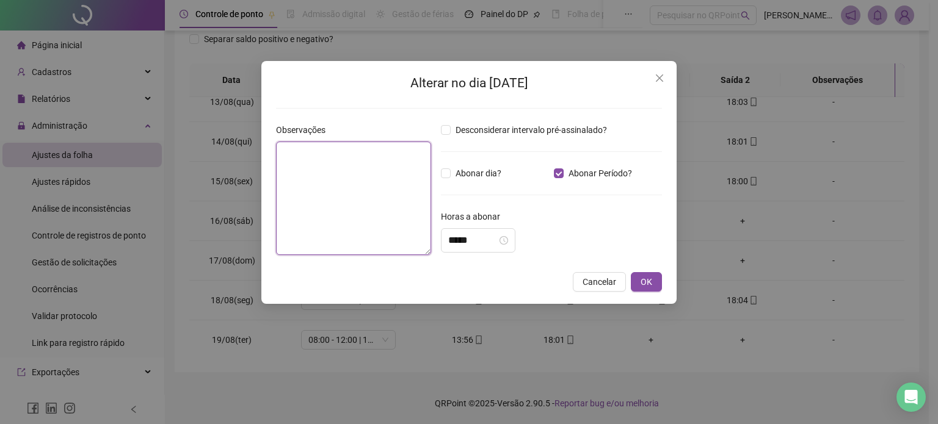
click at [354, 183] on textarea at bounding box center [353, 199] width 155 height 114
type textarea "*"
type textarea "********"
click at [657, 282] on button "OK" at bounding box center [646, 282] width 31 height 20
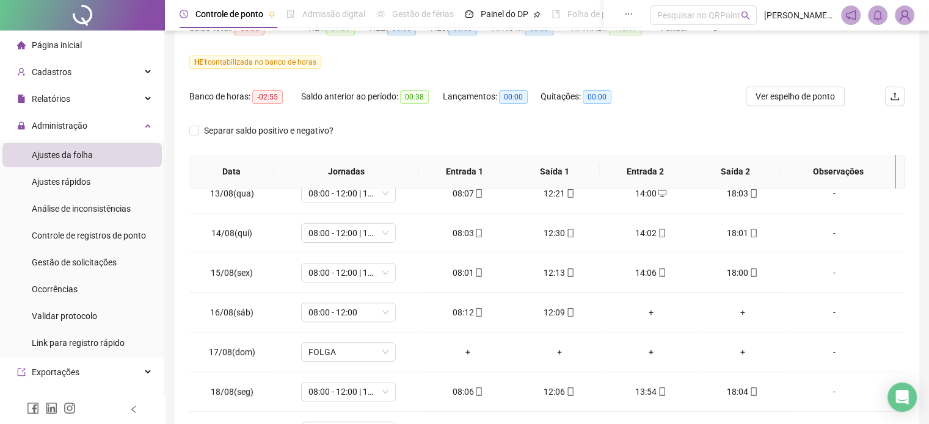
scroll to position [0, 0]
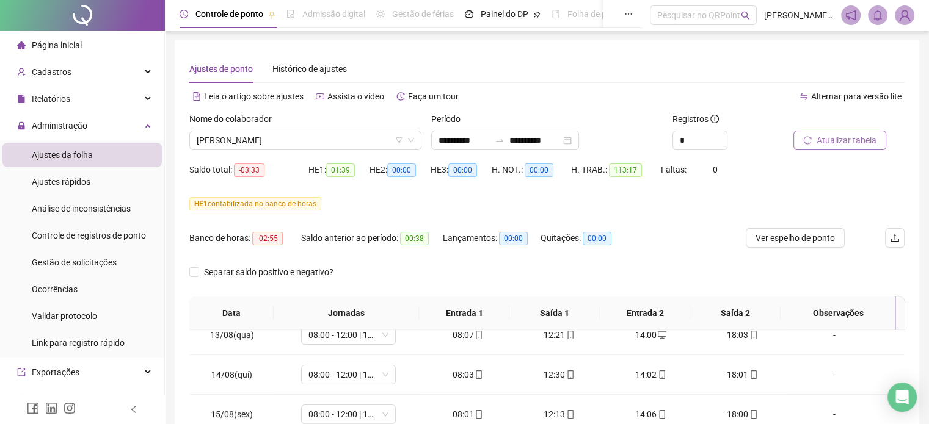
click at [823, 142] on span "Atualizar tabela" at bounding box center [846, 140] width 60 height 13
click at [367, 141] on span "[PERSON_NAME]" at bounding box center [305, 140] width 217 height 18
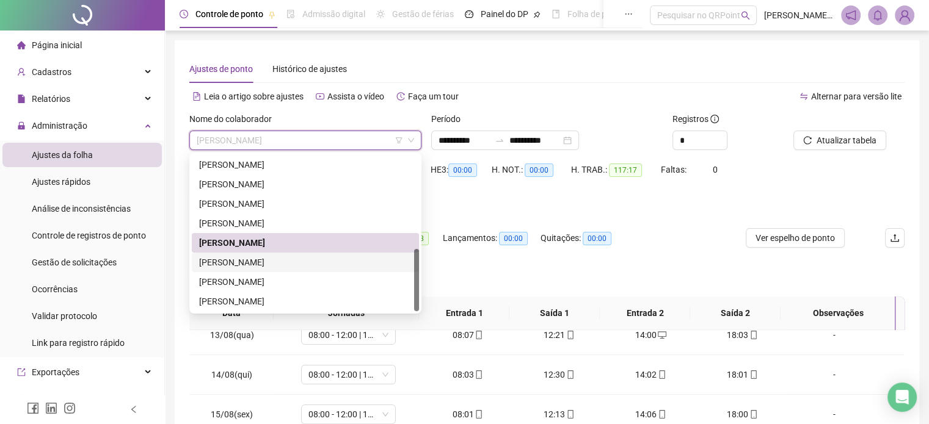
click at [268, 268] on div "[PERSON_NAME]" at bounding box center [305, 262] width 212 height 13
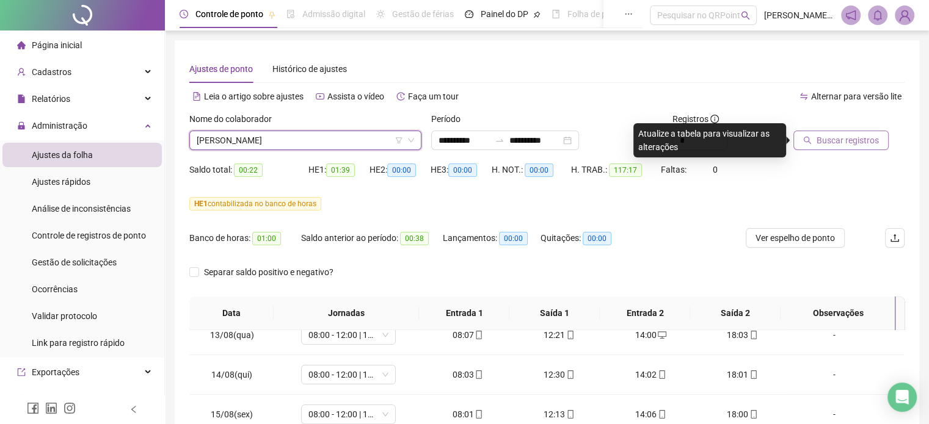
click at [852, 142] on span "Buscar registros" at bounding box center [847, 140] width 62 height 13
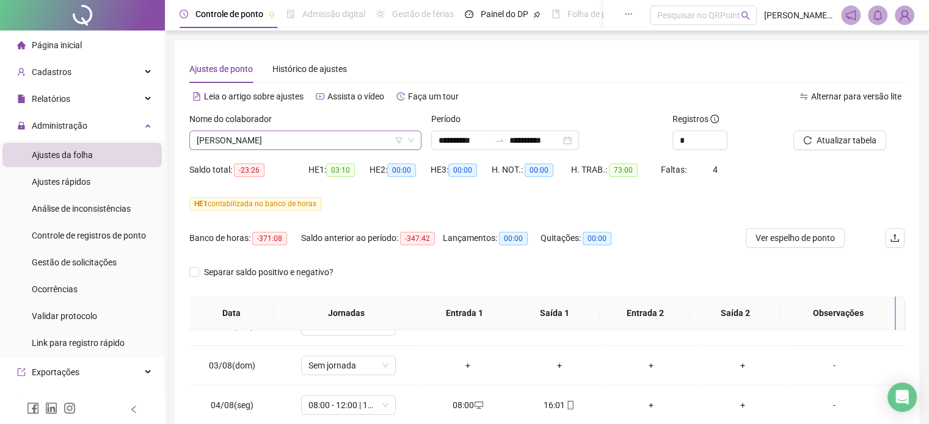
click at [302, 134] on span "[PERSON_NAME]" at bounding box center [305, 140] width 217 height 18
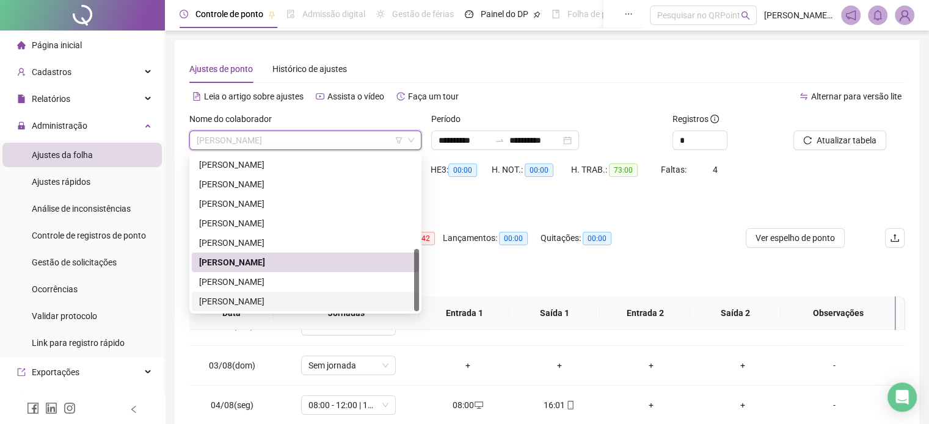
click at [232, 299] on div "[PERSON_NAME]" at bounding box center [305, 301] width 212 height 13
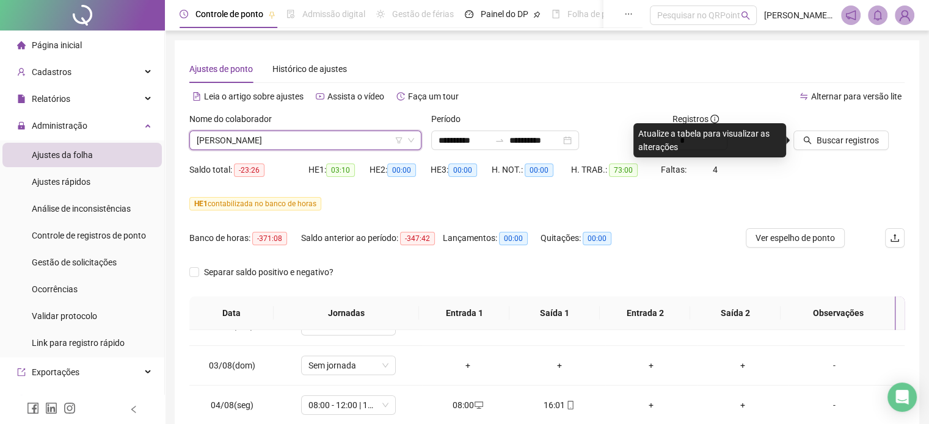
click at [827, 127] on div at bounding box center [833, 121] width 81 height 18
click at [819, 135] on span "Buscar registros" at bounding box center [847, 140] width 62 height 13
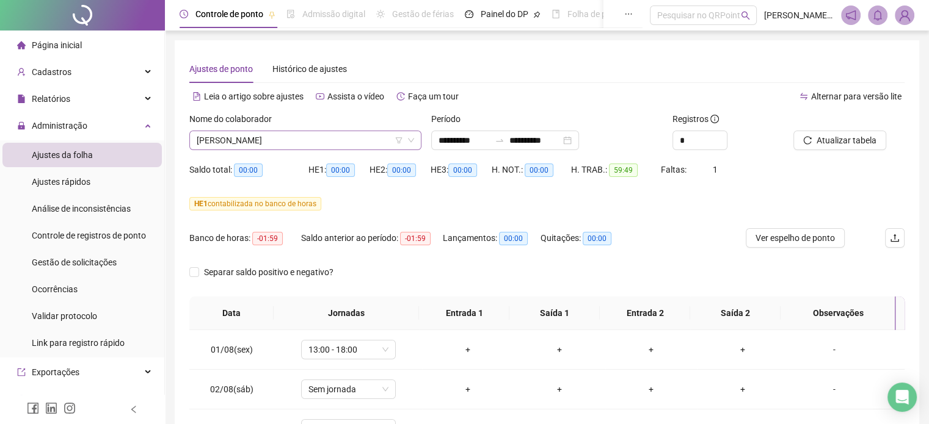
click at [286, 142] on span "[PERSON_NAME]" at bounding box center [305, 140] width 217 height 18
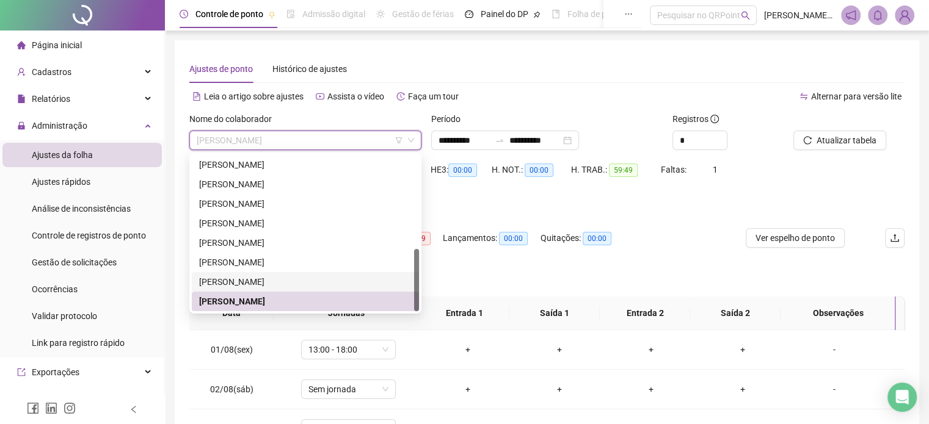
click at [244, 285] on div "[PERSON_NAME]" at bounding box center [305, 281] width 212 height 13
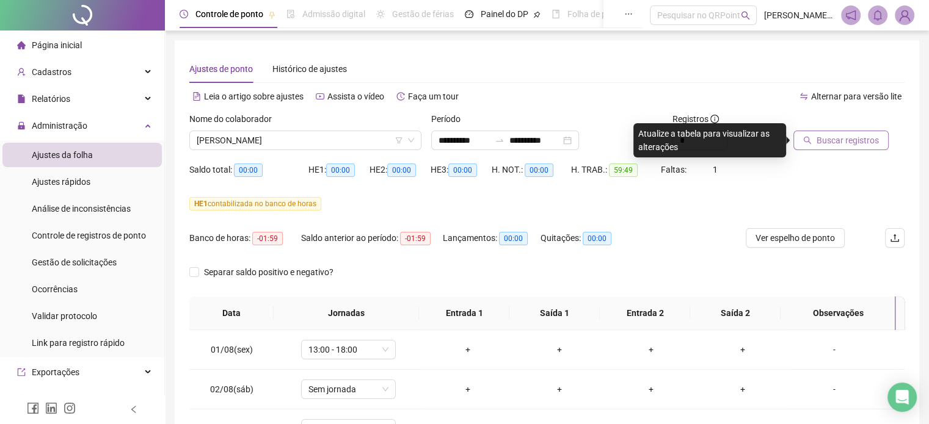
click at [839, 142] on span "Buscar registros" at bounding box center [847, 140] width 62 height 13
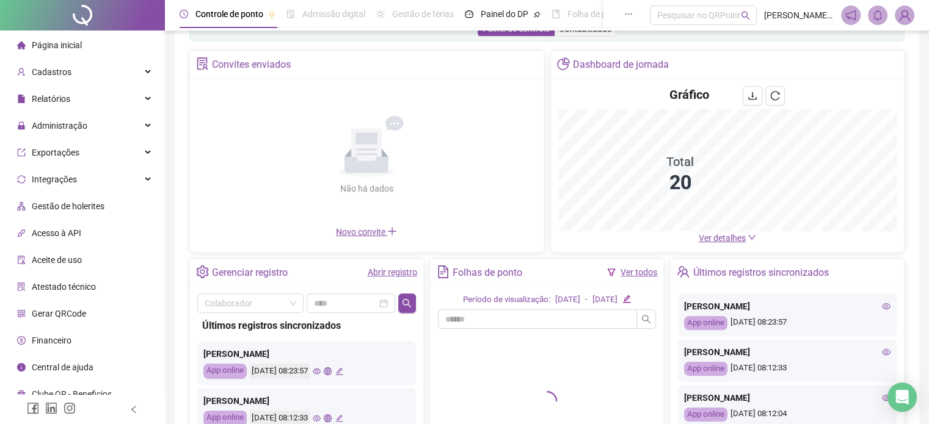
scroll to position [61, 0]
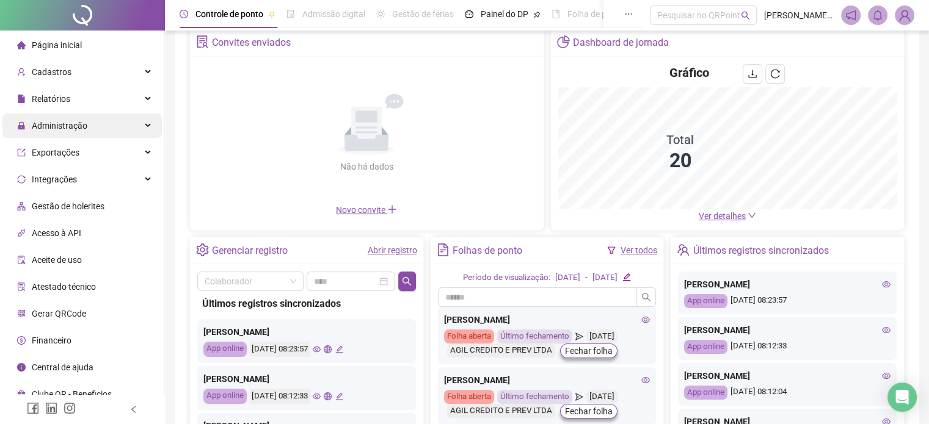
click at [100, 131] on div "Administração" at bounding box center [81, 126] width 159 height 24
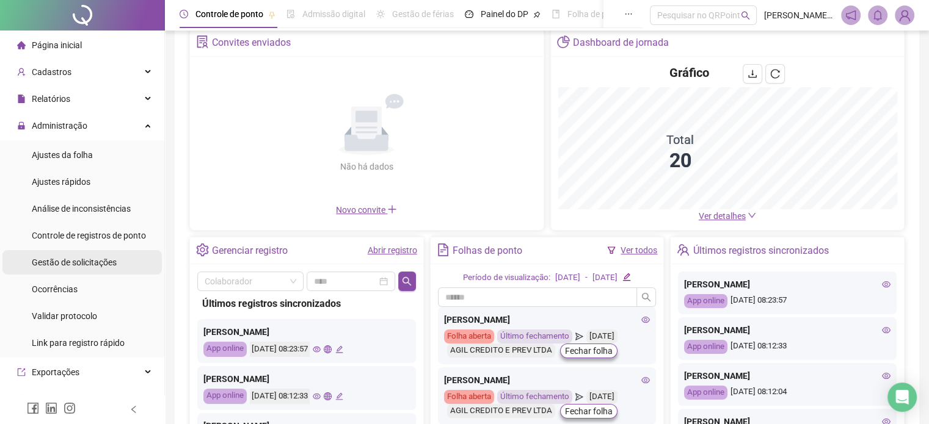
click at [100, 262] on span "Gestão de solicitações" at bounding box center [74, 263] width 85 height 10
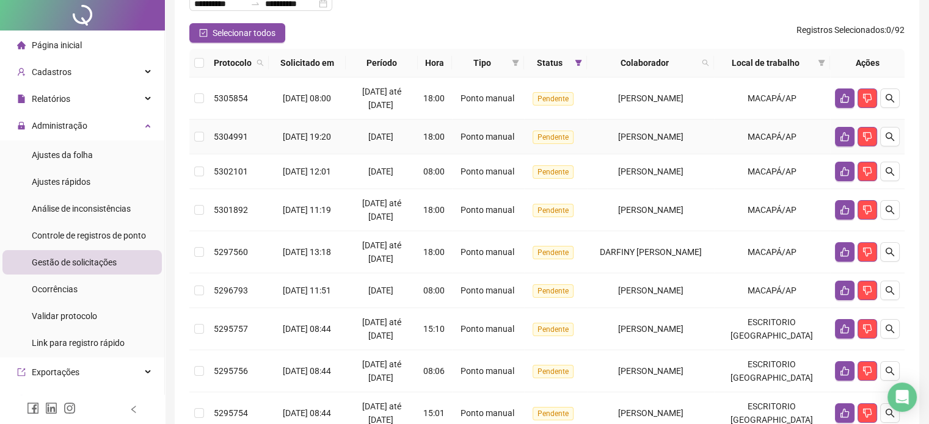
scroll to position [122, 0]
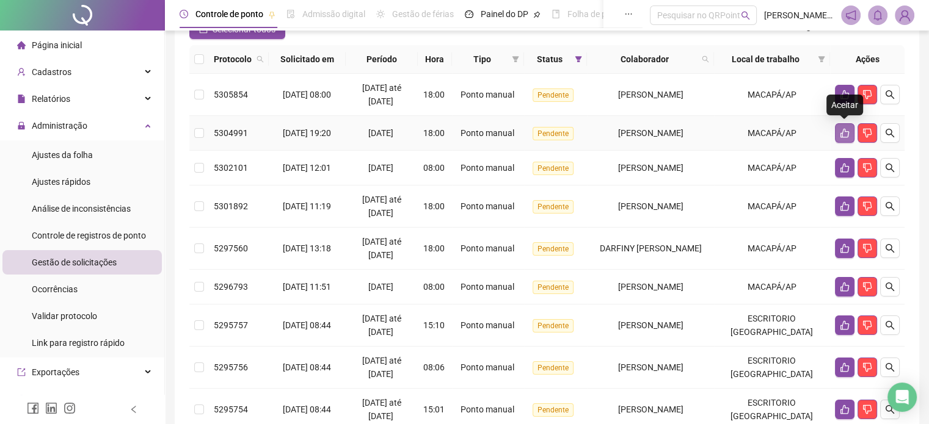
click at [849, 131] on button "button" at bounding box center [845, 133] width 20 height 20
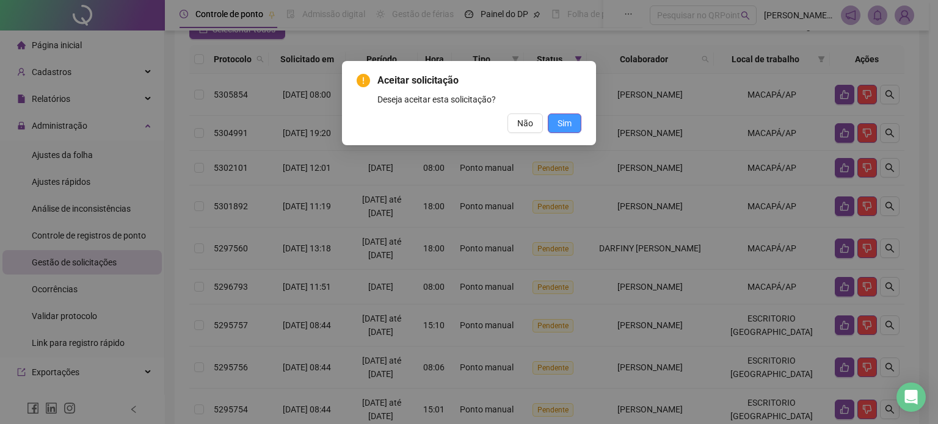
click at [571, 130] on button "Sim" at bounding box center [565, 124] width 34 height 20
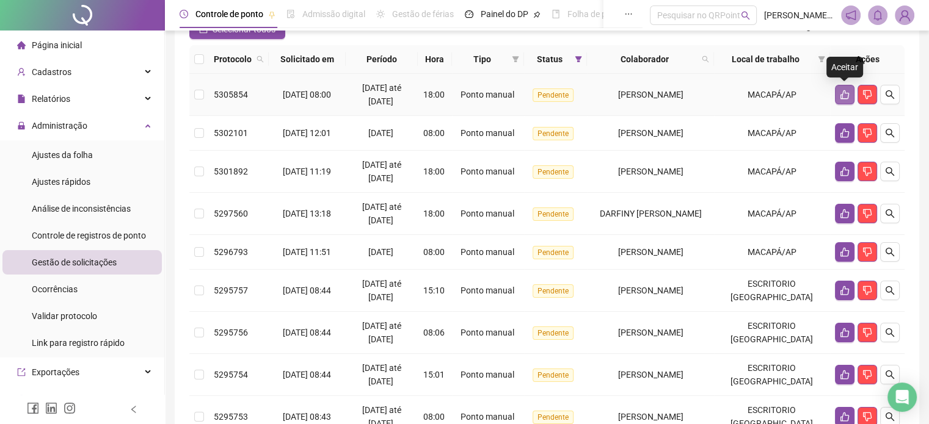
click at [850, 93] on button "button" at bounding box center [845, 95] width 20 height 20
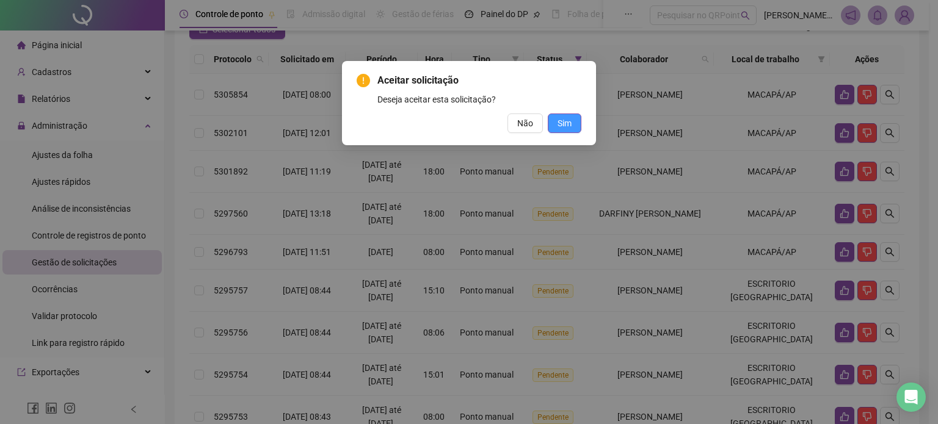
click at [558, 124] on span "Sim" at bounding box center [564, 123] width 14 height 13
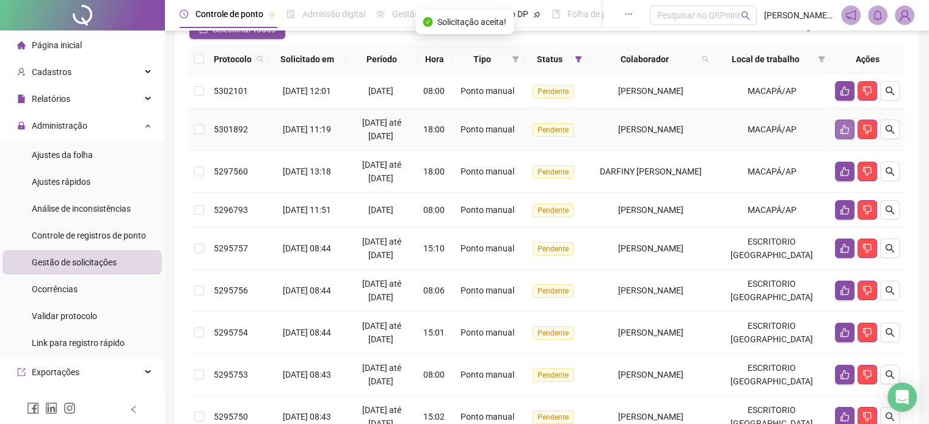
click at [842, 127] on icon "like" at bounding box center [845, 130] width 10 height 10
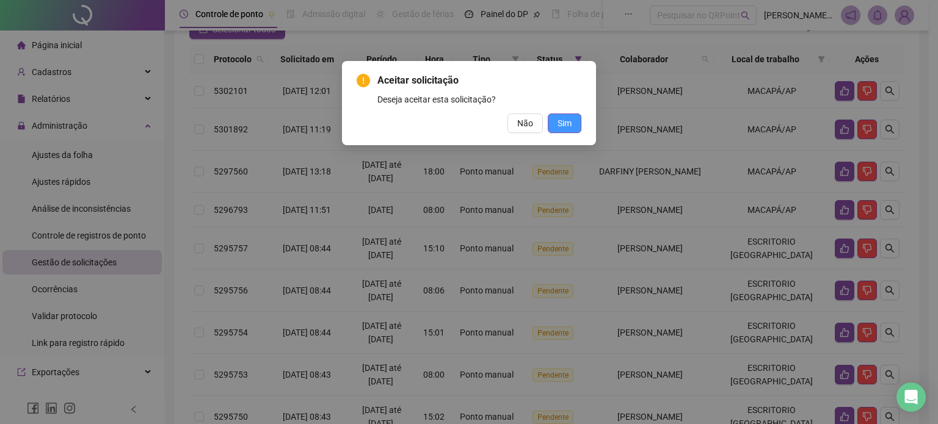
click at [564, 127] on span "Sim" at bounding box center [564, 123] width 14 height 13
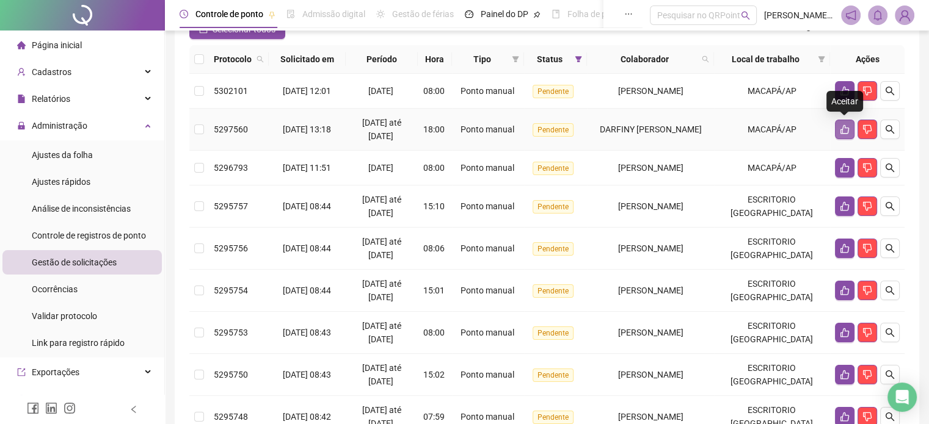
click at [841, 131] on icon "like" at bounding box center [844, 129] width 9 height 9
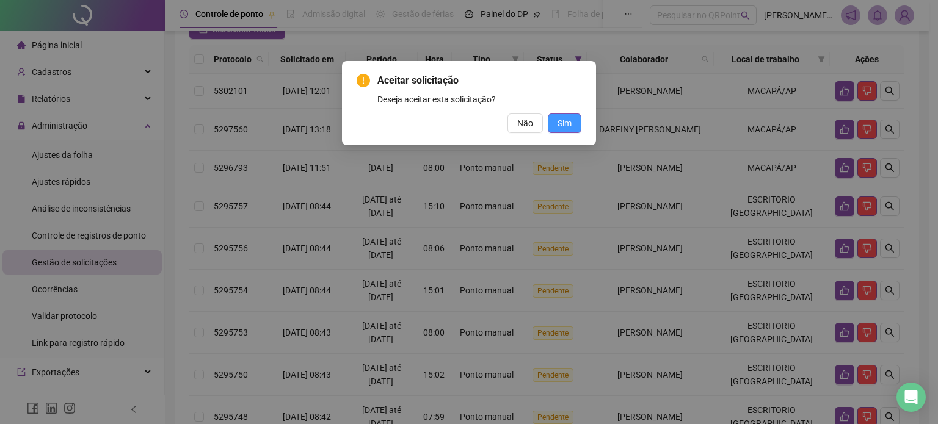
click at [571, 126] on span "Sim" at bounding box center [564, 123] width 14 height 13
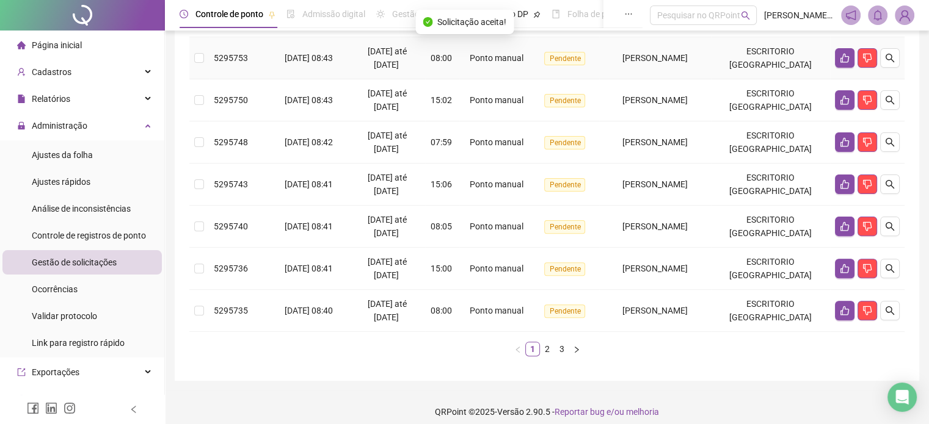
scroll to position [362, 0]
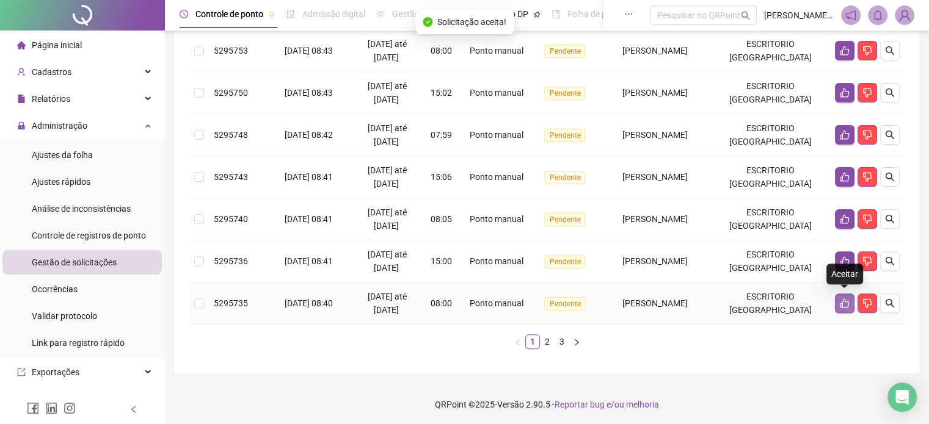
click at [837, 299] on button "button" at bounding box center [845, 304] width 20 height 20
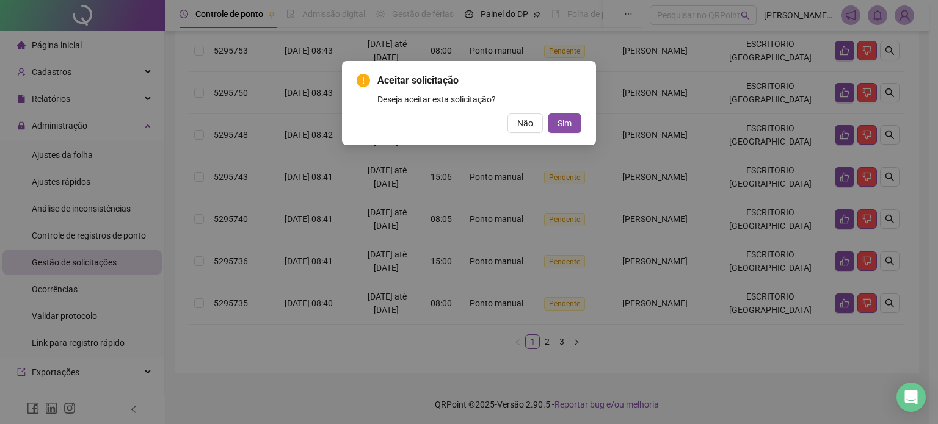
click at [548, 114] on button "Sim" at bounding box center [565, 124] width 34 height 20
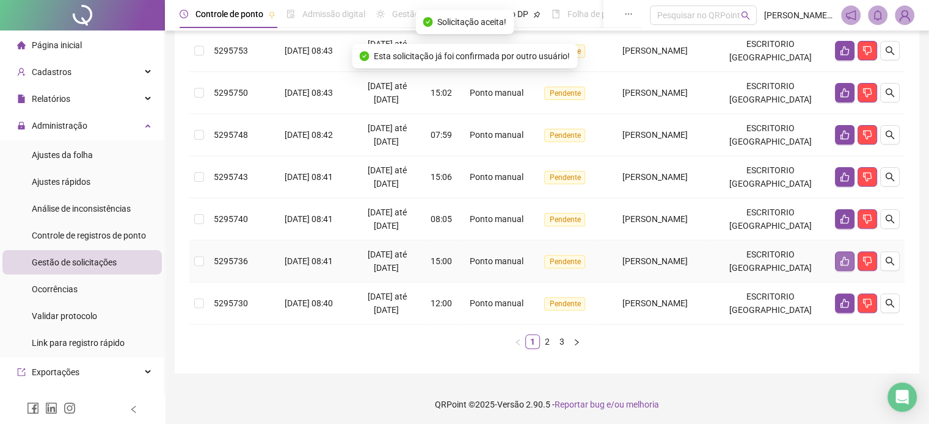
click at [840, 261] on icon "like" at bounding box center [845, 261] width 10 height 10
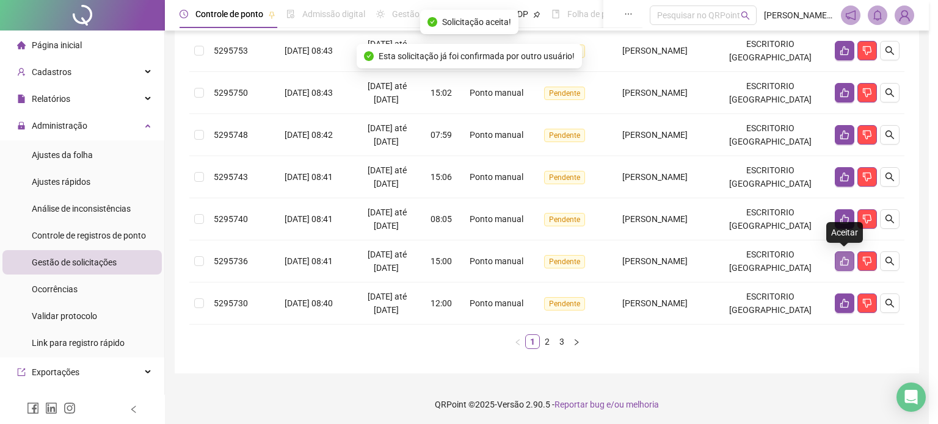
click at [548, 114] on button "Sim" at bounding box center [565, 124] width 34 height 20
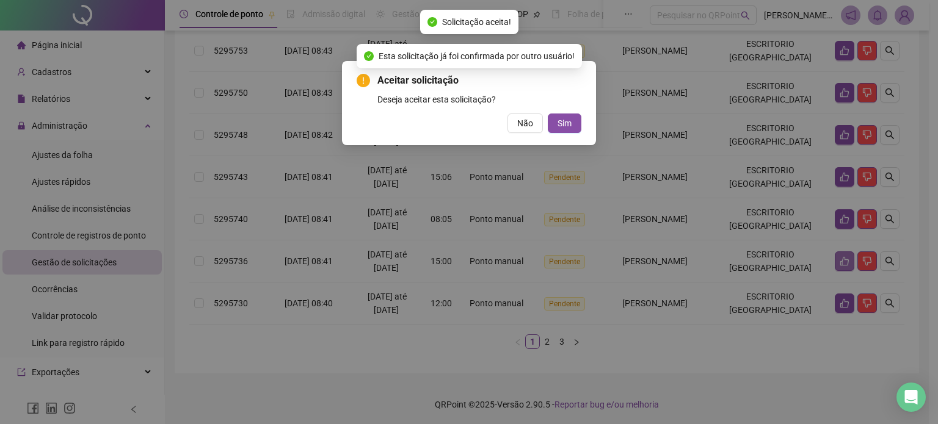
click at [548, 114] on button "Sim" at bounding box center [565, 124] width 34 height 20
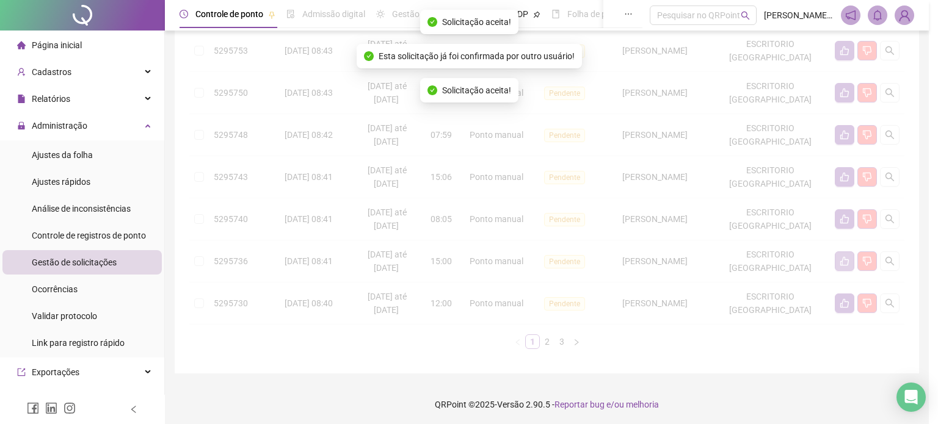
click button "Sim" at bounding box center [784, 233] width 7 height 4
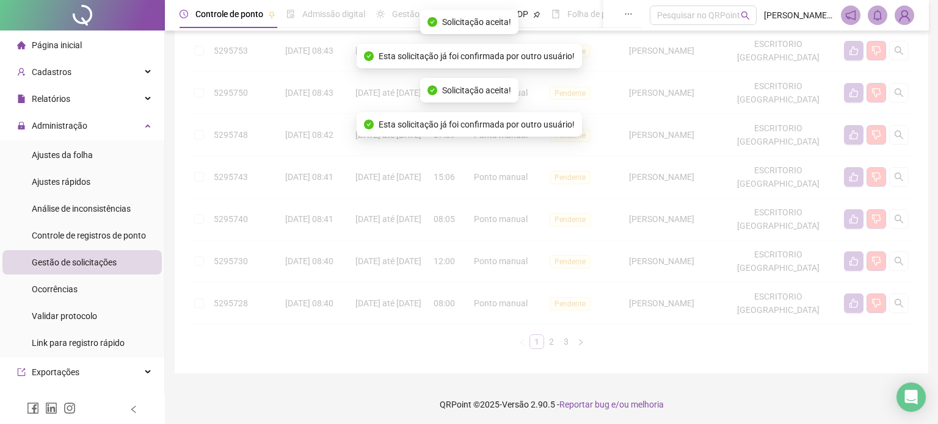
click at [840, 261] on div "Protocolo Solicitado em Período Hora Tipo Status Colaborador Local de trabalho …" at bounding box center [551, 77] width 724 height 544
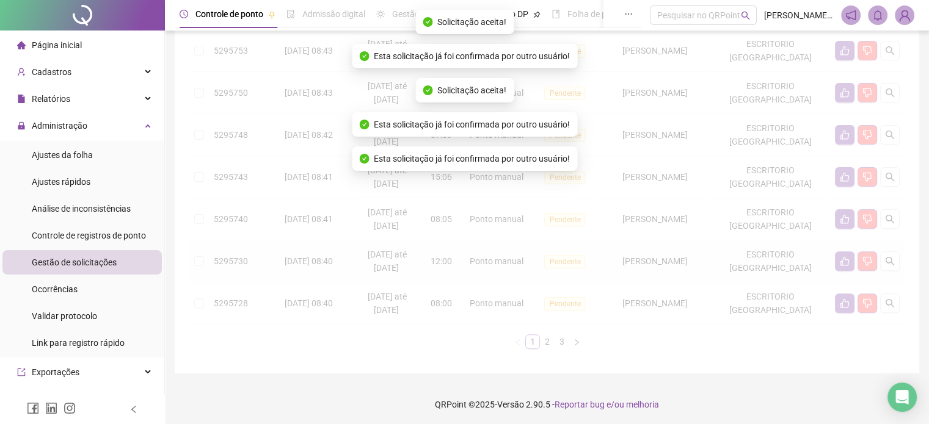
click at [840, 261] on div "Protocolo Solicitado em Período Hora Tipo Status Colaborador Local de trabalho …" at bounding box center [546, 77] width 715 height 544
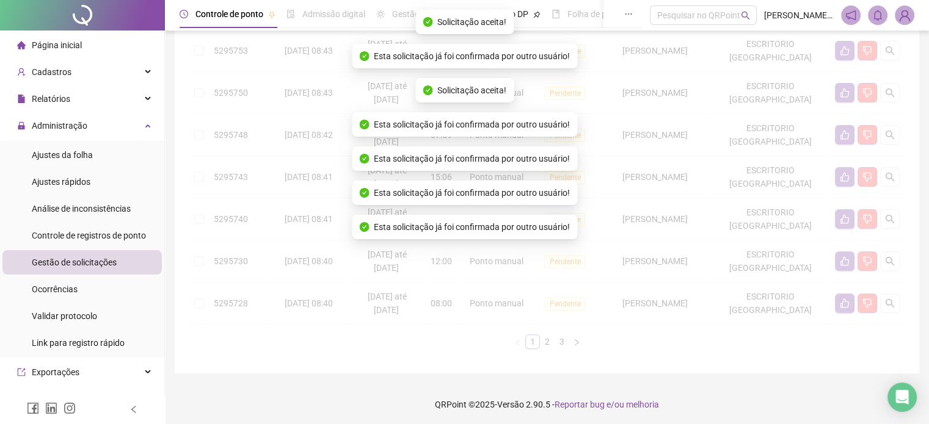
click at [835, 252] on button "button" at bounding box center [845, 262] width 20 height 20
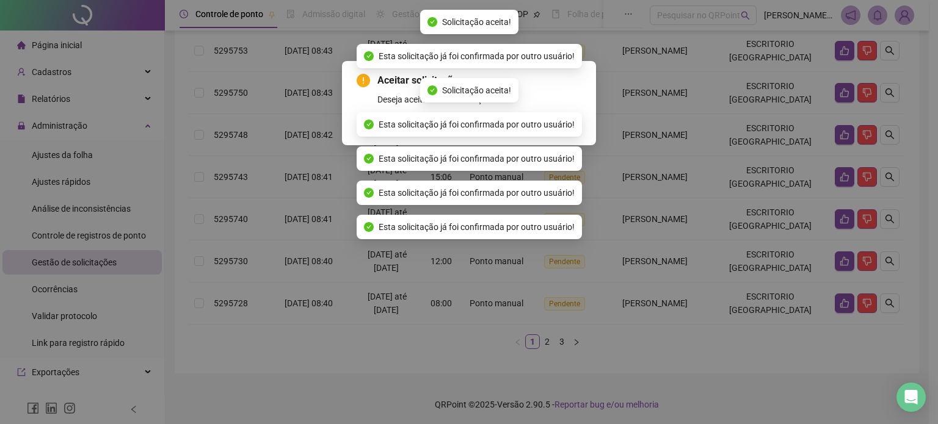
click at [548, 114] on button "Sim" at bounding box center [565, 124] width 34 height 20
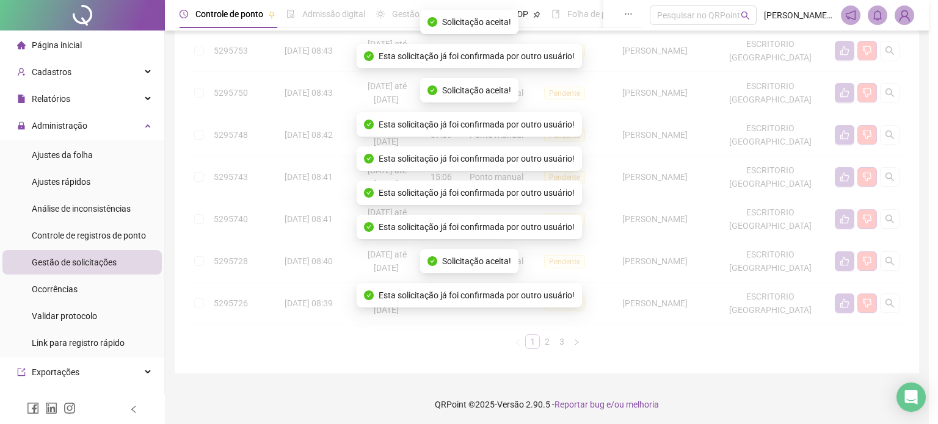
click button "Sim" at bounding box center [112, 25] width 7 height 4
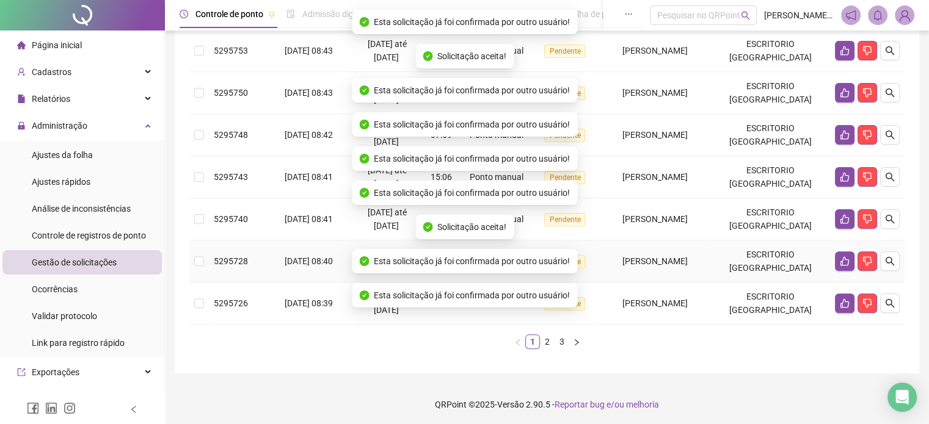
click at [840, 261] on div "Protocolo Solicitado em Período Hora Tipo Status Colaborador Local de trabalho …" at bounding box center [546, 77] width 715 height 544
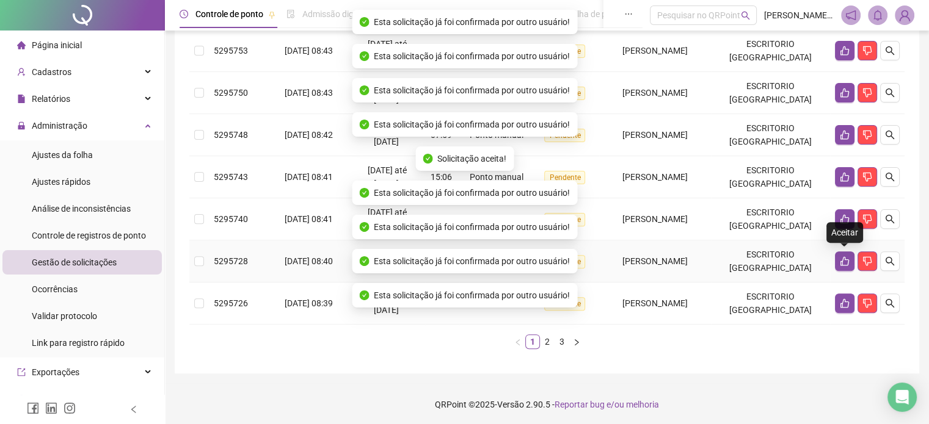
click at [840, 261] on icon "like" at bounding box center [845, 261] width 10 height 10
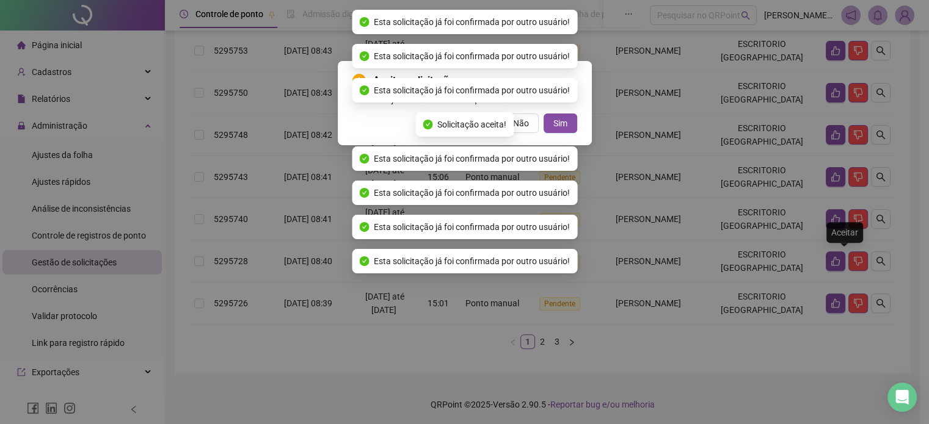
click at [543, 114] on button "Sim" at bounding box center [560, 124] width 34 height 20
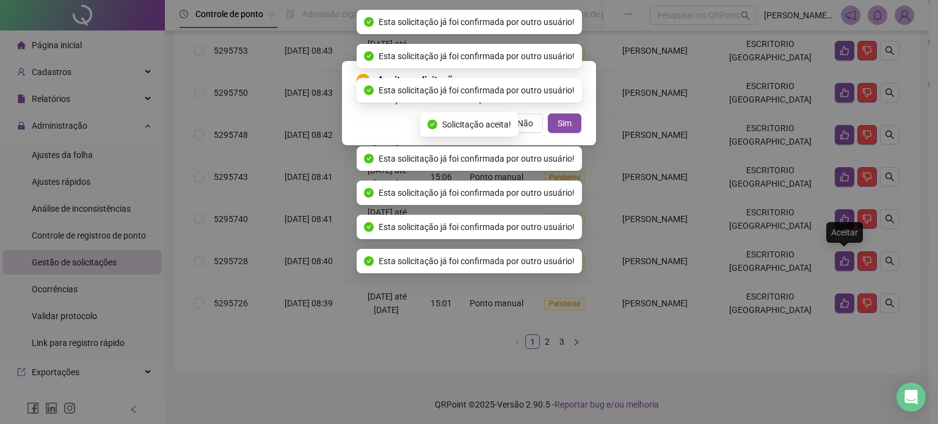
click at [548, 114] on button "Sim" at bounding box center [565, 124] width 34 height 20
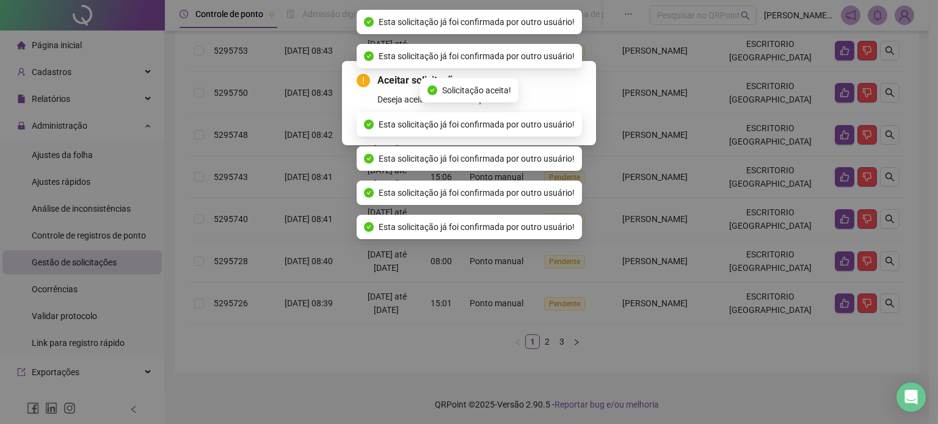
click at [548, 114] on button "Sim" at bounding box center [565, 124] width 34 height 20
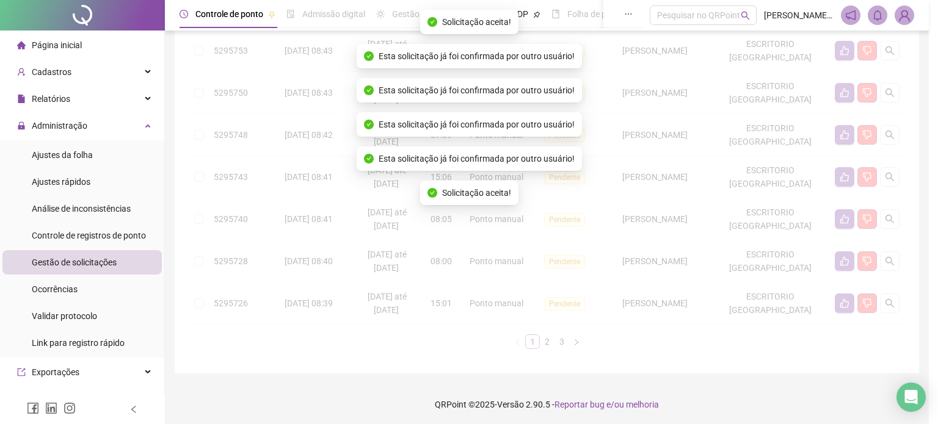
click button "Sim" at bounding box center [784, 233] width 7 height 4
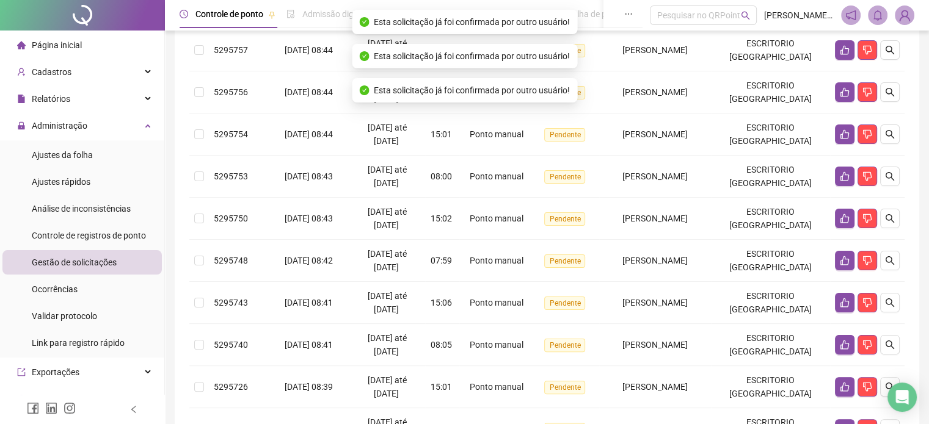
scroll to position [244, 0]
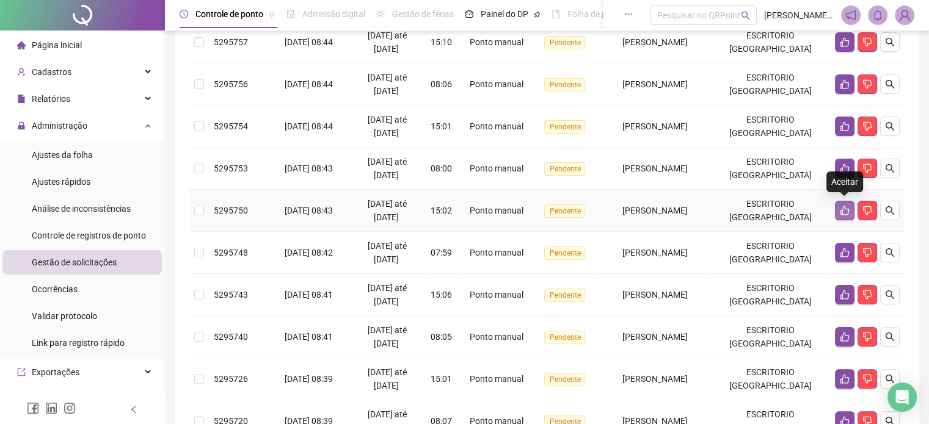
click at [840, 209] on icon "like" at bounding box center [845, 211] width 10 height 10
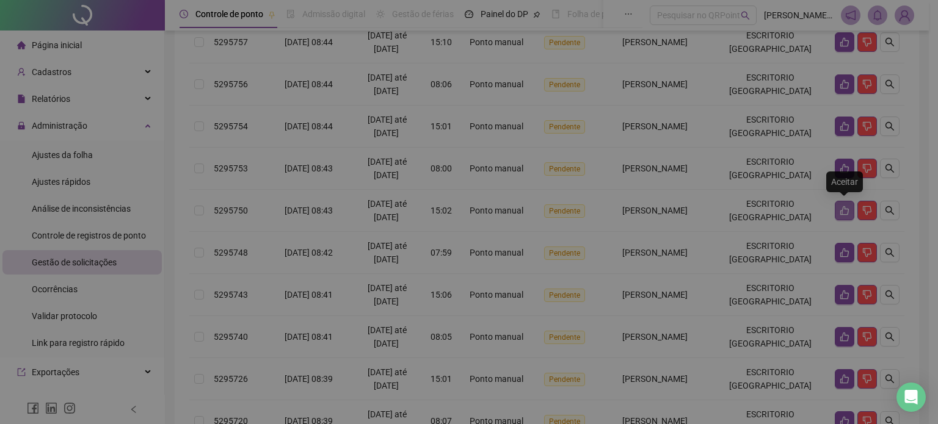
click at [548, 114] on button "Sim" at bounding box center [565, 124] width 34 height 20
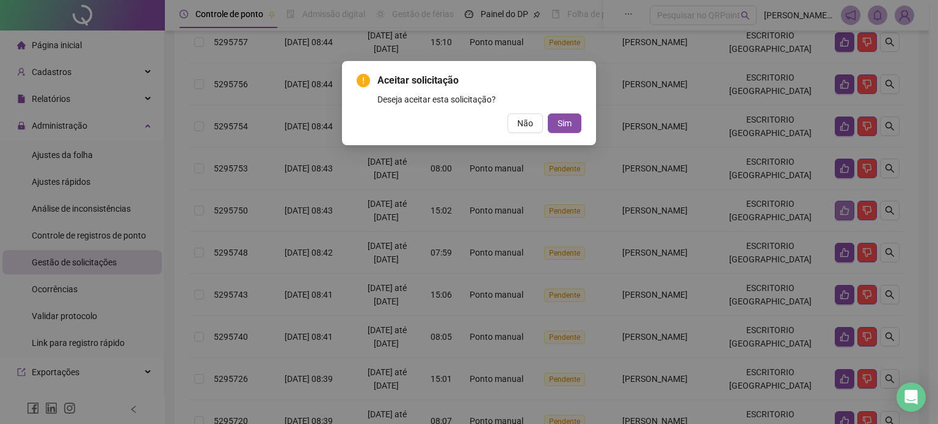
click at [548, 114] on button "Sim" at bounding box center [565, 124] width 34 height 20
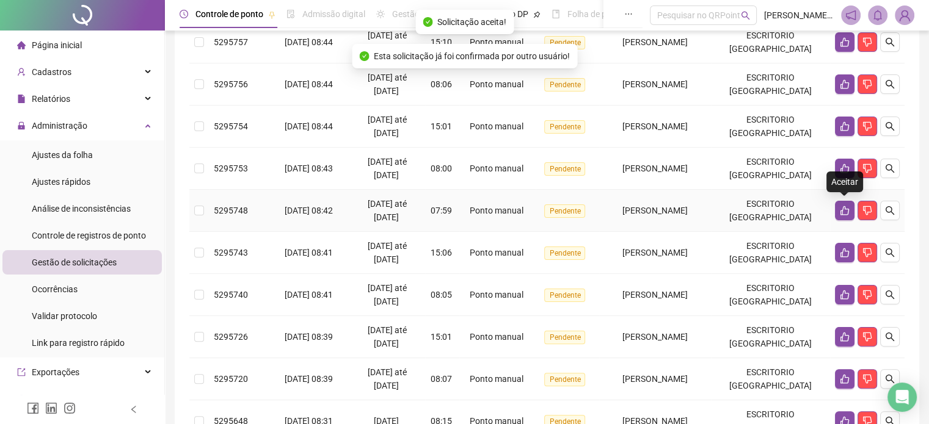
click at [840, 209] on icon "like" at bounding box center [845, 211] width 10 height 10
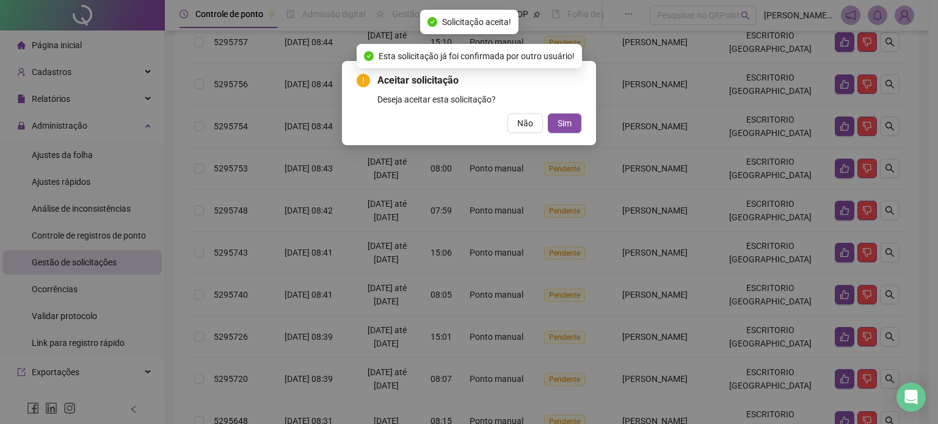
click at [548, 114] on button "Sim" at bounding box center [565, 124] width 34 height 20
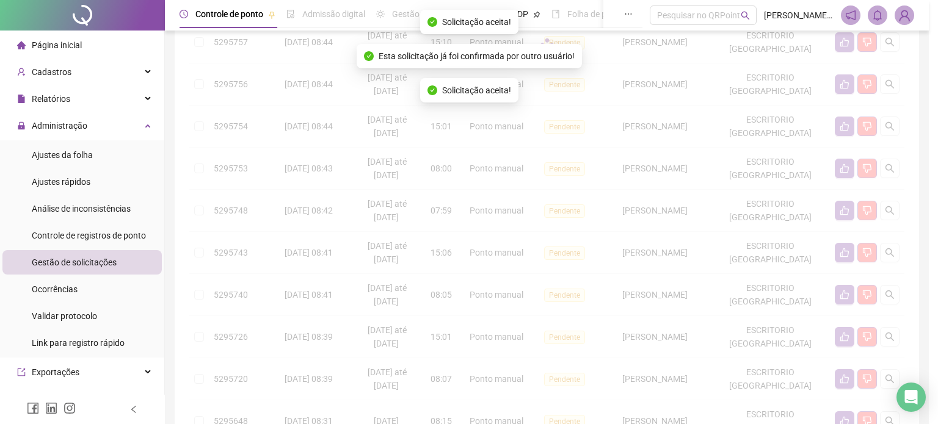
click at [781, 190] on button "Sim" at bounding box center [784, 192] width 7 height 4
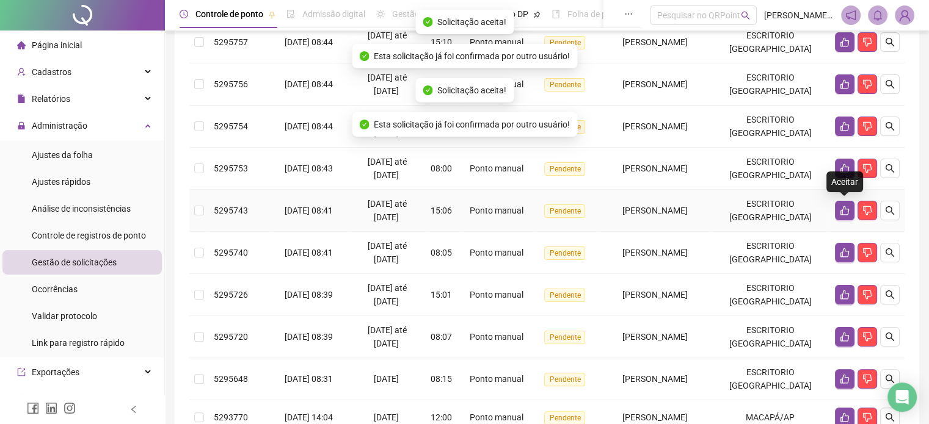
click at [840, 209] on icon "like" at bounding box center [845, 211] width 10 height 10
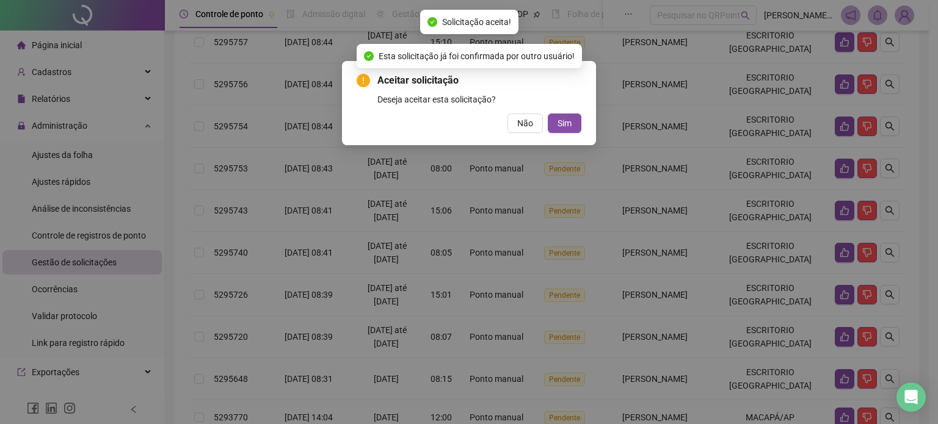
click at [548, 114] on button "Sim" at bounding box center [565, 124] width 34 height 20
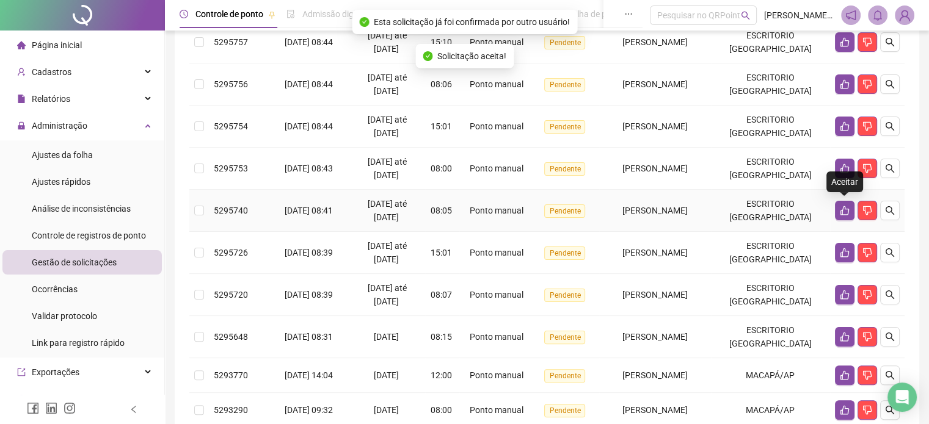
click at [840, 209] on icon "like" at bounding box center [845, 211] width 10 height 10
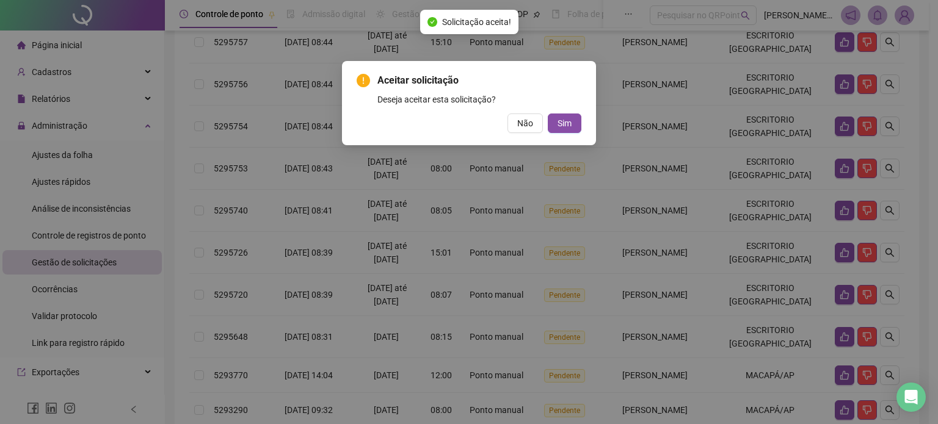
click at [548, 114] on button "Sim" at bounding box center [565, 124] width 34 height 20
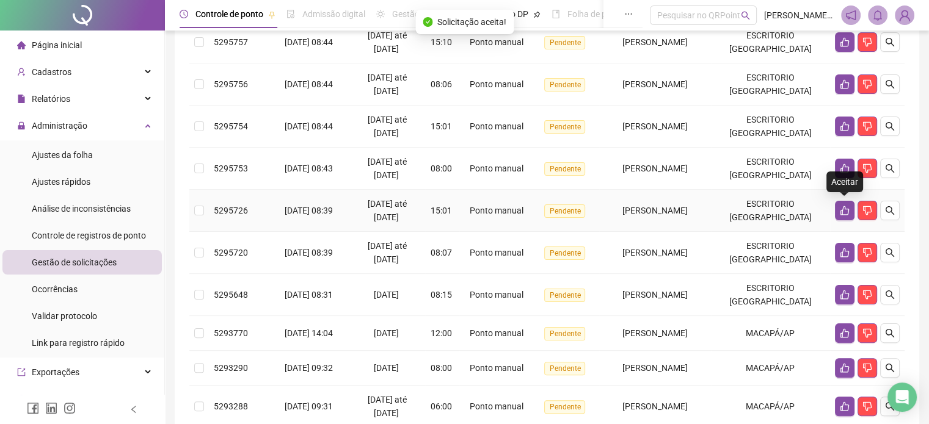
click at [840, 209] on icon "like" at bounding box center [845, 211] width 10 height 10
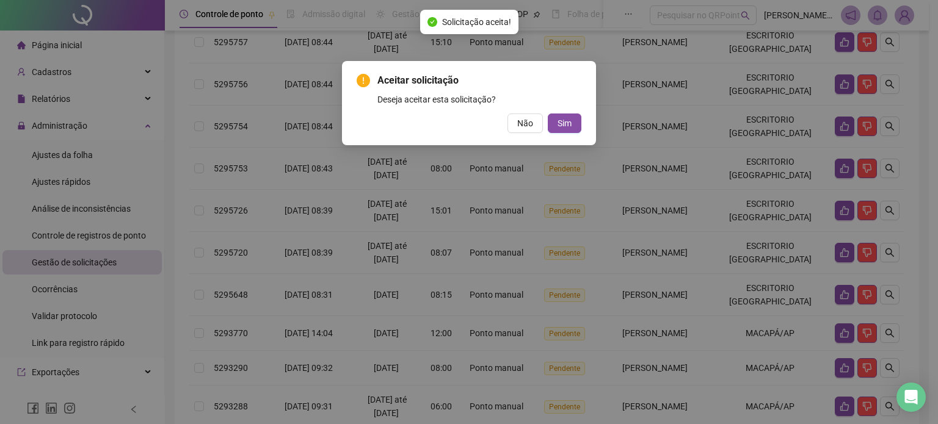
click at [548, 114] on button "Sim" at bounding box center [565, 124] width 34 height 20
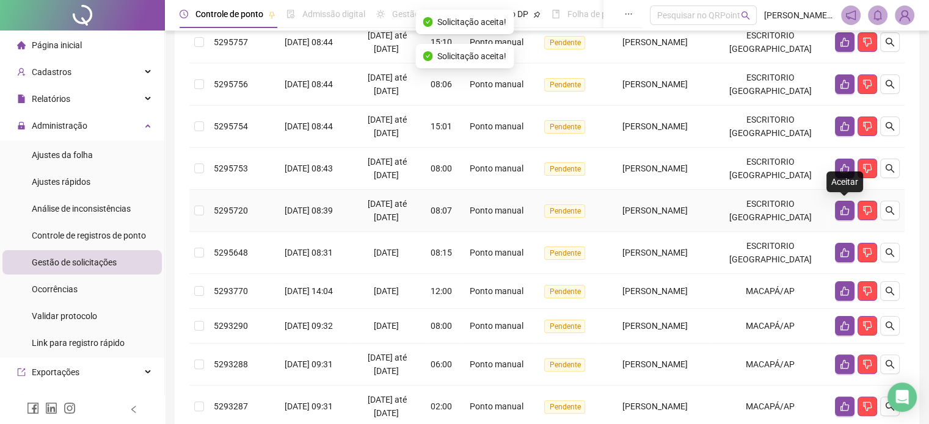
click at [840, 209] on icon "like" at bounding box center [845, 211] width 10 height 10
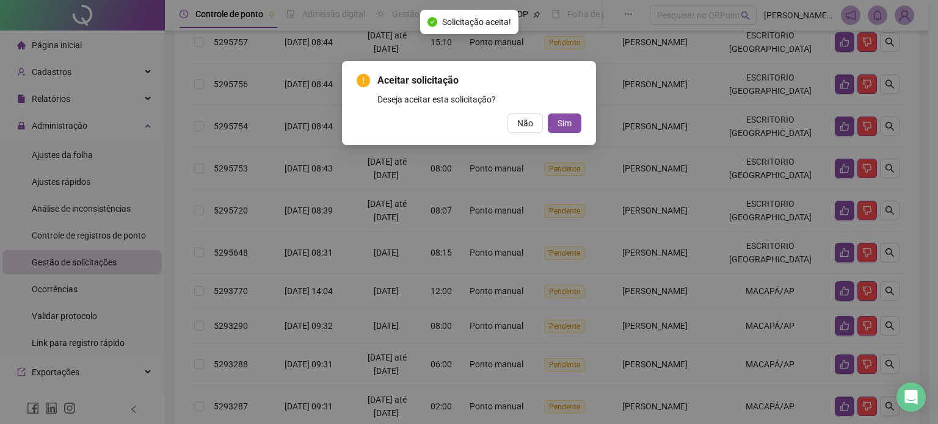
click at [548, 114] on button "Sim" at bounding box center [565, 124] width 34 height 20
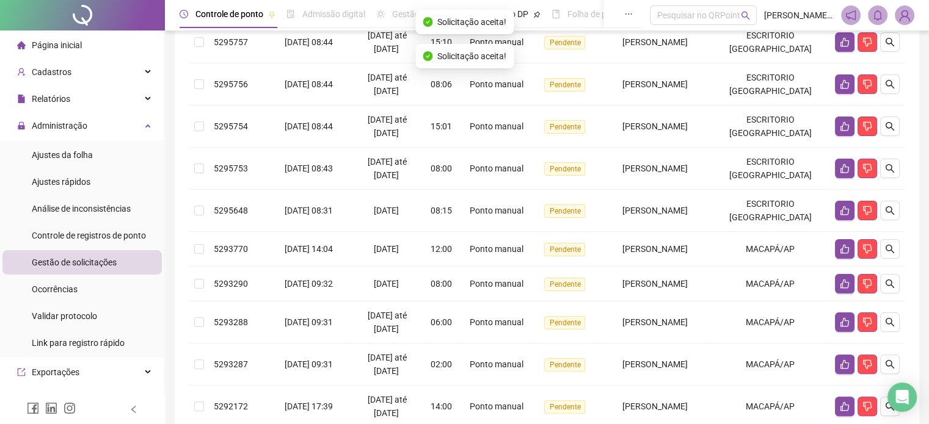
click at [840, 209] on icon "like" at bounding box center [845, 211] width 10 height 10
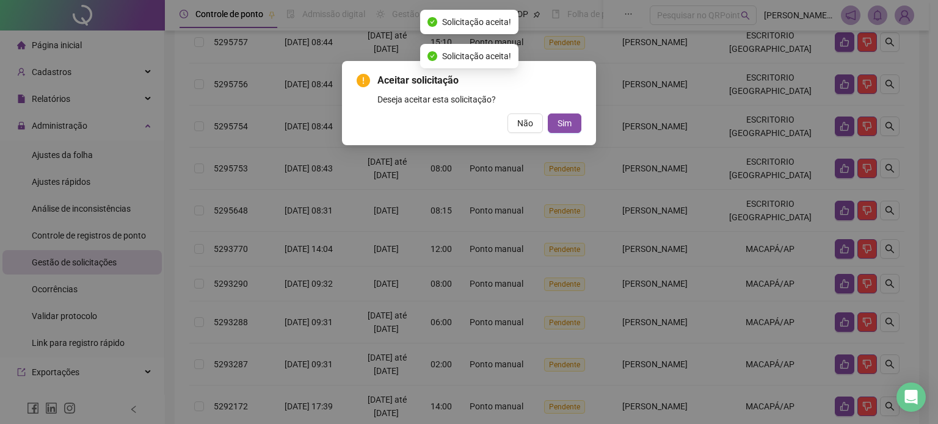
click at [548, 114] on button "Sim" at bounding box center [565, 124] width 34 height 20
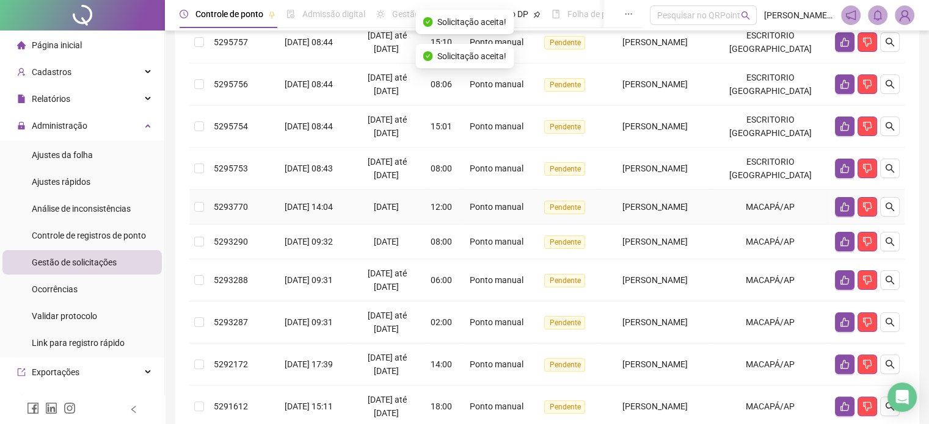
click at [840, 209] on icon "like" at bounding box center [845, 207] width 10 height 10
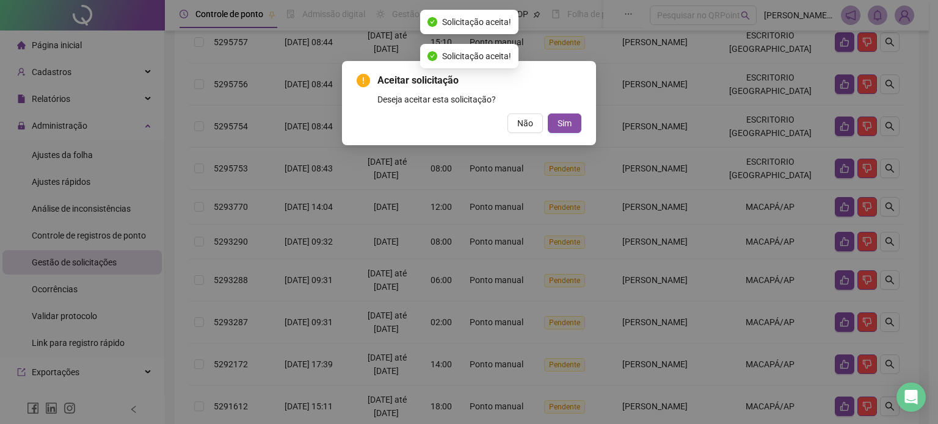
click at [548, 114] on button "Sim" at bounding box center [565, 124] width 34 height 20
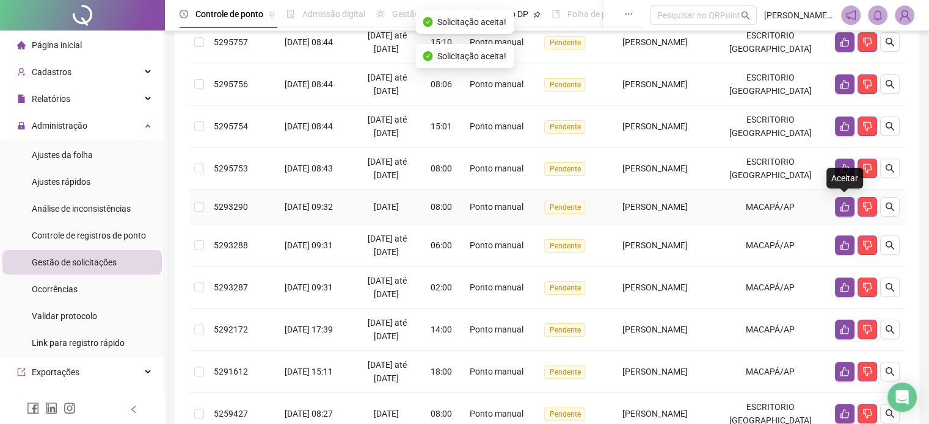
click at [840, 209] on icon "like" at bounding box center [845, 207] width 10 height 10
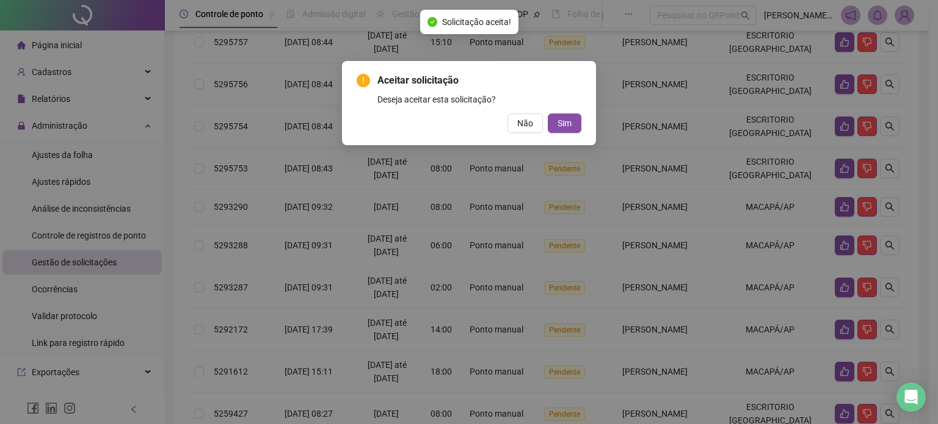
click at [806, 209] on div "Aceitar solicitação Deseja aceitar esta solicitação? Não Sim" at bounding box center [469, 212] width 938 height 424
click at [524, 128] on span "Não" at bounding box center [525, 123] width 16 height 13
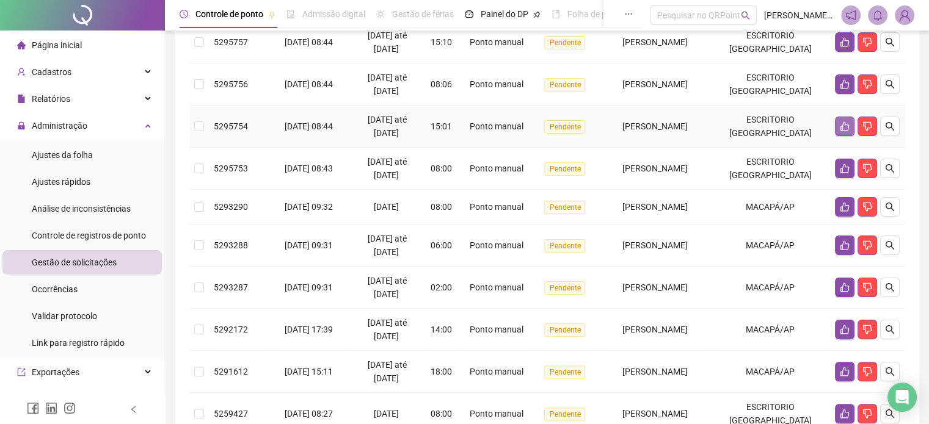
click at [841, 119] on button "button" at bounding box center [845, 127] width 20 height 20
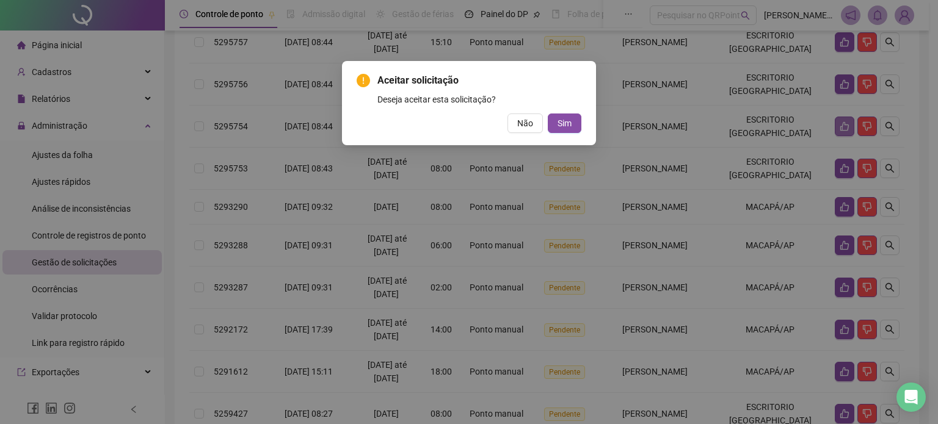
click at [548, 114] on button "Sim" at bounding box center [565, 124] width 34 height 20
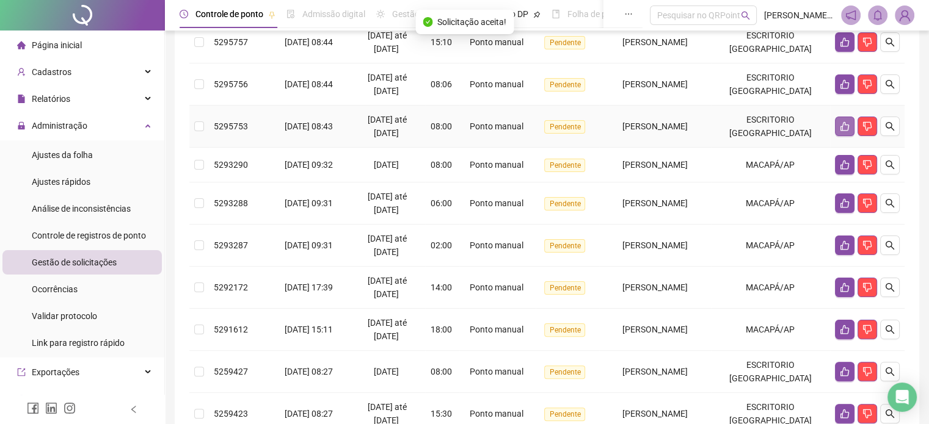
click at [841, 126] on icon "like" at bounding box center [844, 126] width 9 height 9
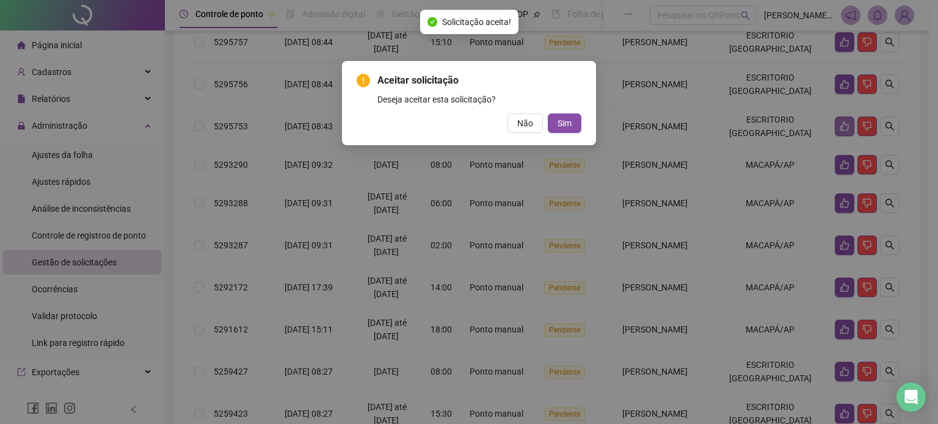
click at [548, 114] on button "Sim" at bounding box center [565, 124] width 34 height 20
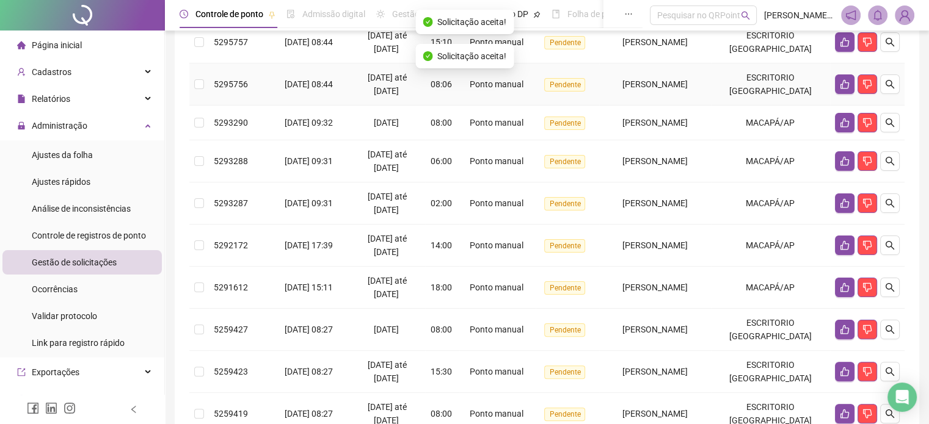
click at [841, 86] on icon "like" at bounding box center [845, 84] width 10 height 10
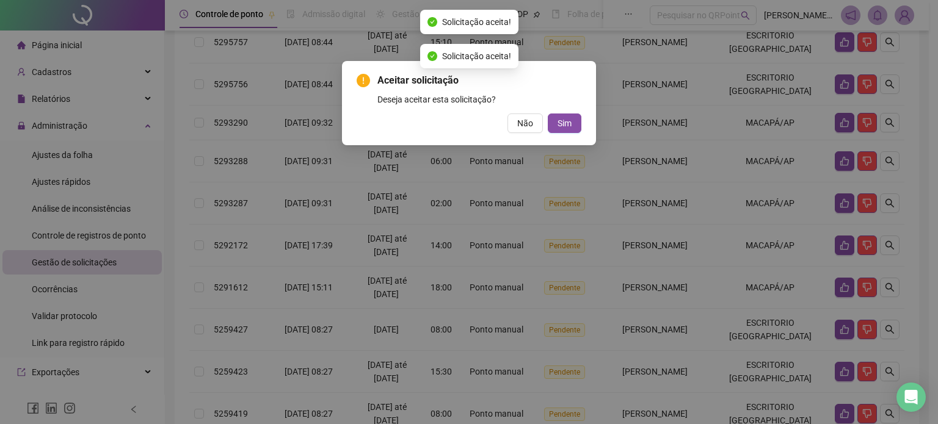
click at [548, 114] on button "Sim" at bounding box center [565, 124] width 34 height 20
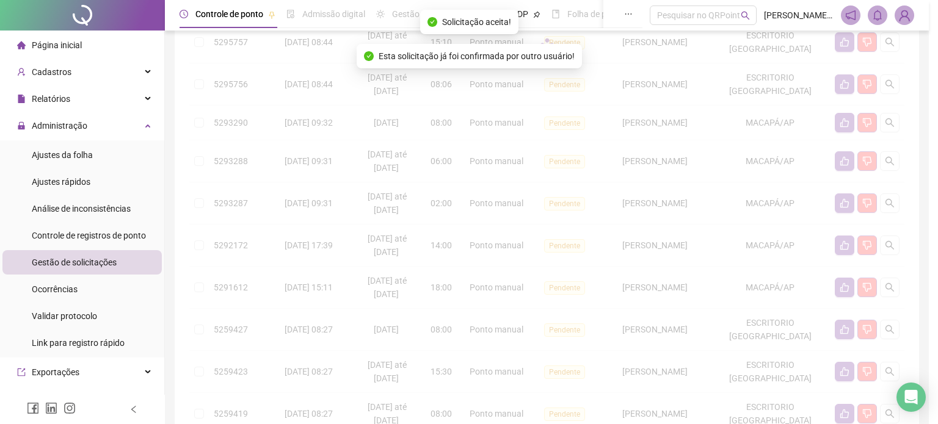
click button "Sim" at bounding box center [785, 94] width 7 height 4
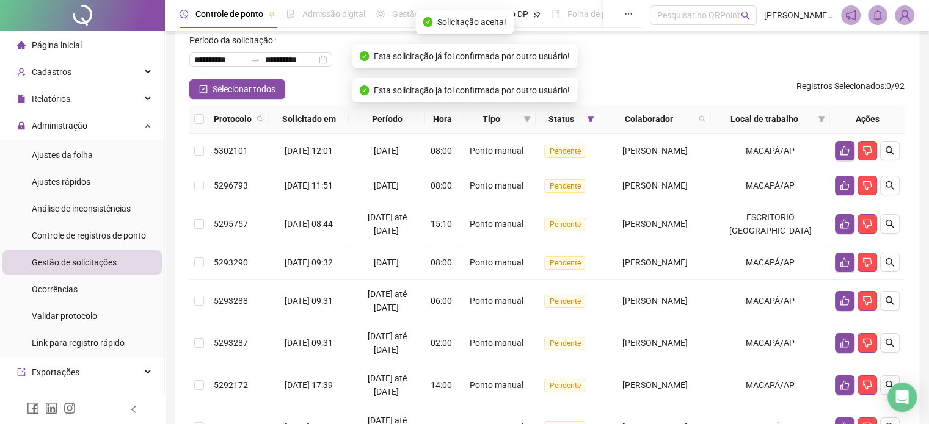
scroll to position [61, 0]
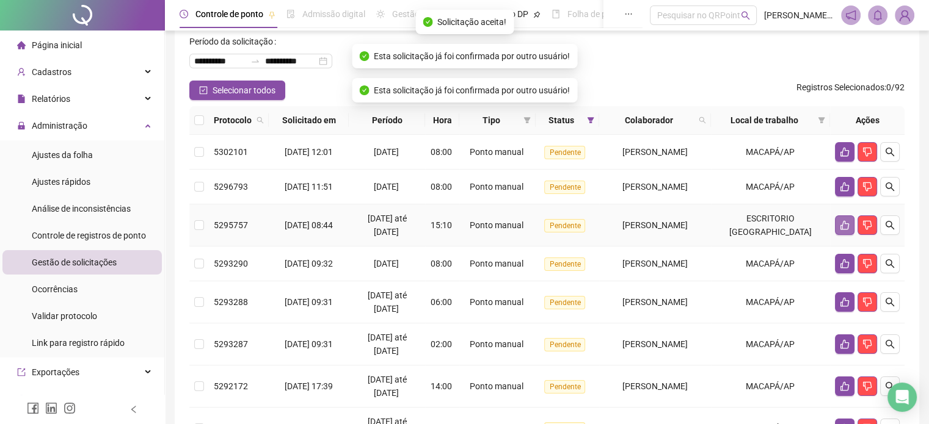
click at [840, 227] on icon "like" at bounding box center [844, 225] width 9 height 9
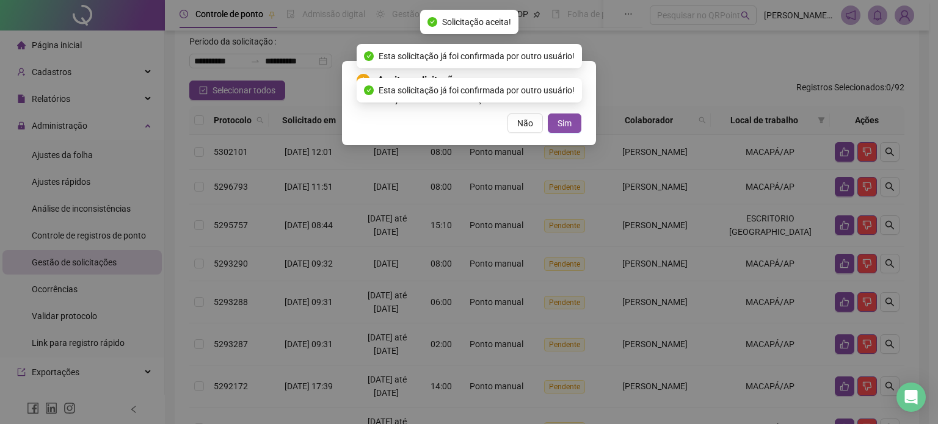
click at [548, 114] on button "Sim" at bounding box center [565, 124] width 34 height 20
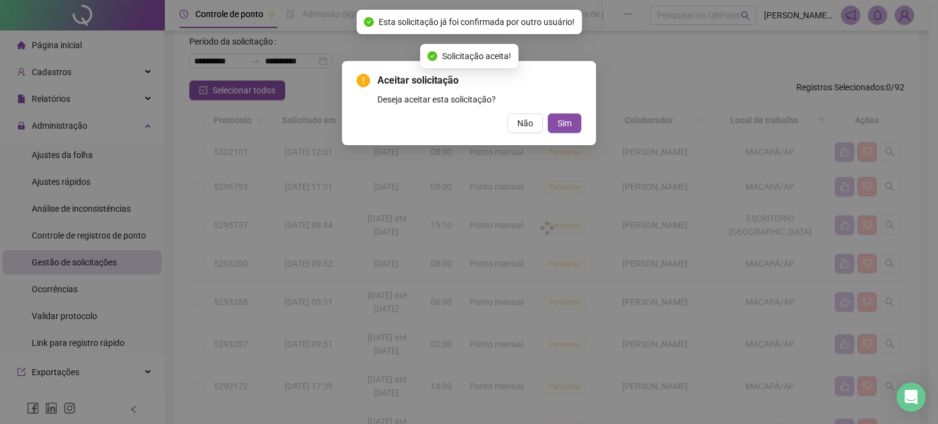
click at [548, 114] on button "Sim" at bounding box center [565, 124] width 34 height 20
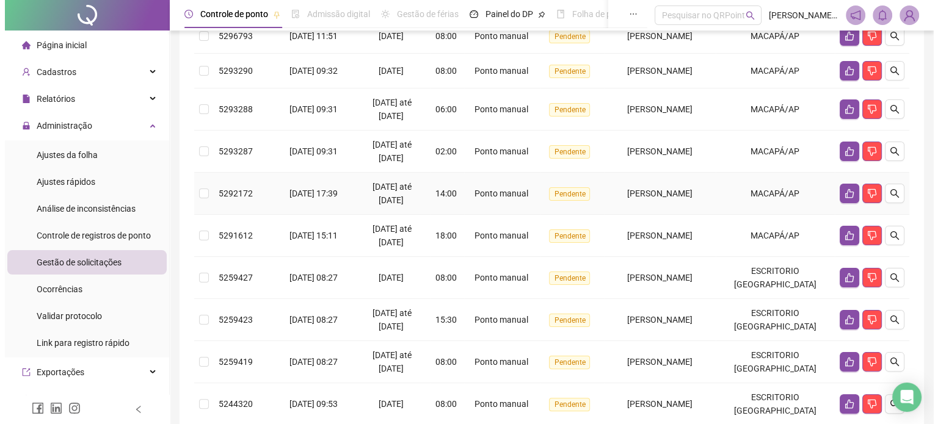
scroll to position [233, 0]
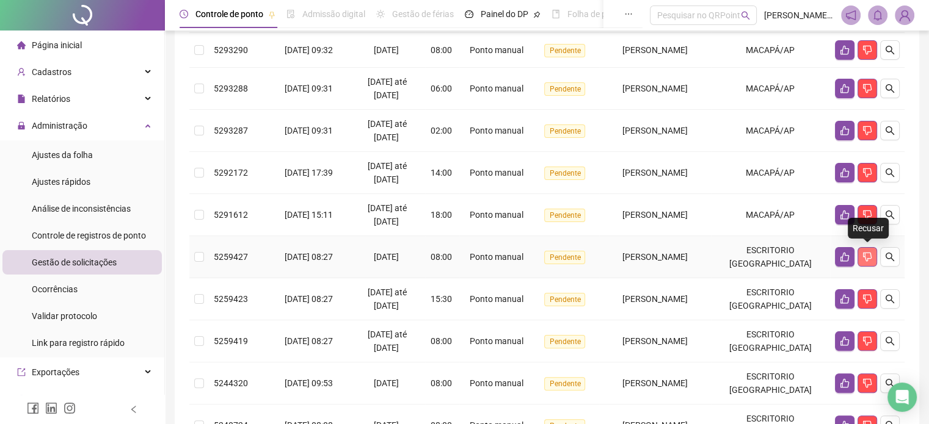
click at [865, 252] on icon "dislike" at bounding box center [867, 257] width 10 height 10
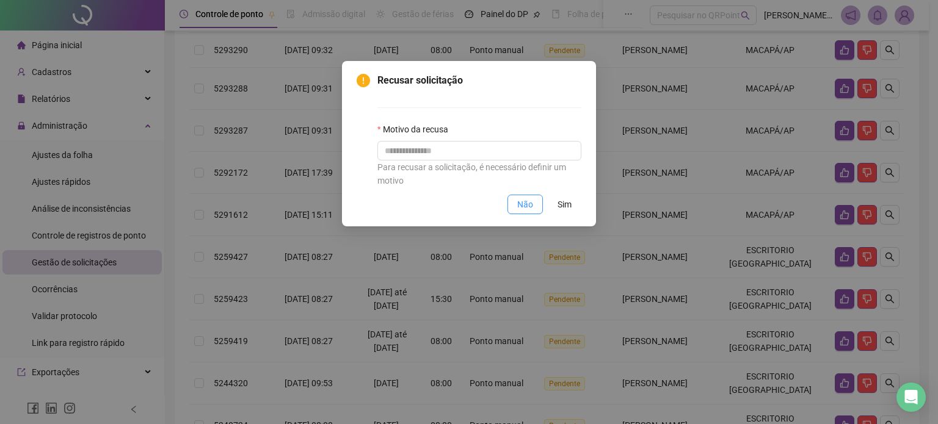
click at [538, 206] on button "Não" at bounding box center [524, 205] width 35 height 20
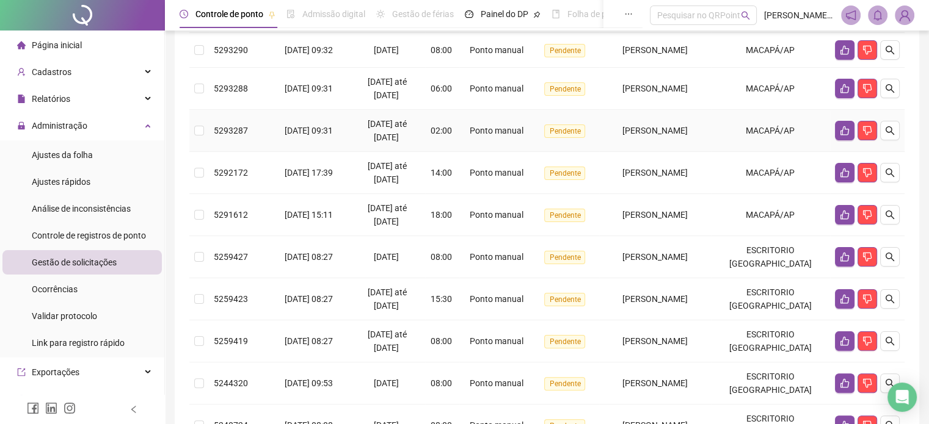
drag, startPoint x: 882, startPoint y: 113, endPoint x: 937, endPoint y: 393, distance: 285.0
click at [891, 168] on tbody "5302101 19/08/2025 12:01 19/08/2025 08:00 Ponto manual Pendente RAIMUNDO CARLOS…" at bounding box center [546, 205] width 715 height 484
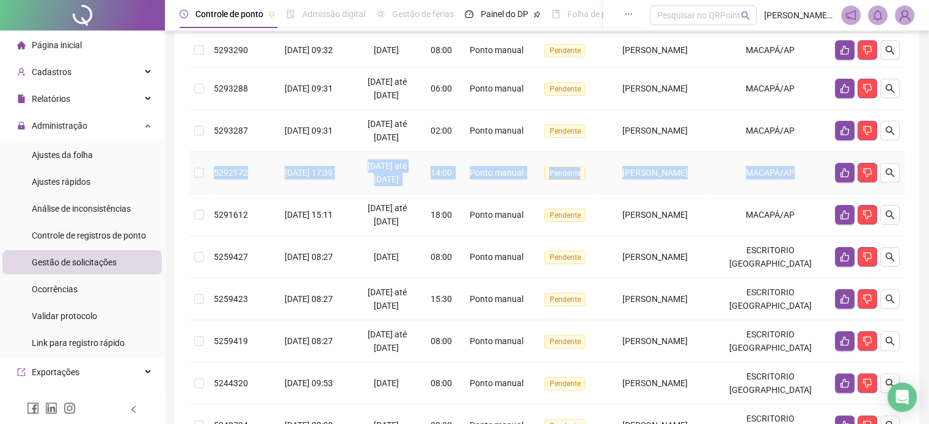
click at [752, 183] on td "MACAPÁ/AP" at bounding box center [770, 173] width 119 height 42
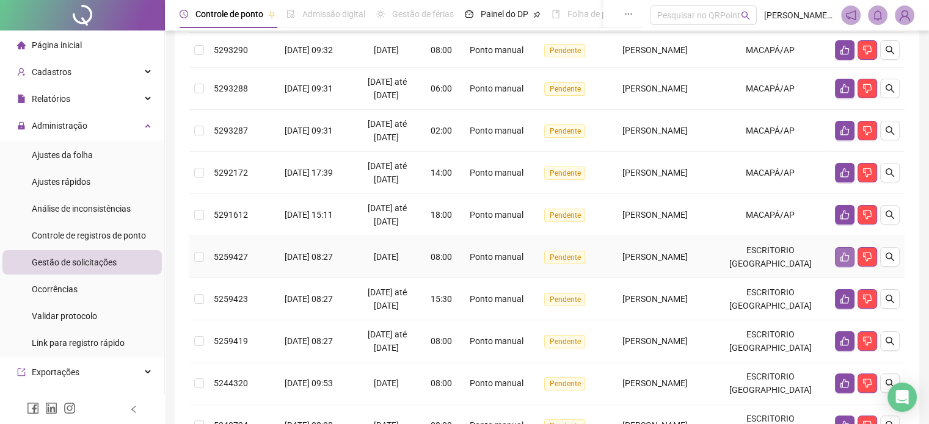
click at [844, 258] on icon "like" at bounding box center [845, 257] width 10 height 10
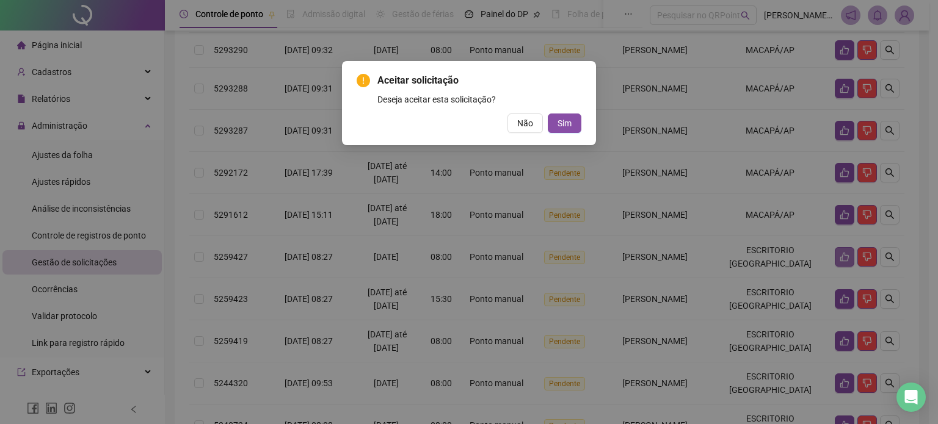
click at [548, 114] on button "Sim" at bounding box center [565, 124] width 34 height 20
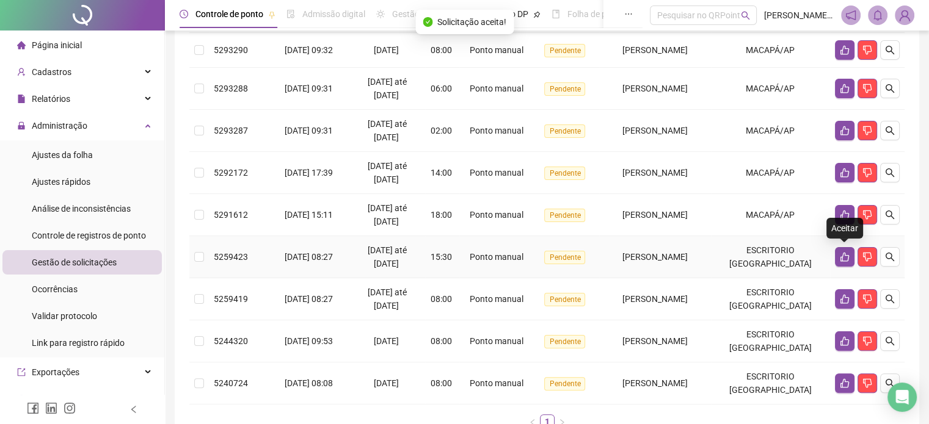
click at [842, 258] on icon "like" at bounding box center [844, 257] width 9 height 9
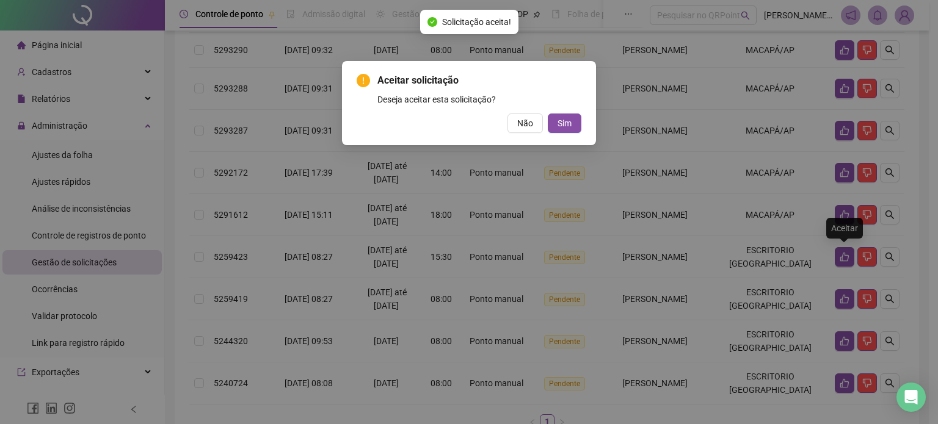
click at [548, 114] on button "Sim" at bounding box center [565, 124] width 34 height 20
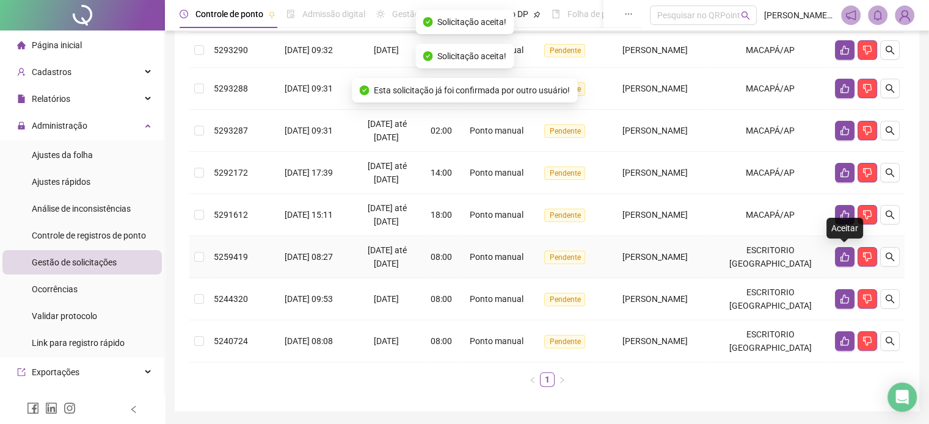
click at [842, 258] on icon "like" at bounding box center [844, 257] width 9 height 9
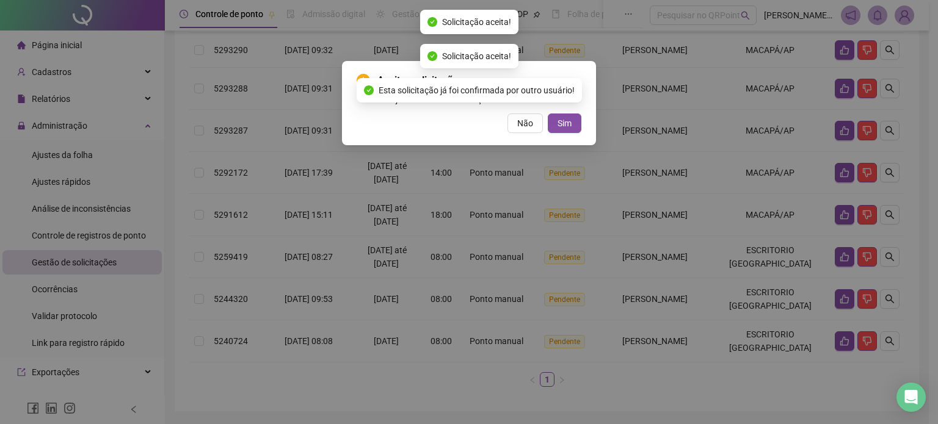
click at [548, 114] on button "Sim" at bounding box center [565, 124] width 34 height 20
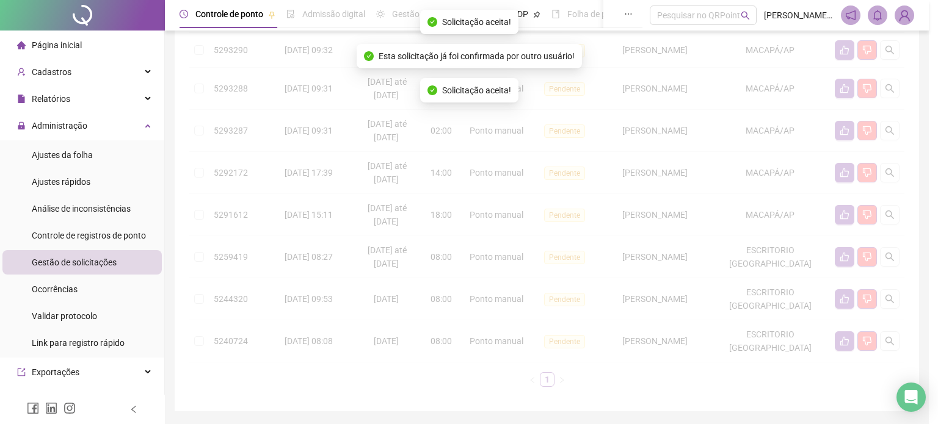
scroll to position [229, 0]
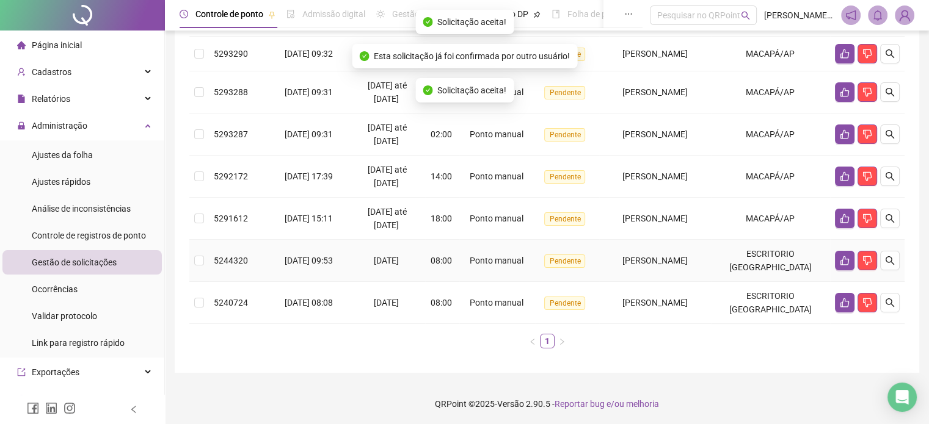
click at [842, 258] on icon "like" at bounding box center [845, 261] width 10 height 10
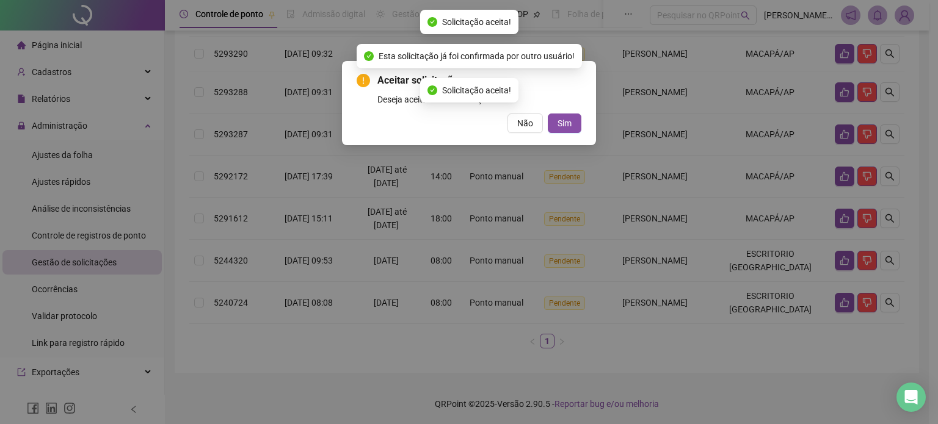
click at [548, 114] on button "Sim" at bounding box center [565, 124] width 34 height 20
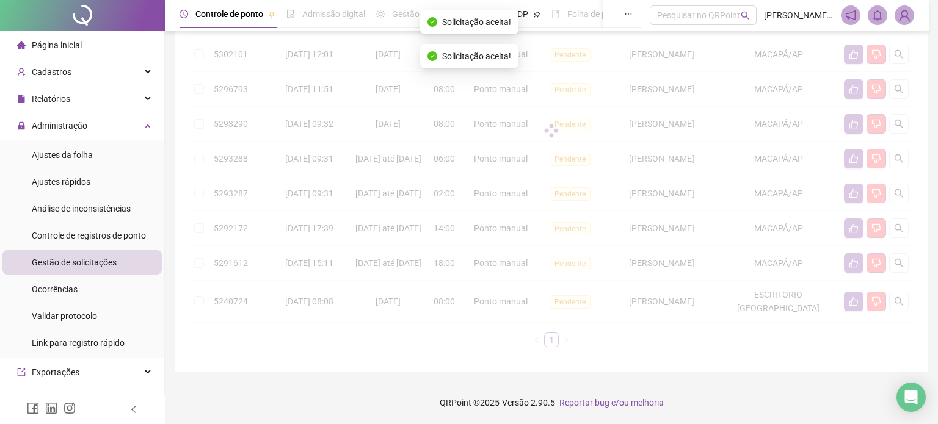
scroll to position [187, 0]
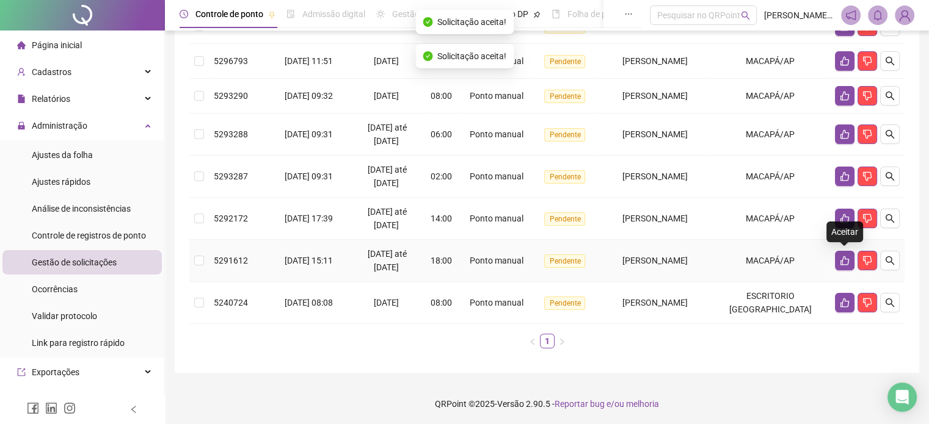
click at [842, 258] on icon "like" at bounding box center [845, 261] width 10 height 10
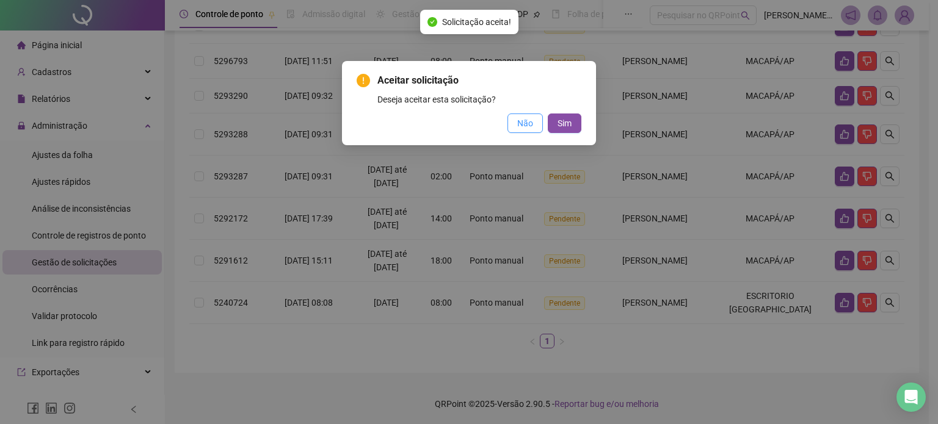
click at [530, 120] on span "Não" at bounding box center [525, 123] width 16 height 13
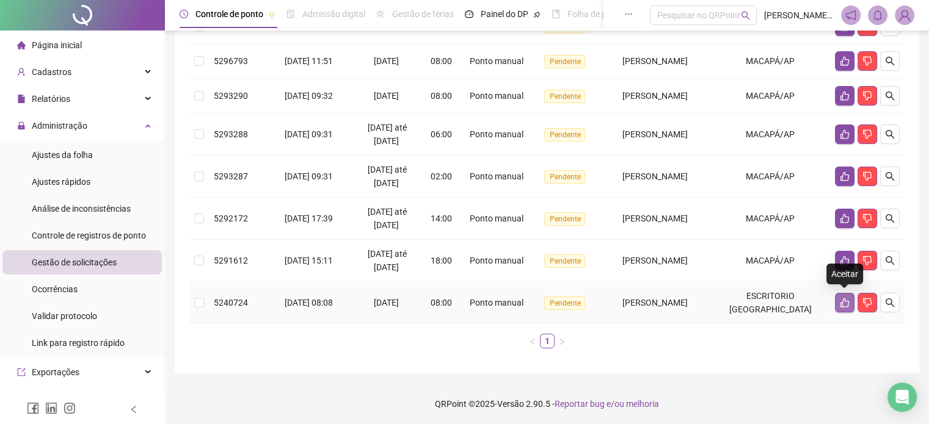
click at [843, 298] on icon "like" at bounding box center [845, 303] width 10 height 10
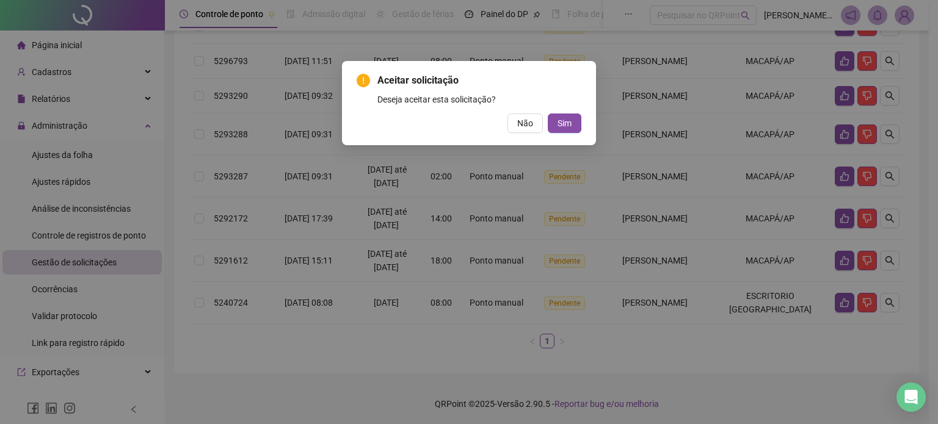
click at [548, 114] on button "Sim" at bounding box center [565, 124] width 34 height 20
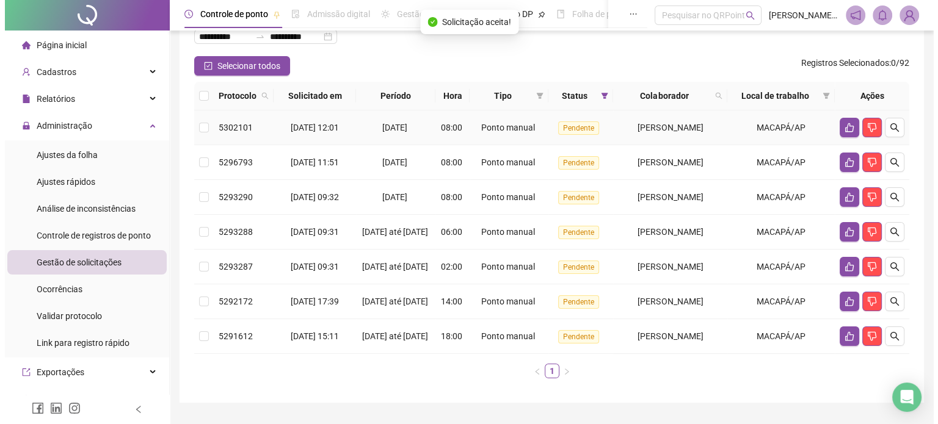
scroll to position [145, 0]
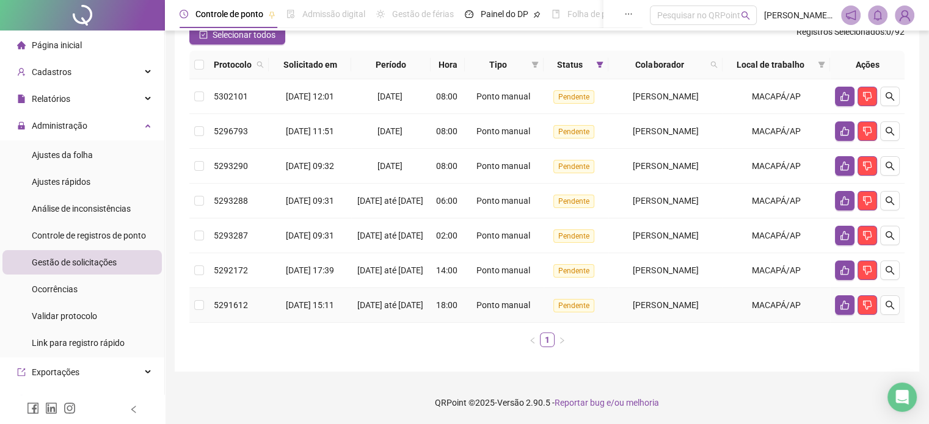
click at [381, 302] on span "01/08/2025 até 15/08/2025" at bounding box center [390, 305] width 66 height 10
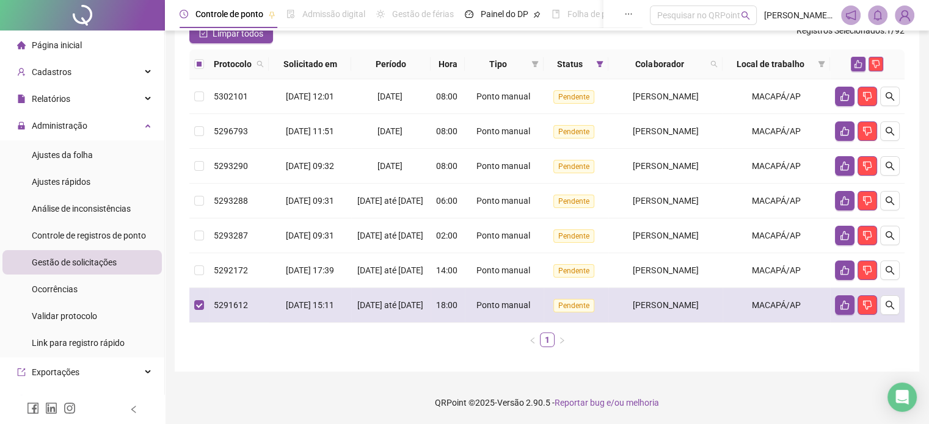
click at [485, 302] on span "Ponto manual" at bounding box center [503, 305] width 54 height 10
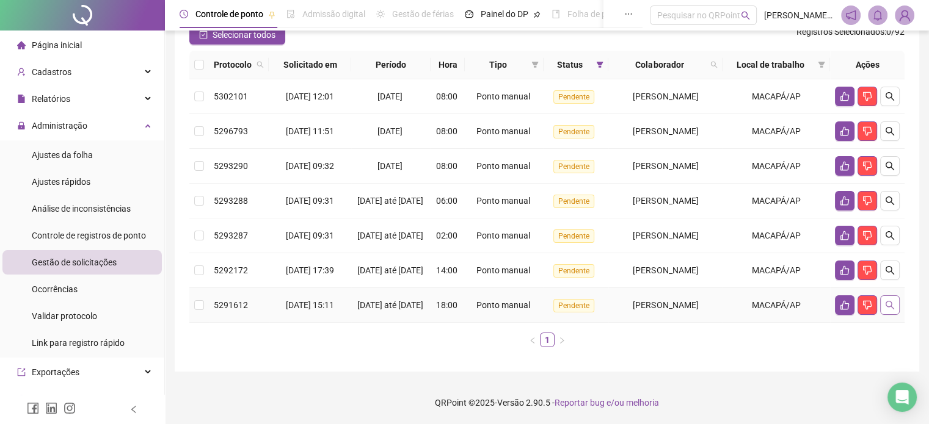
click at [889, 303] on icon "search" at bounding box center [889, 305] width 9 height 9
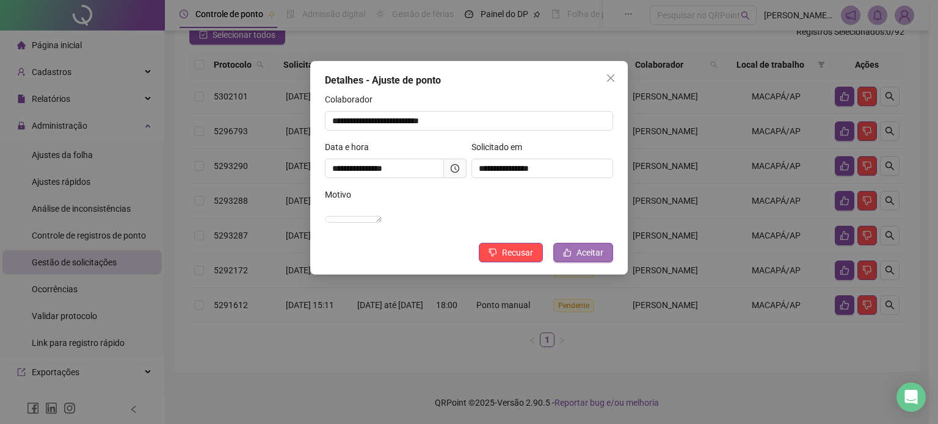
click at [586, 259] on span "Aceitar" at bounding box center [589, 252] width 27 height 13
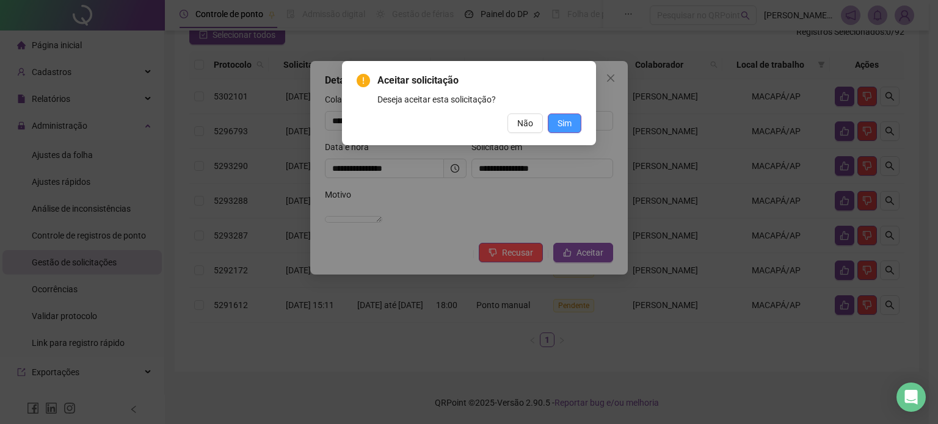
click at [569, 126] on button "Sim" at bounding box center [565, 124] width 34 height 20
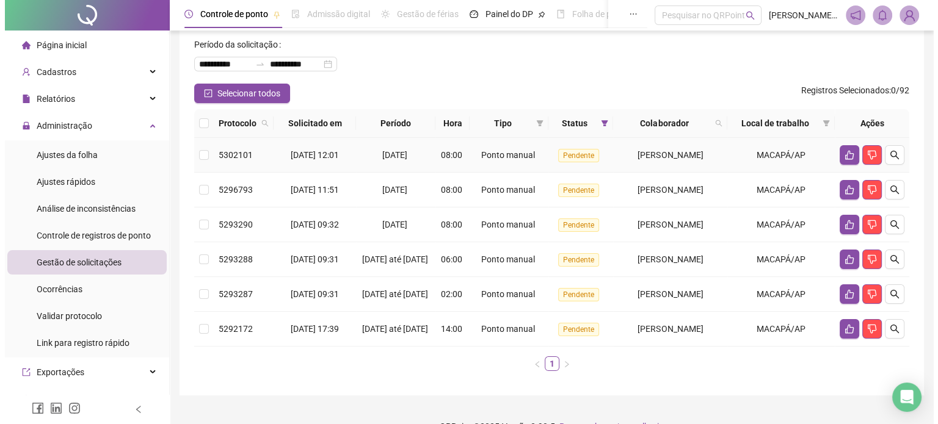
scroll to position [61, 0]
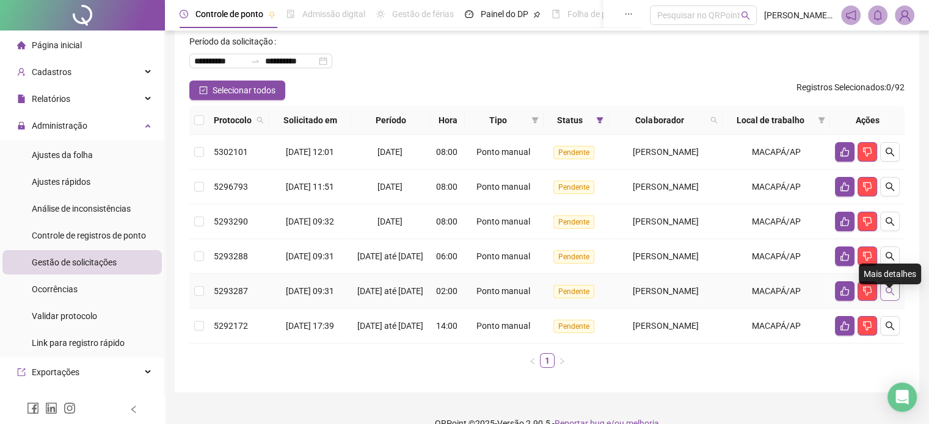
click at [890, 296] on icon "search" at bounding box center [889, 291] width 9 height 9
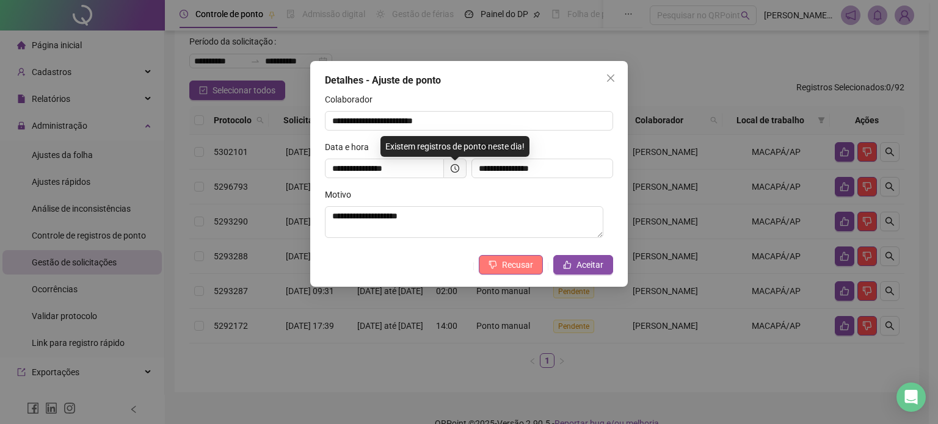
click at [542, 258] on button "Recusar" at bounding box center [511, 265] width 64 height 20
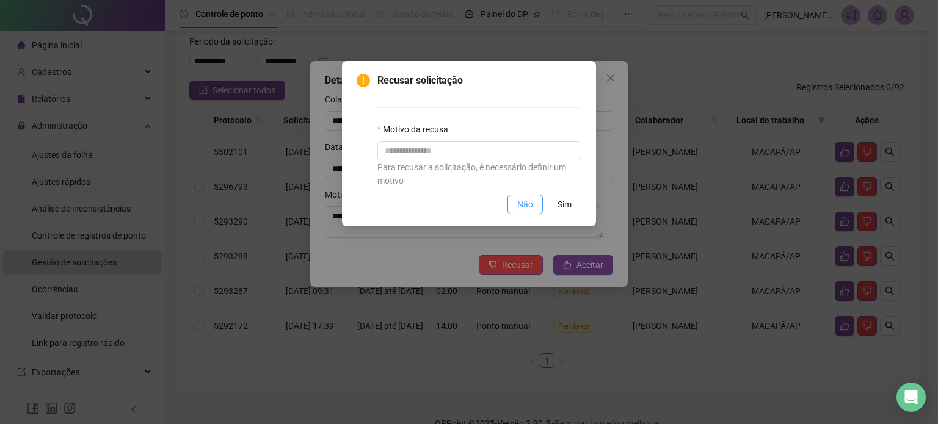
click at [522, 208] on span "Não" at bounding box center [525, 204] width 16 height 13
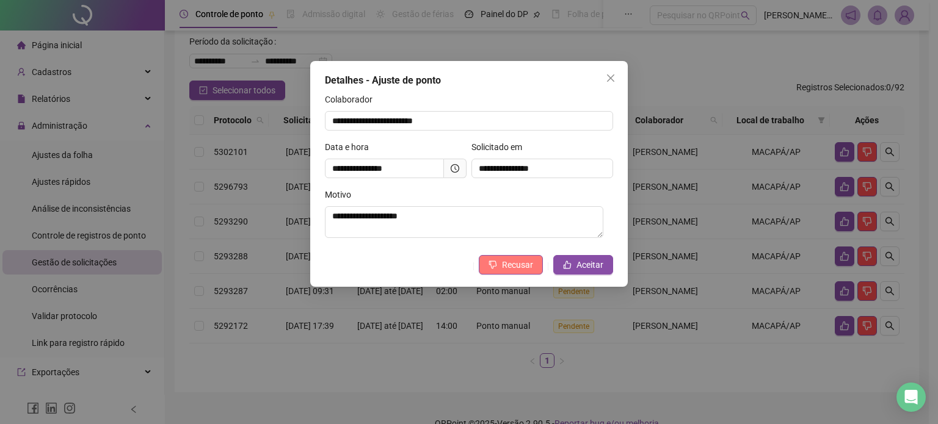
click at [512, 273] on button "Recusar" at bounding box center [511, 265] width 64 height 20
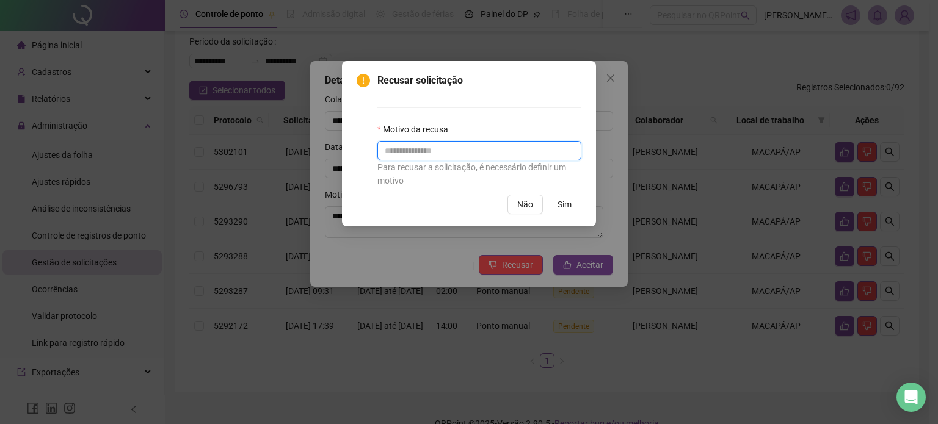
click at [463, 156] on input "text" at bounding box center [479, 151] width 204 height 20
type input "**********"
click at [569, 208] on span "Sim" at bounding box center [564, 204] width 14 height 13
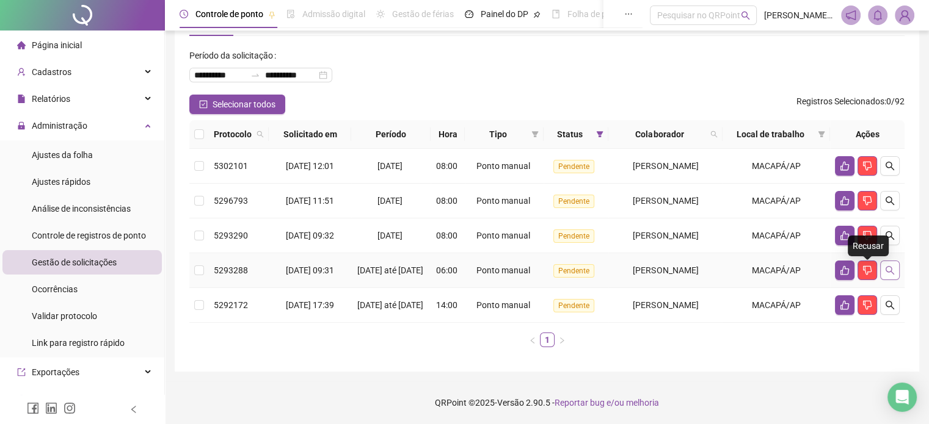
click at [884, 261] on button "button" at bounding box center [890, 271] width 20 height 20
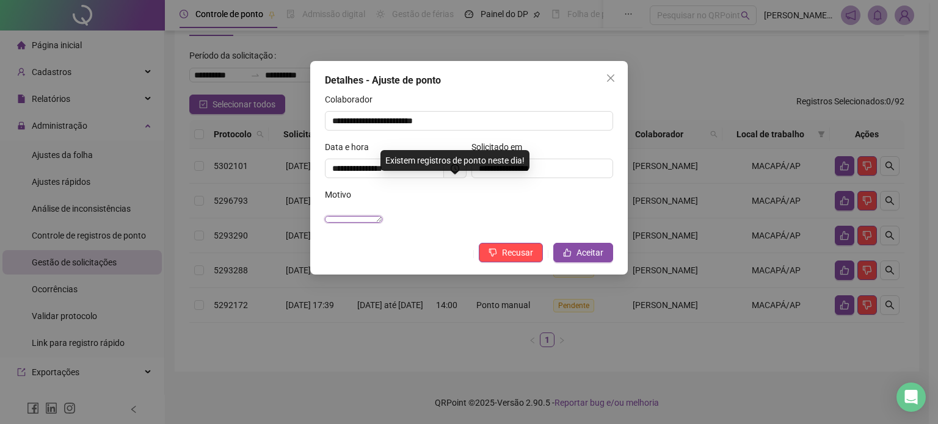
drag, startPoint x: 421, startPoint y: 217, endPoint x: 404, endPoint y: 217, distance: 17.1
click at [372, 217] on textarea "**********" at bounding box center [353, 219] width 57 height 7
click at [503, 263] on button "Recusar" at bounding box center [511, 253] width 64 height 20
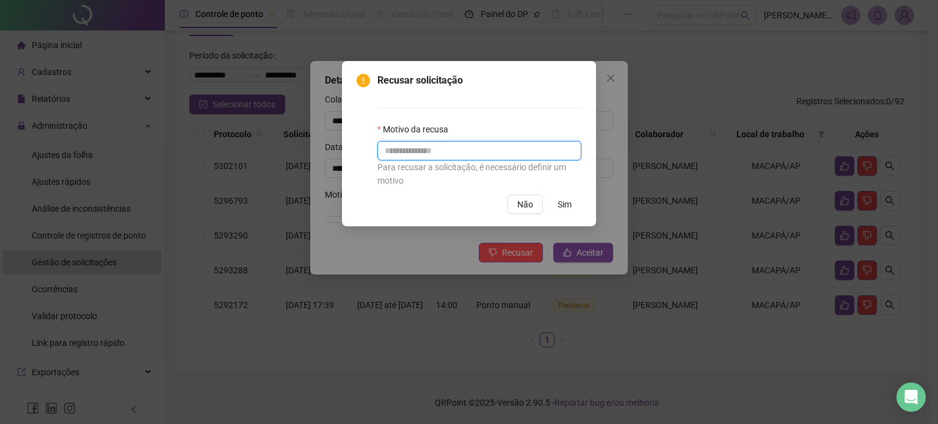
click at [460, 152] on input "text" at bounding box center [479, 151] width 204 height 20
type input "**********"
click at [569, 197] on button "Sim" at bounding box center [565, 205] width 34 height 20
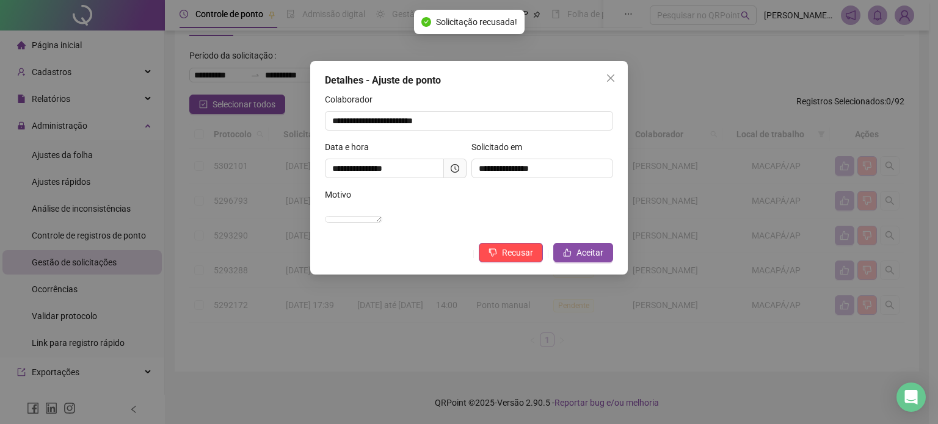
scroll to position [19, 0]
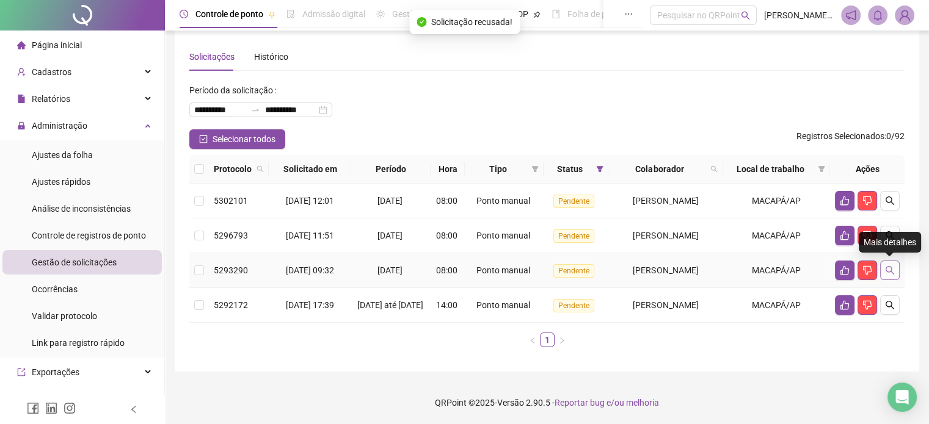
click at [888, 266] on icon "search" at bounding box center [890, 271] width 10 height 10
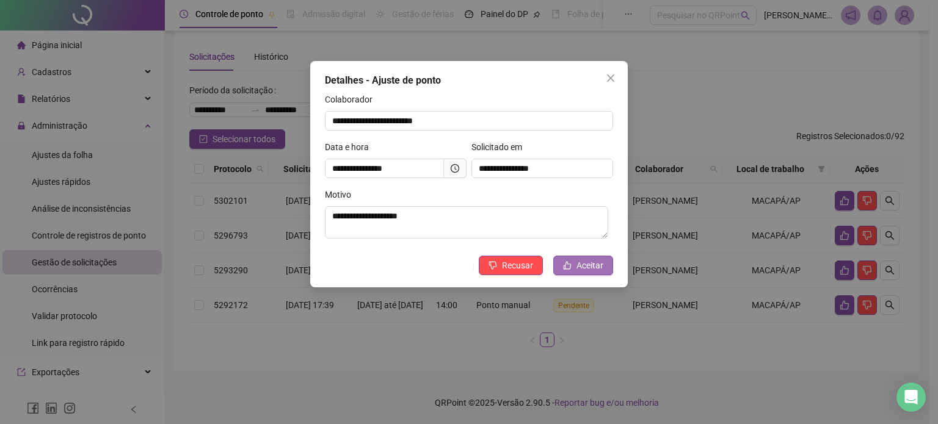
click at [581, 267] on span "Aceitar" at bounding box center [589, 265] width 27 height 13
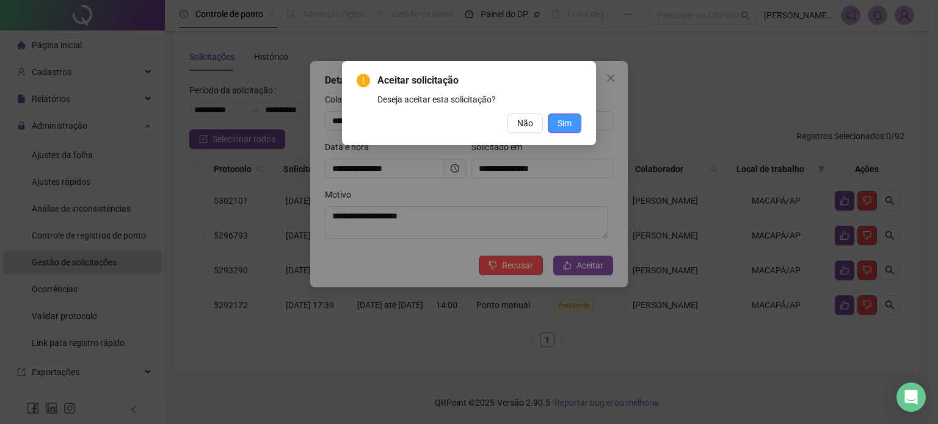
click at [564, 123] on span "Sim" at bounding box center [564, 123] width 14 height 13
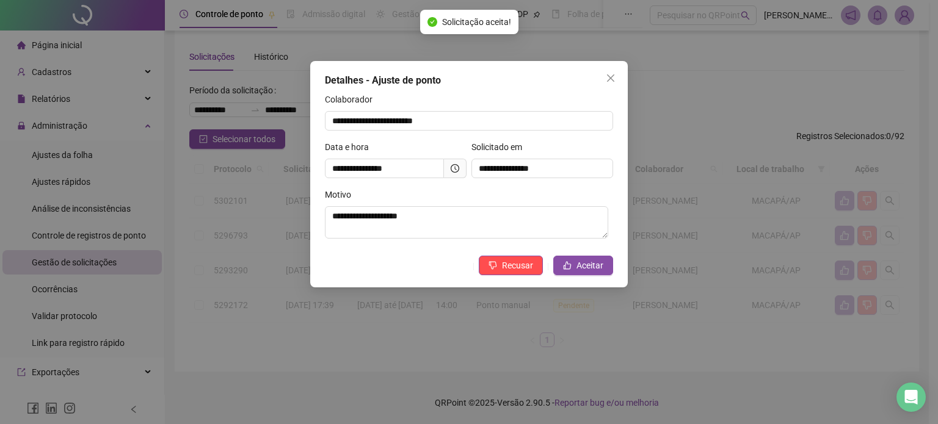
scroll to position [0, 0]
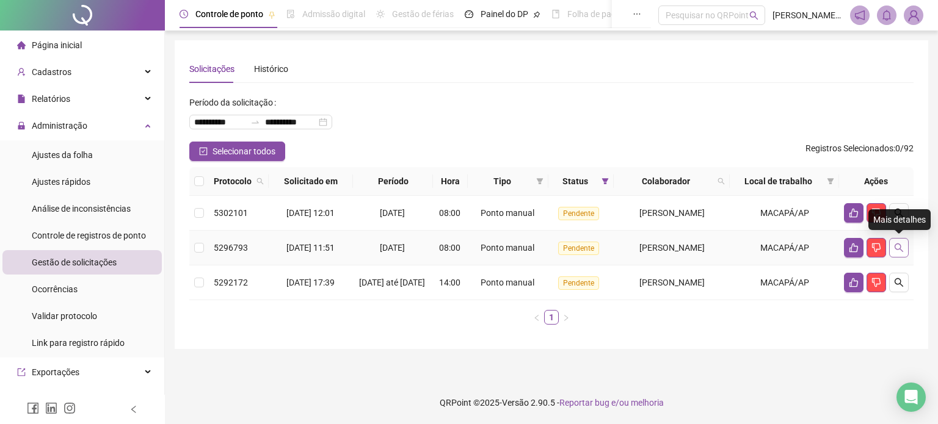
click at [894, 247] on icon "search" at bounding box center [898, 248] width 9 height 9
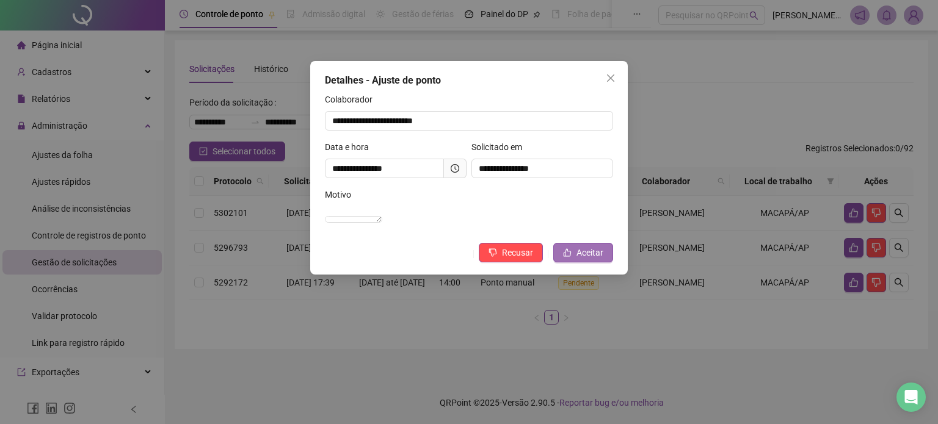
click at [593, 259] on span "Aceitar" at bounding box center [589, 252] width 27 height 13
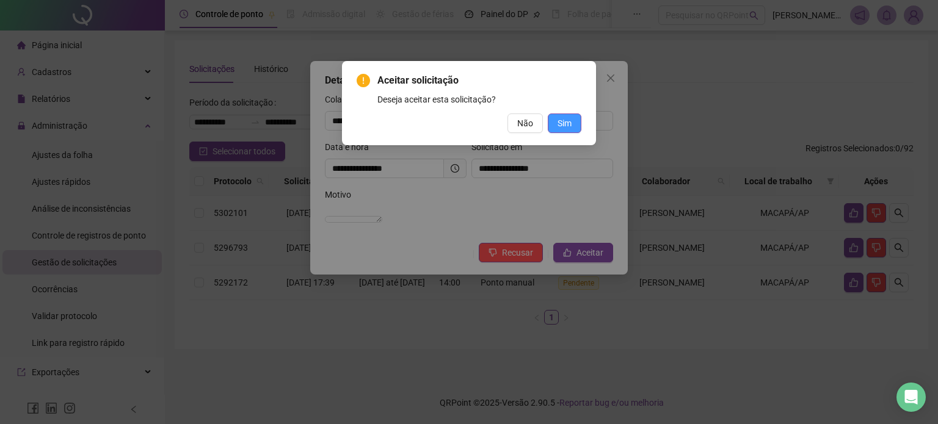
click at [569, 128] on span "Sim" at bounding box center [564, 123] width 14 height 13
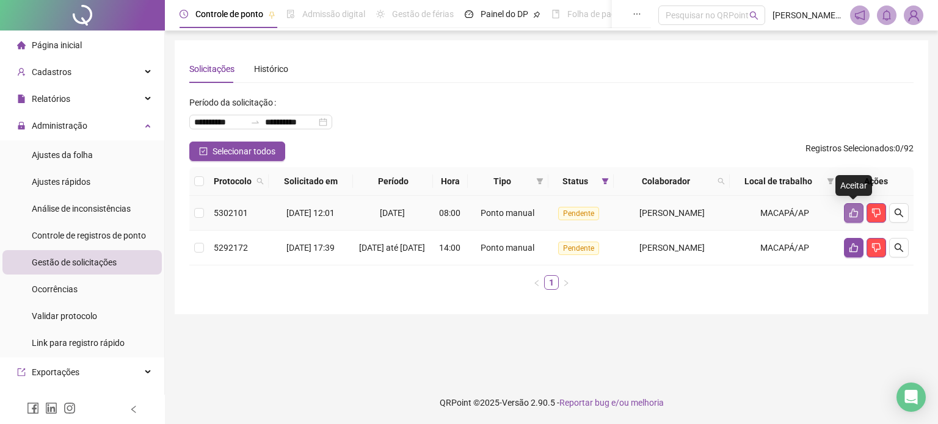
click at [854, 209] on icon "like" at bounding box center [854, 213] width 10 height 10
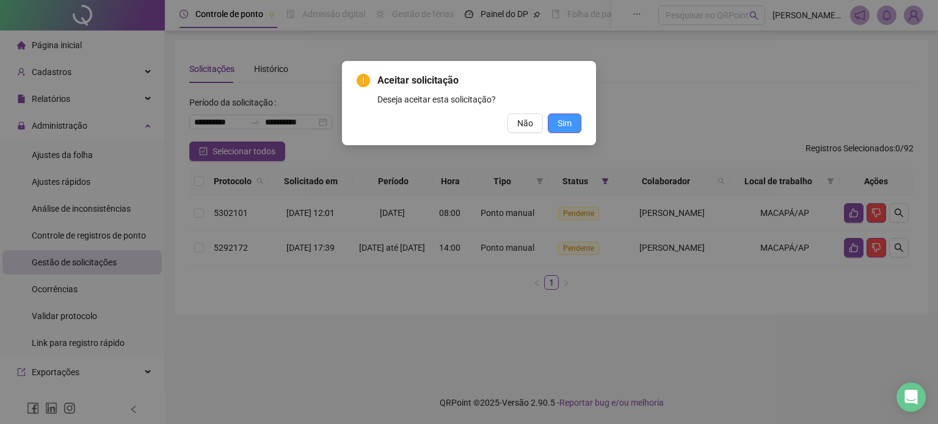
click at [560, 115] on button "Sim" at bounding box center [565, 124] width 34 height 20
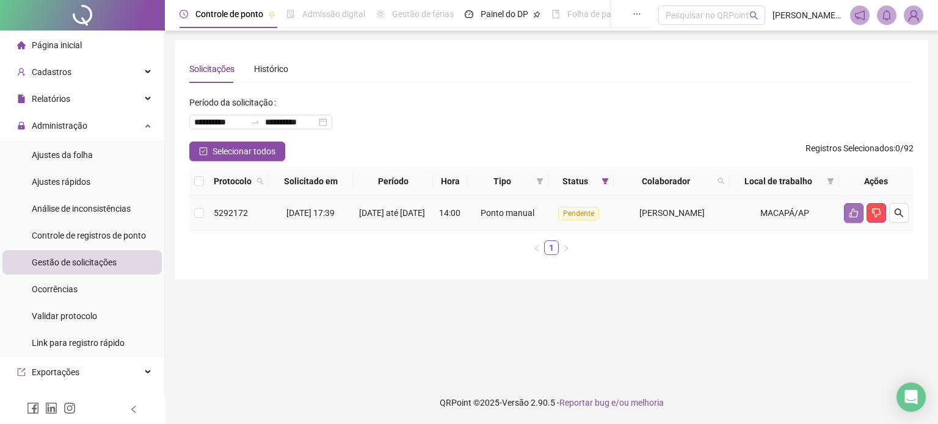
click at [852, 217] on icon "like" at bounding box center [854, 213] width 10 height 10
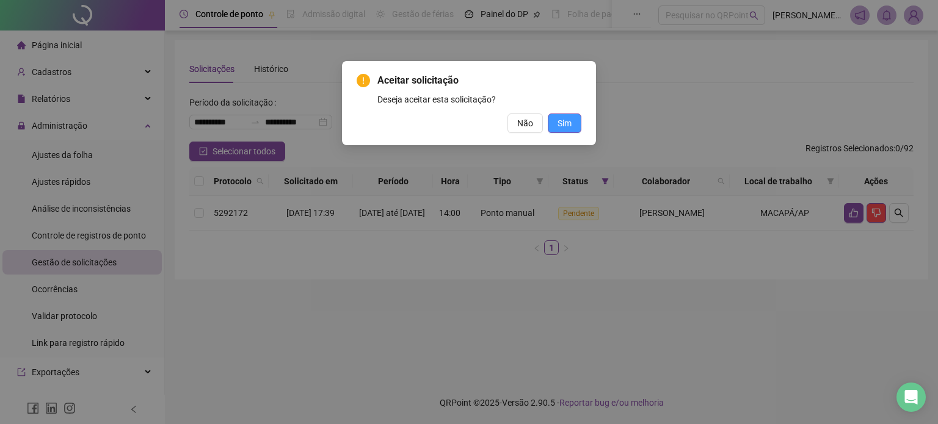
click at [579, 117] on button "Sim" at bounding box center [565, 124] width 34 height 20
